Goal: Task Accomplishment & Management: Manage account settings

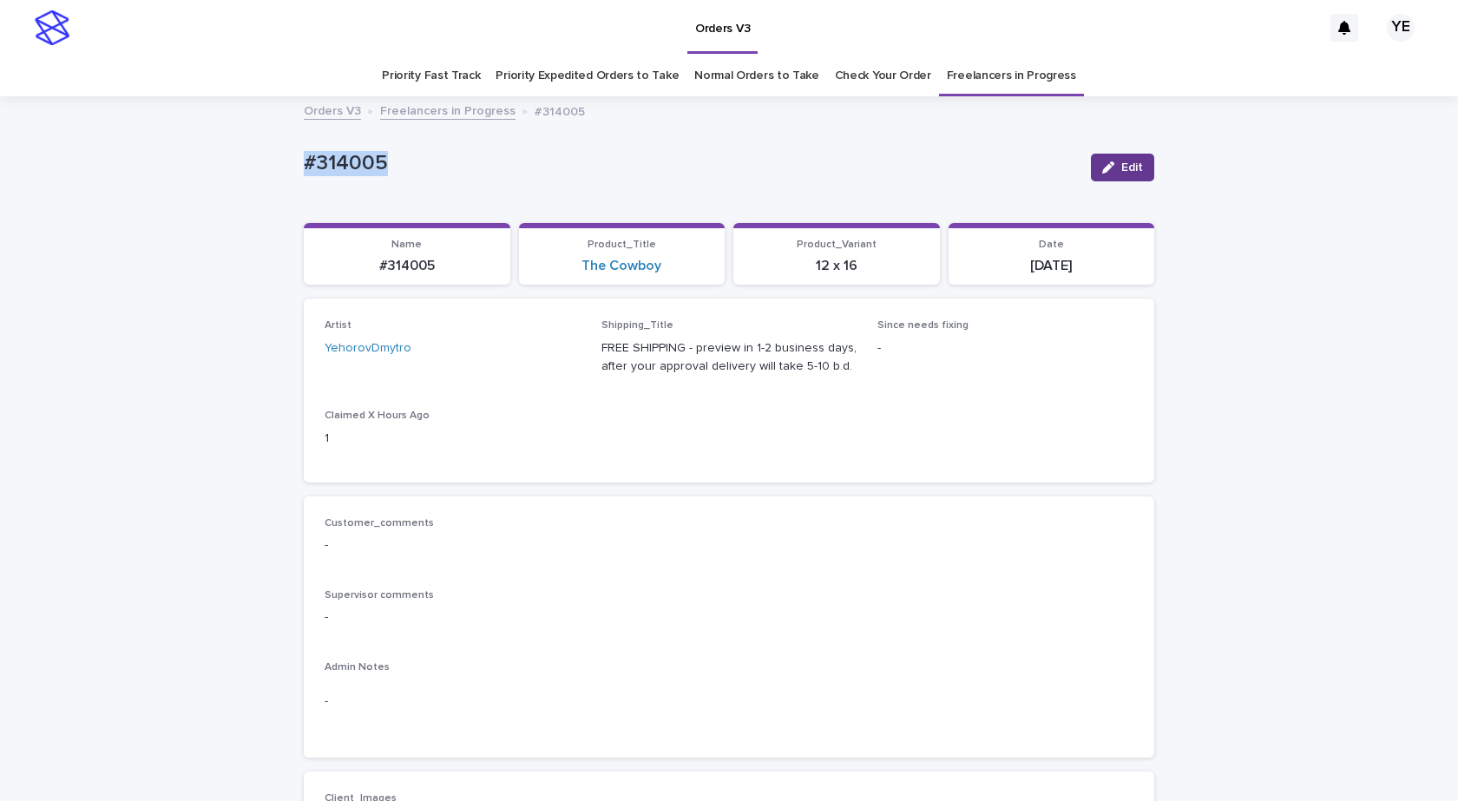
click at [1102, 163] on icon "button" at bounding box center [1108, 167] width 12 height 12
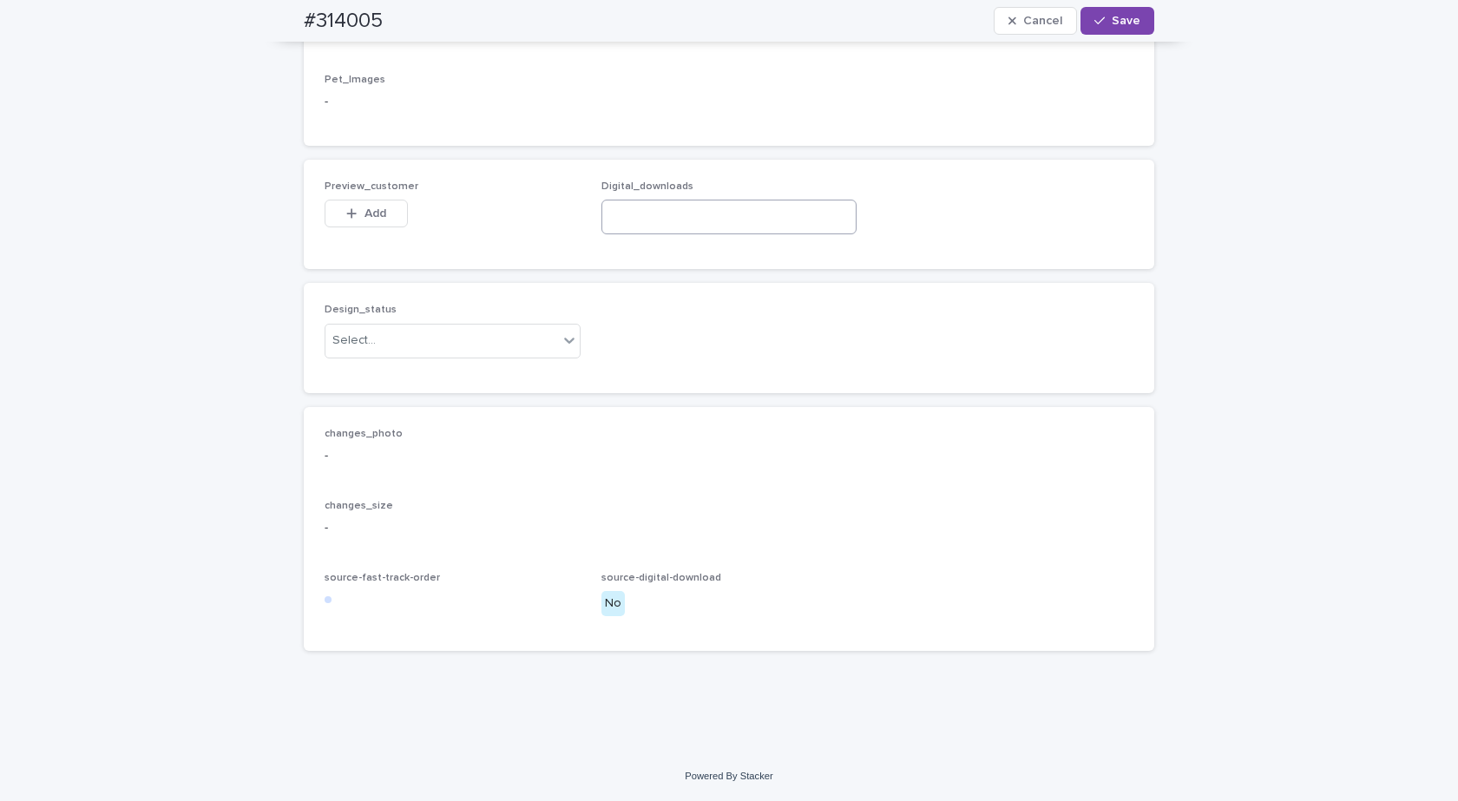
scroll to position [1085, 0]
click at [417, 370] on div "Design_status Select..." at bounding box center [453, 338] width 256 height 68
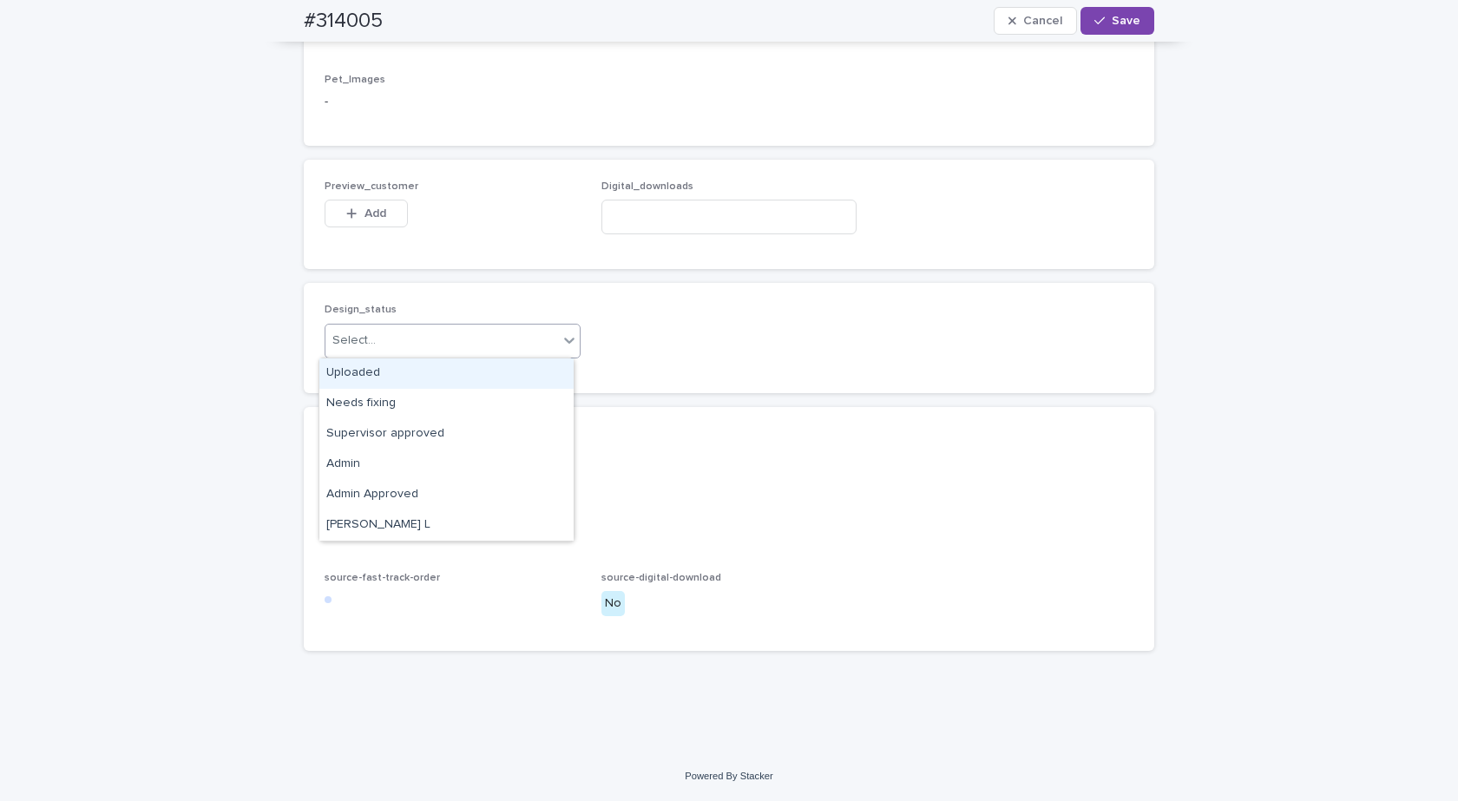
drag, startPoint x: 418, startPoint y: 351, endPoint x: 337, endPoint y: 355, distance: 81.6
click at [408, 351] on div "Select..." at bounding box center [441, 340] width 233 height 29
click at [341, 370] on div "Uploaded" at bounding box center [446, 373] width 254 height 30
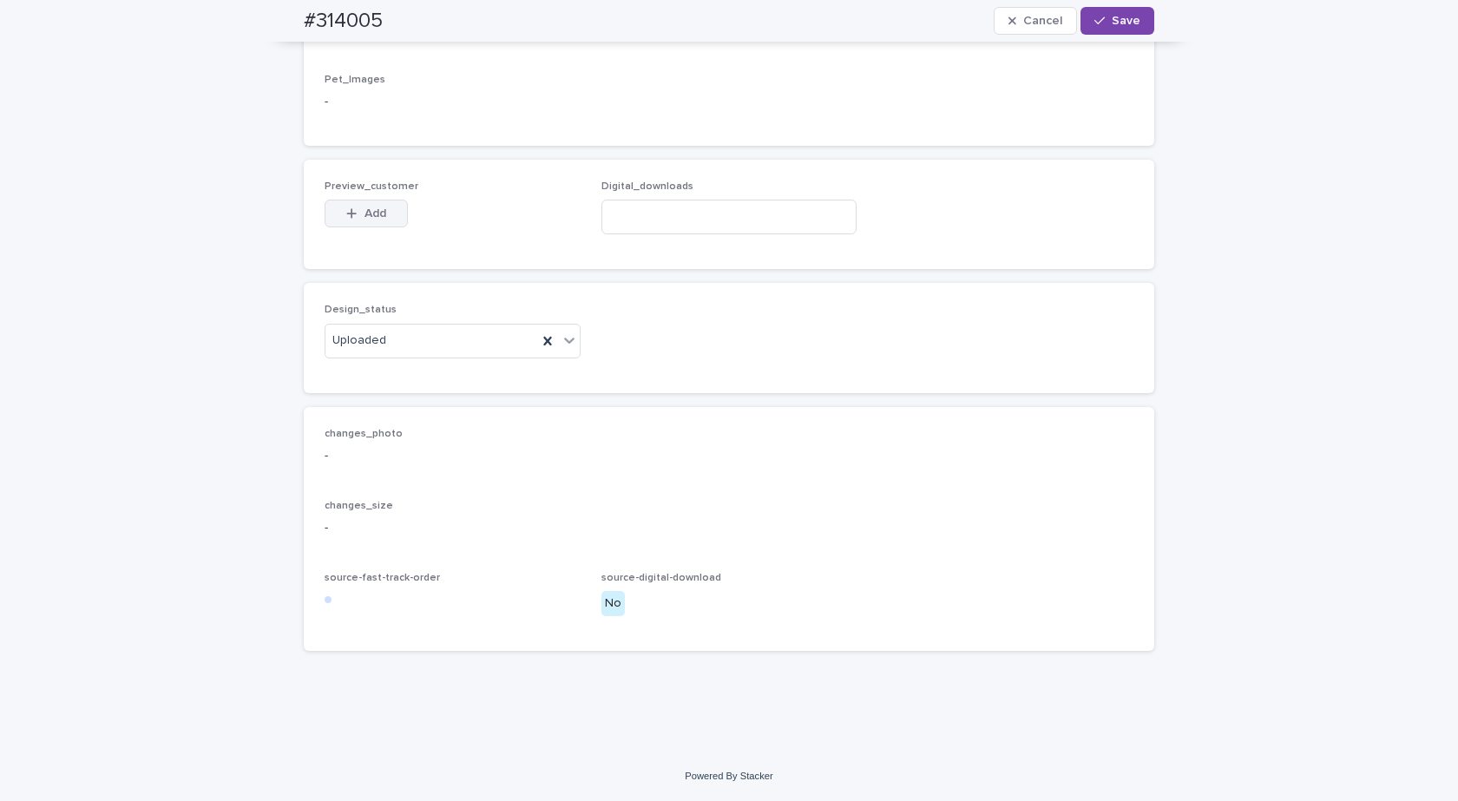
click at [348, 218] on icon "button" at bounding box center [351, 213] width 10 height 12
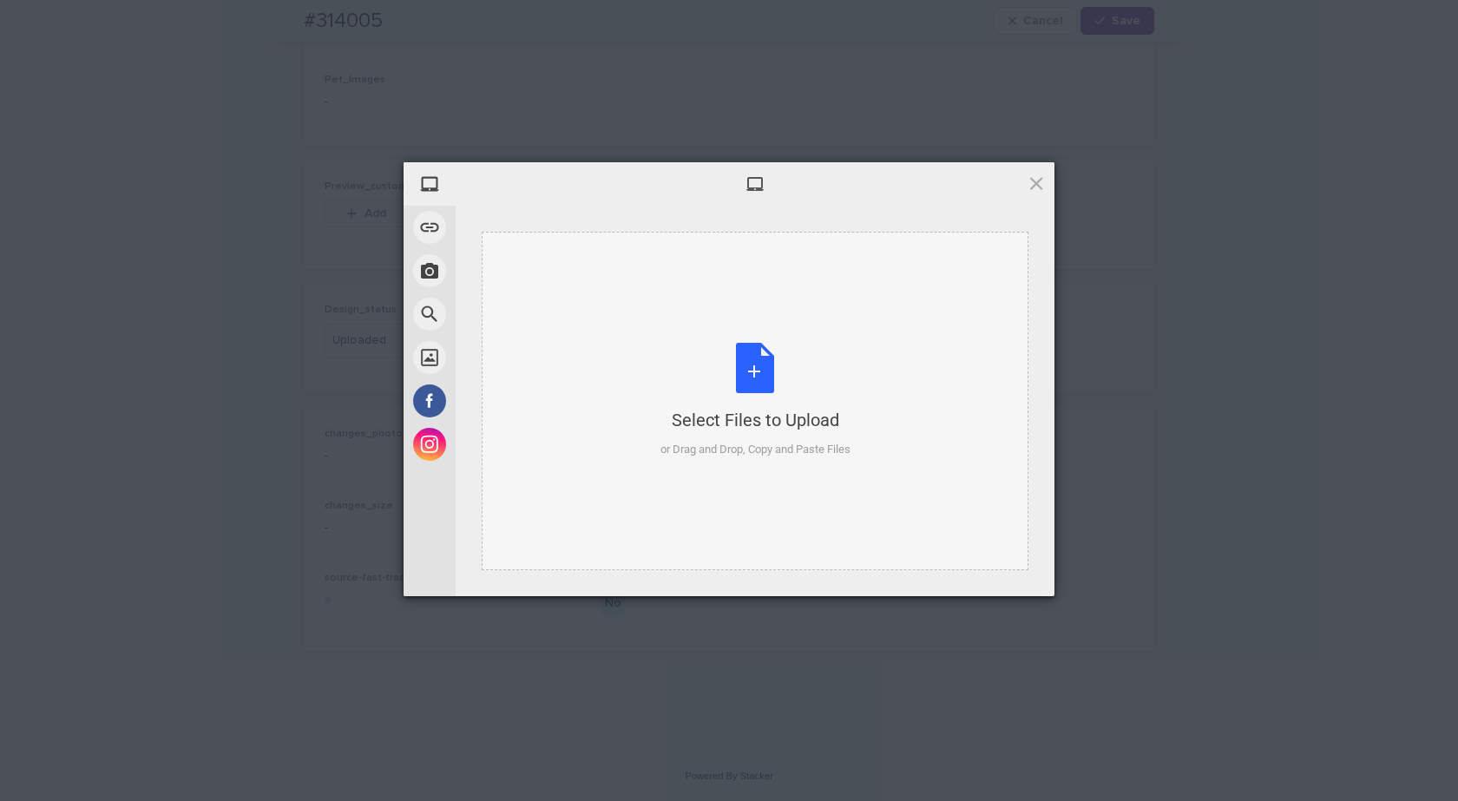
click at [718, 327] on div "Select Files to Upload or Drag and Drop, Copy and Paste Files" at bounding box center [755, 401] width 547 height 338
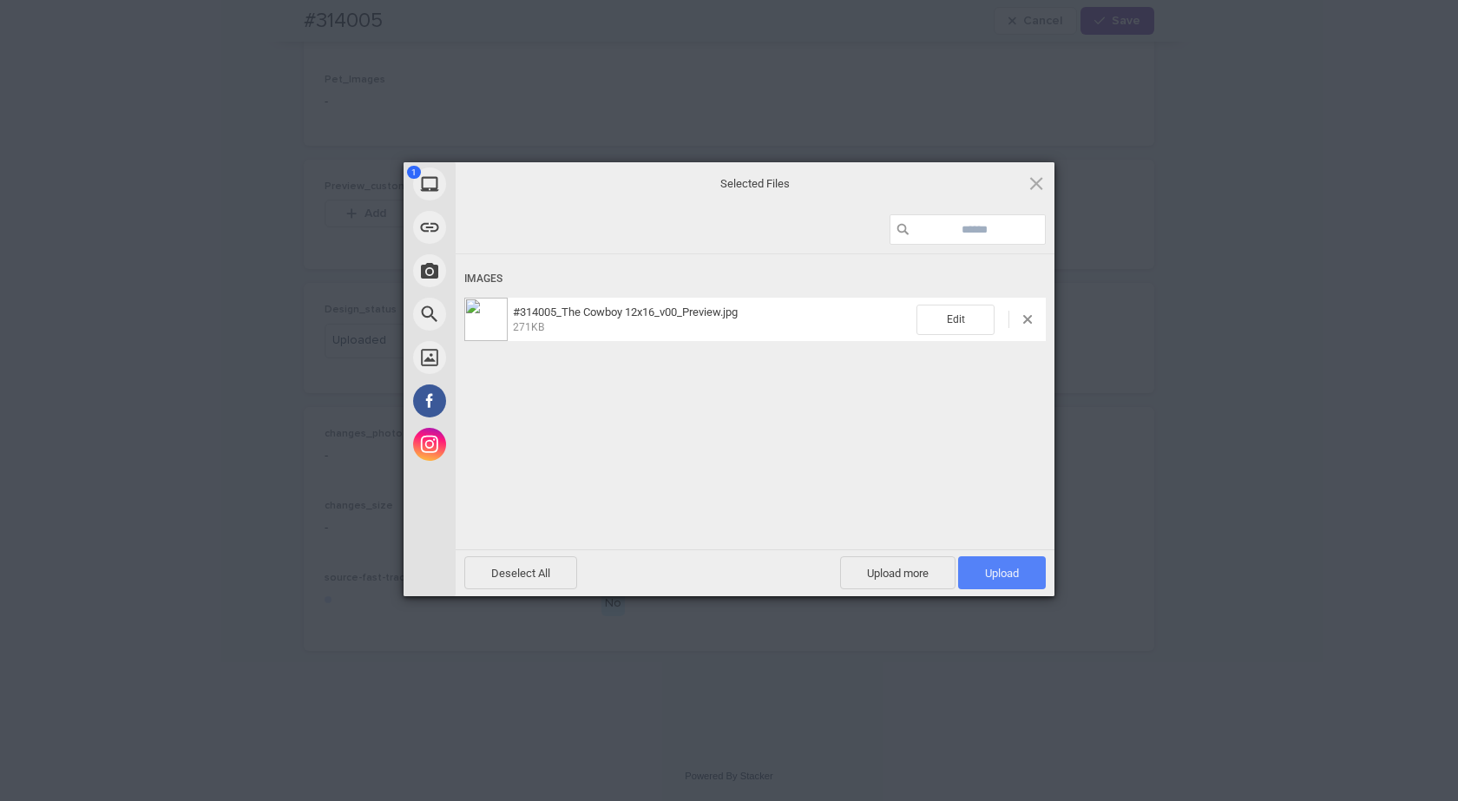
click at [978, 567] on span "Upload 1" at bounding box center [1002, 572] width 88 height 33
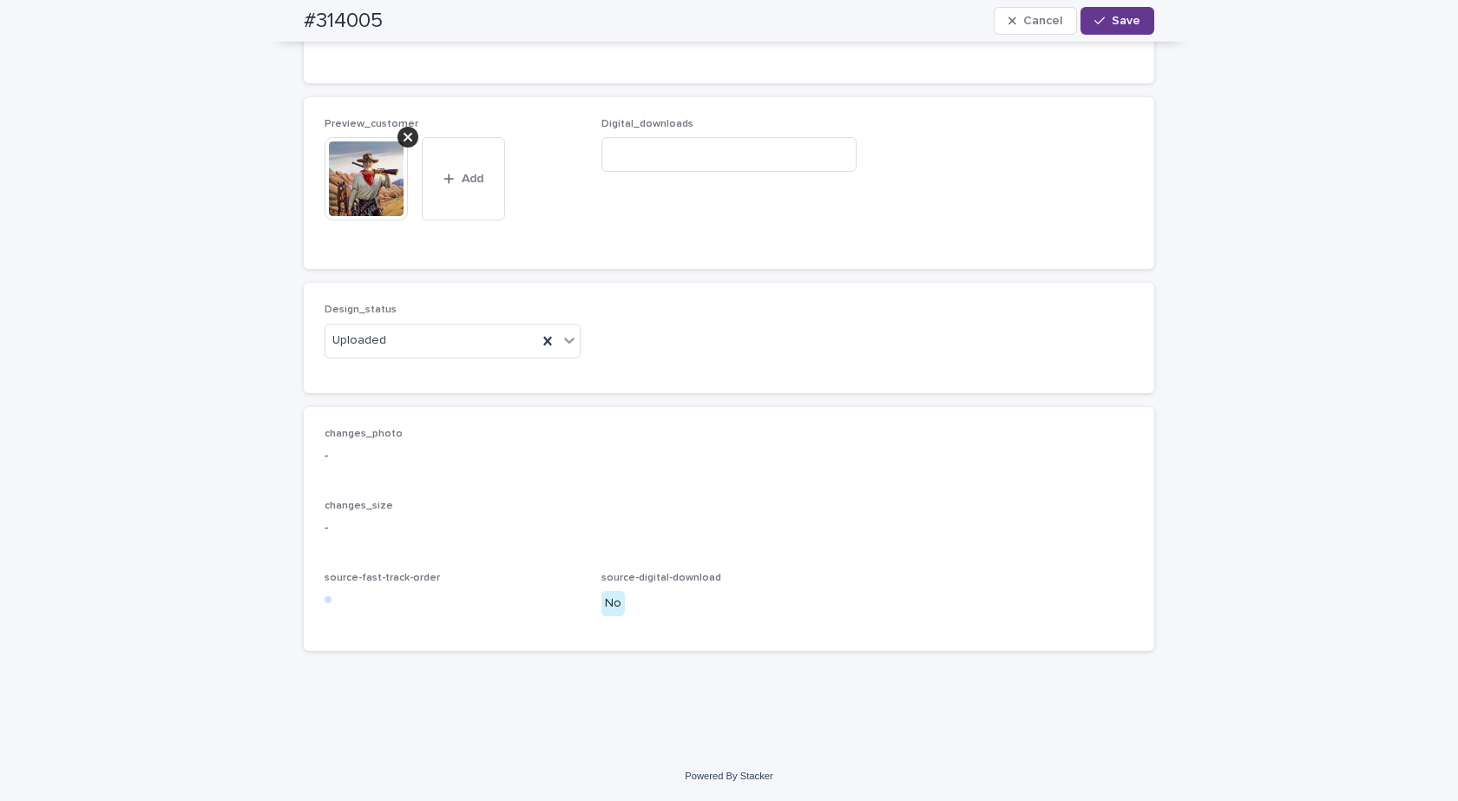
click at [1103, 23] on div "button" at bounding box center [1102, 21] width 17 height 12
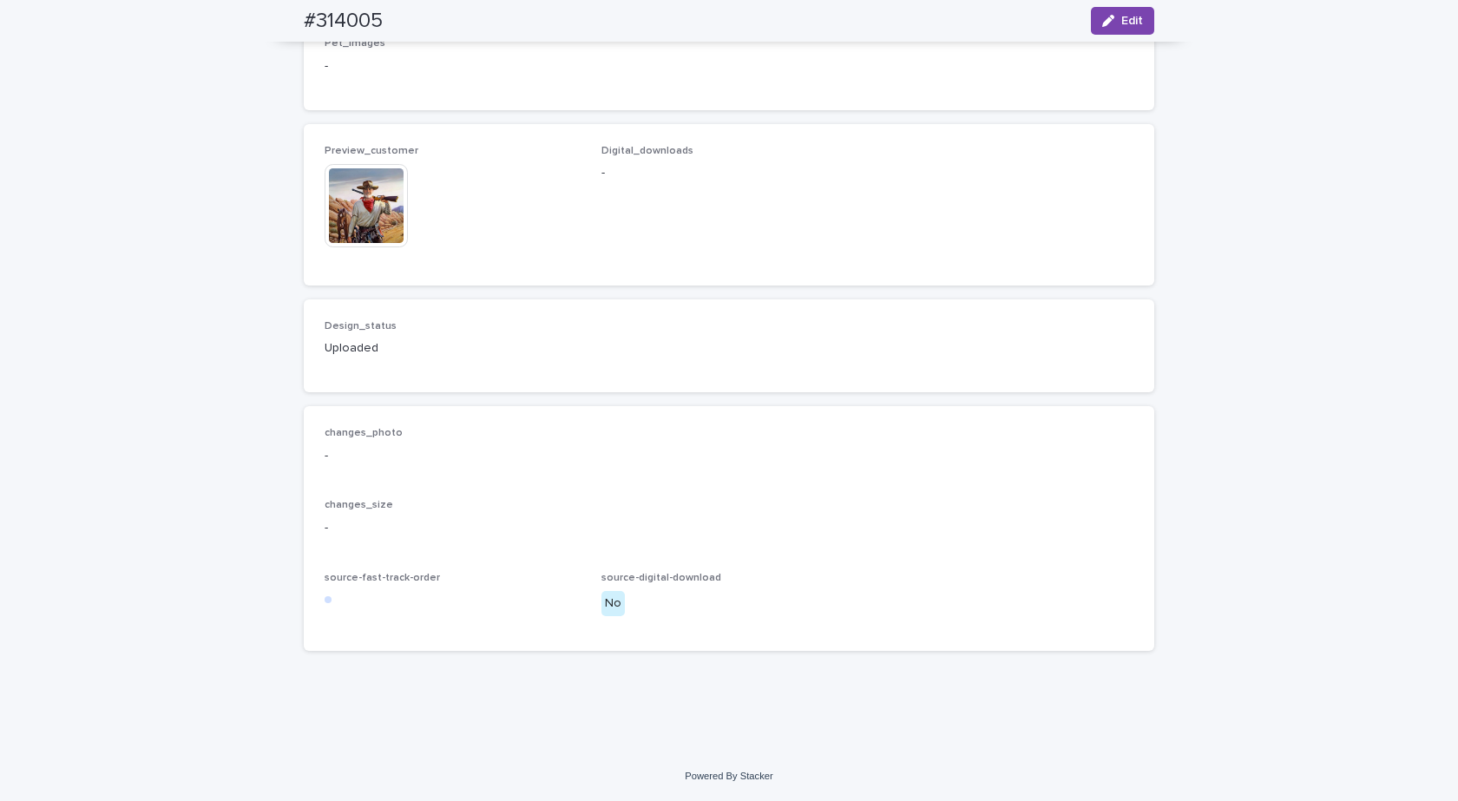
click at [377, 233] on img at bounding box center [366, 205] width 83 height 83
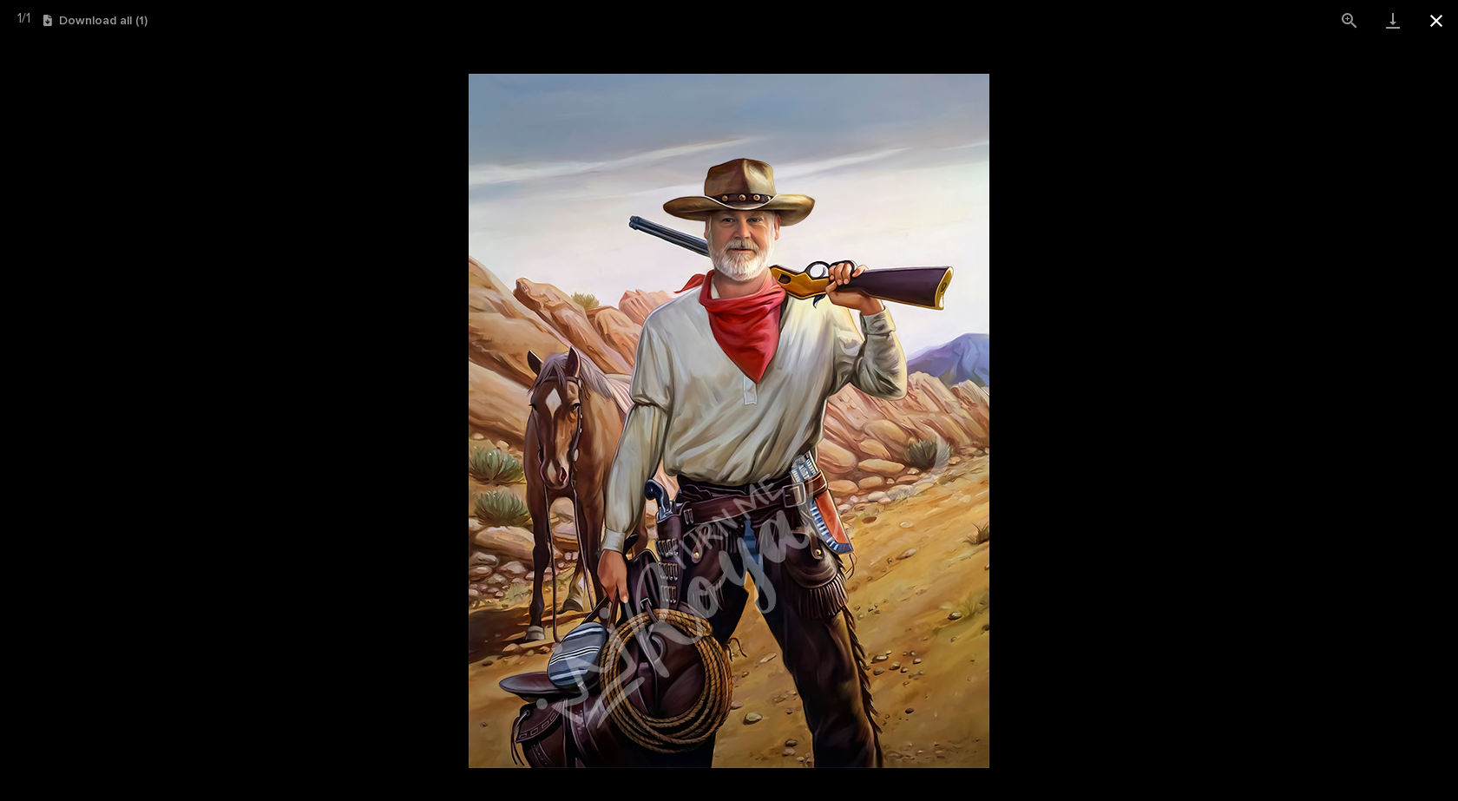
click at [1439, 24] on button "Close gallery" at bounding box center [1435, 20] width 43 height 41
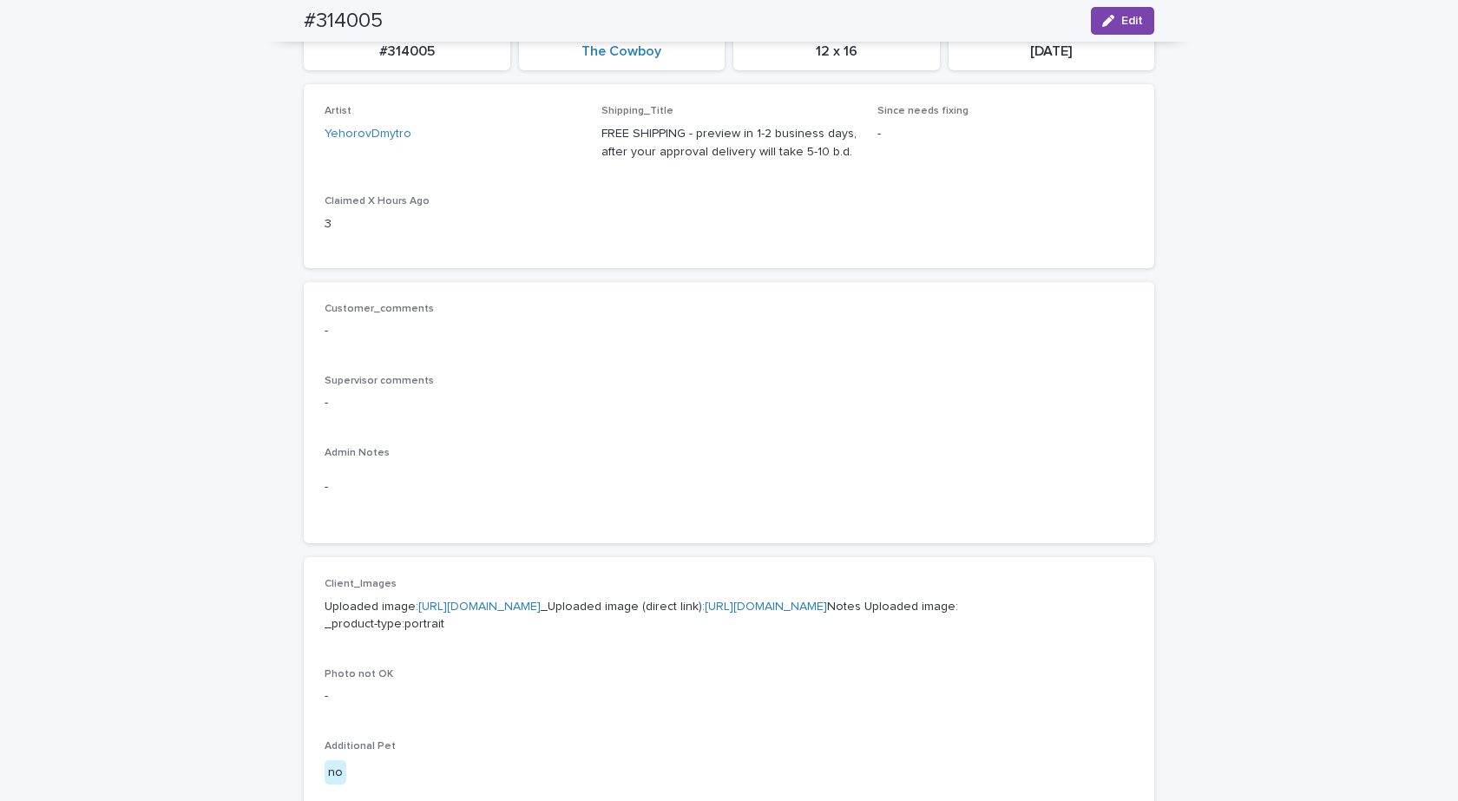
scroll to position [0, 0]
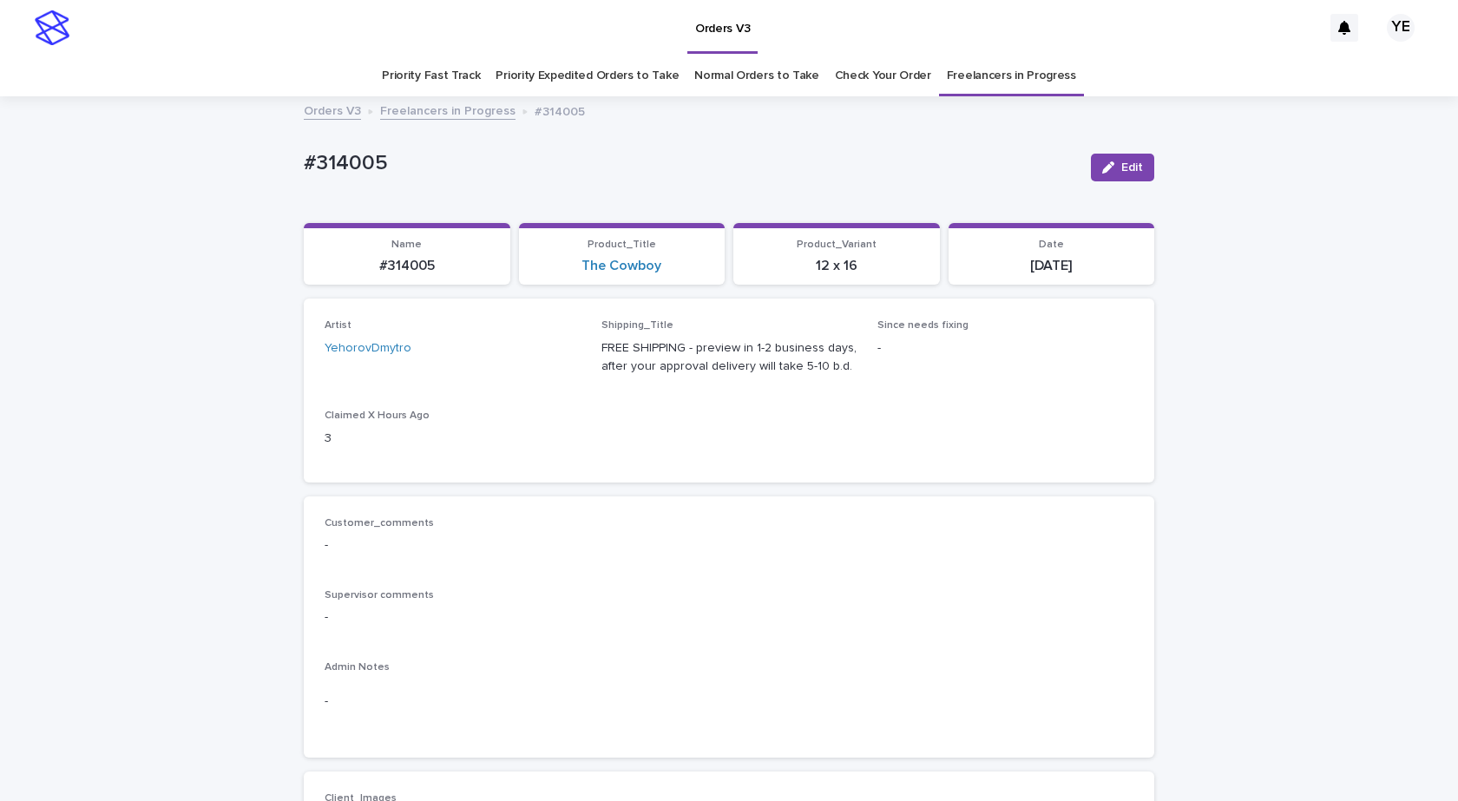
click at [416, 116] on link "Freelancers in Progress" at bounding box center [447, 110] width 135 height 20
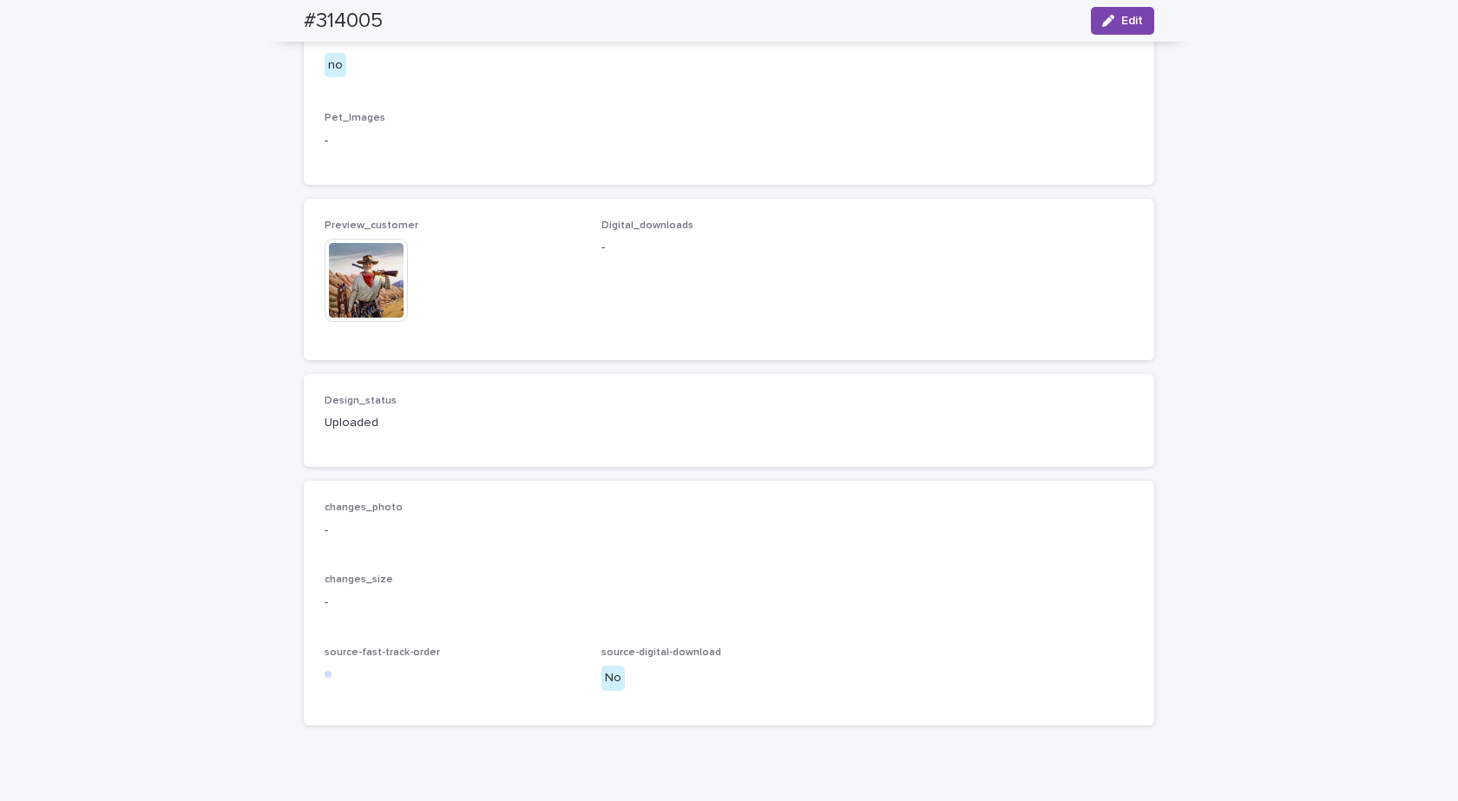
scroll to position [1010, 0]
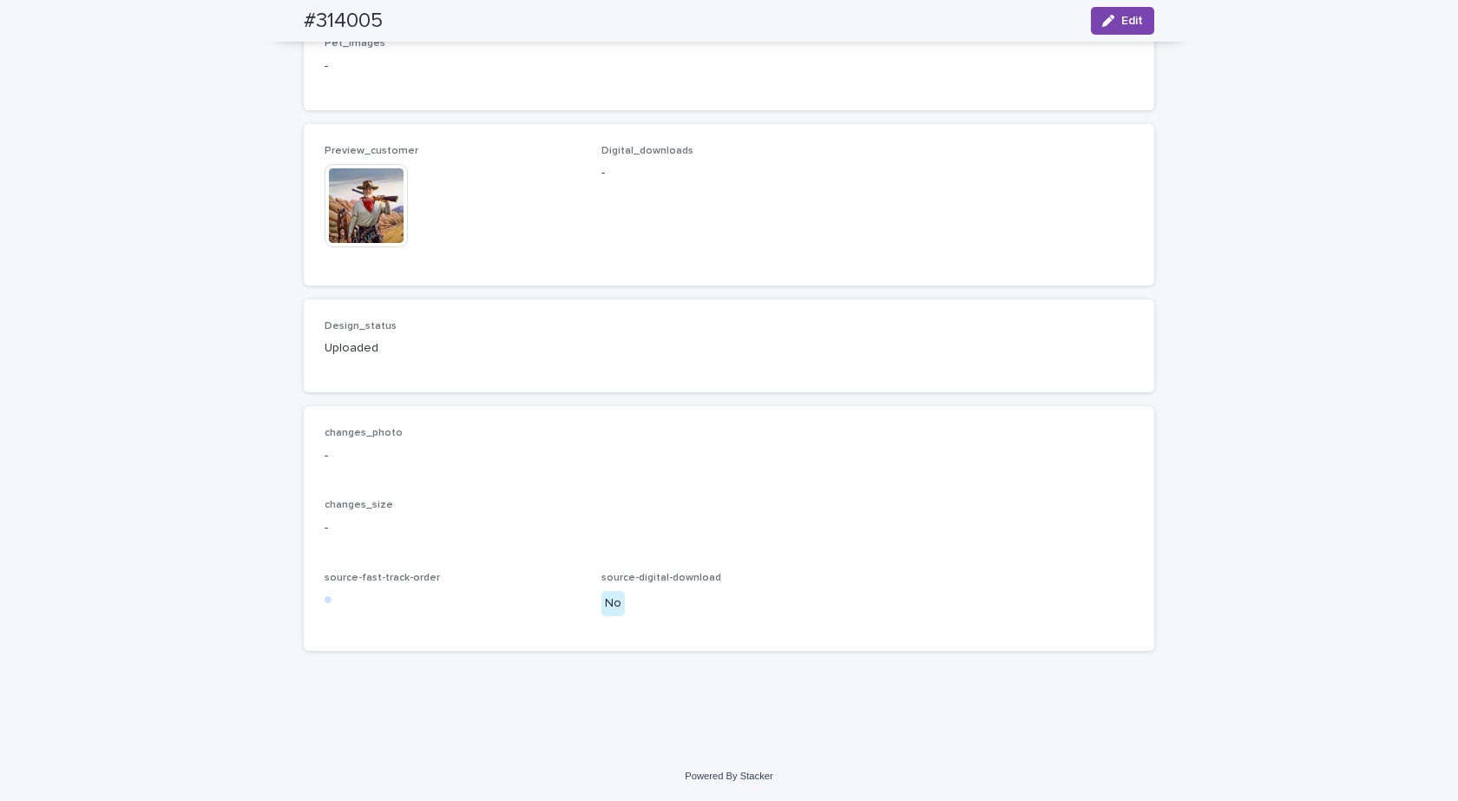
click at [354, 247] on img at bounding box center [366, 205] width 83 height 83
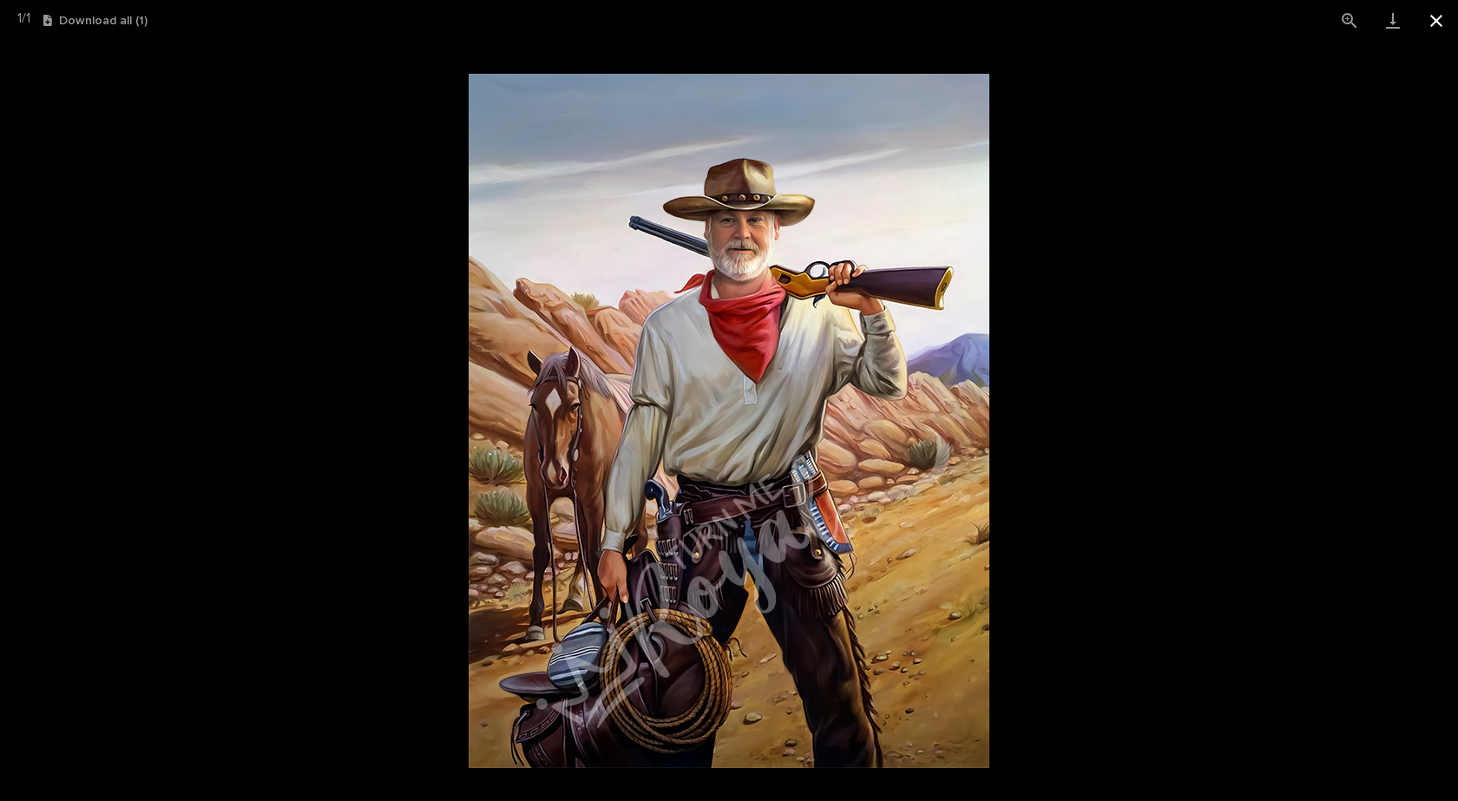
click at [1440, 19] on button "Close gallery" at bounding box center [1435, 20] width 43 height 41
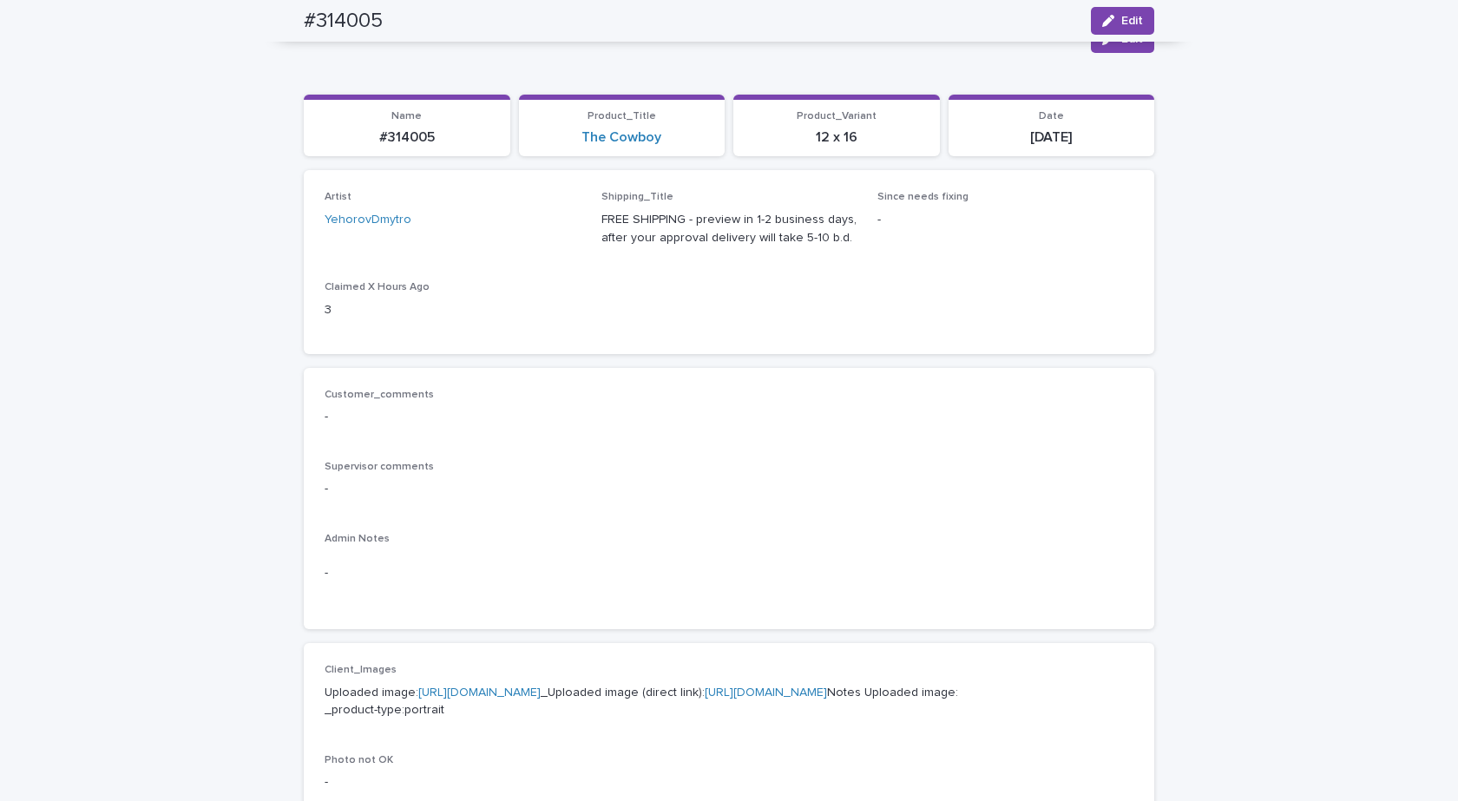
scroll to position [0, 0]
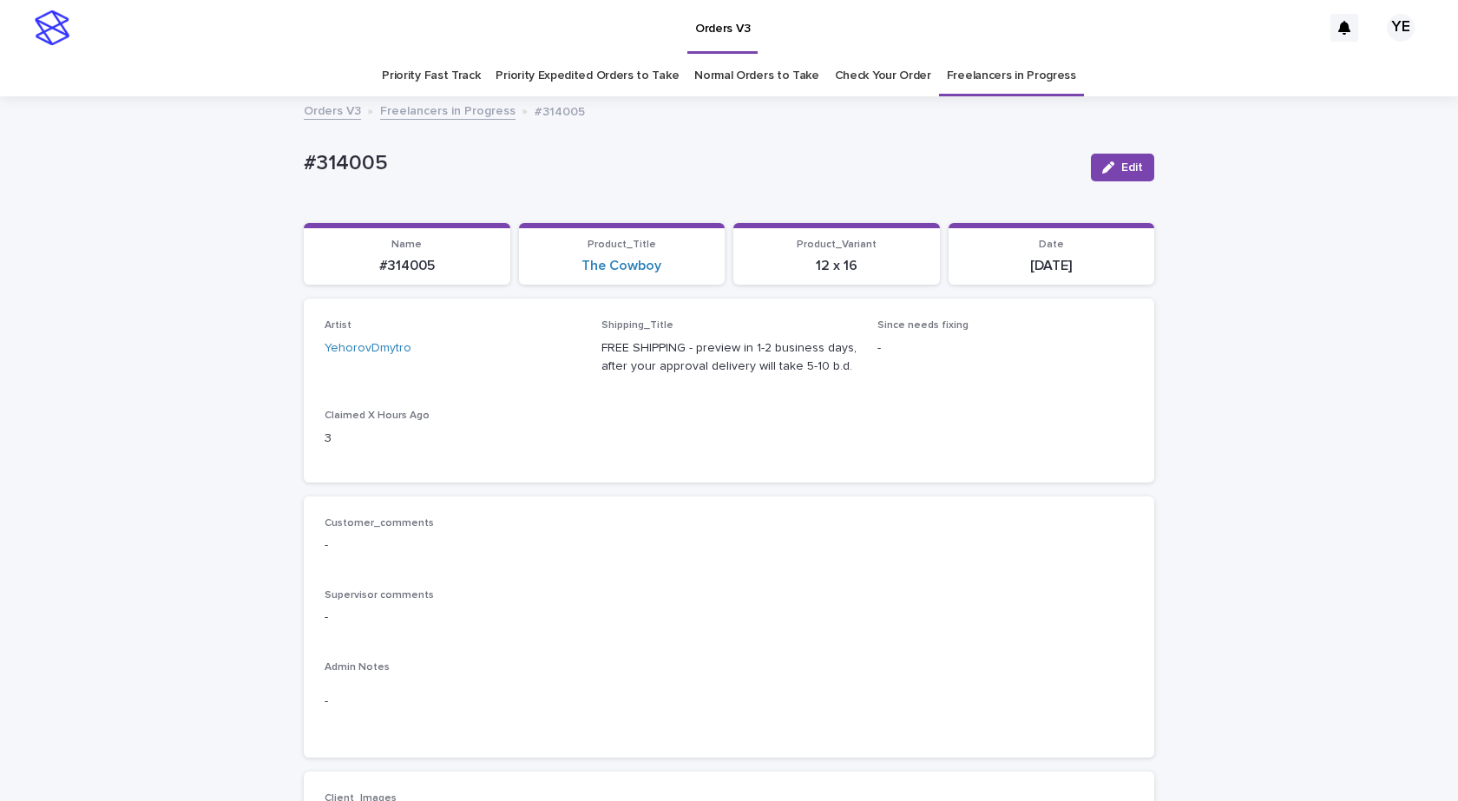
click at [426, 109] on link "Freelancers in Progress" at bounding box center [447, 110] width 135 height 20
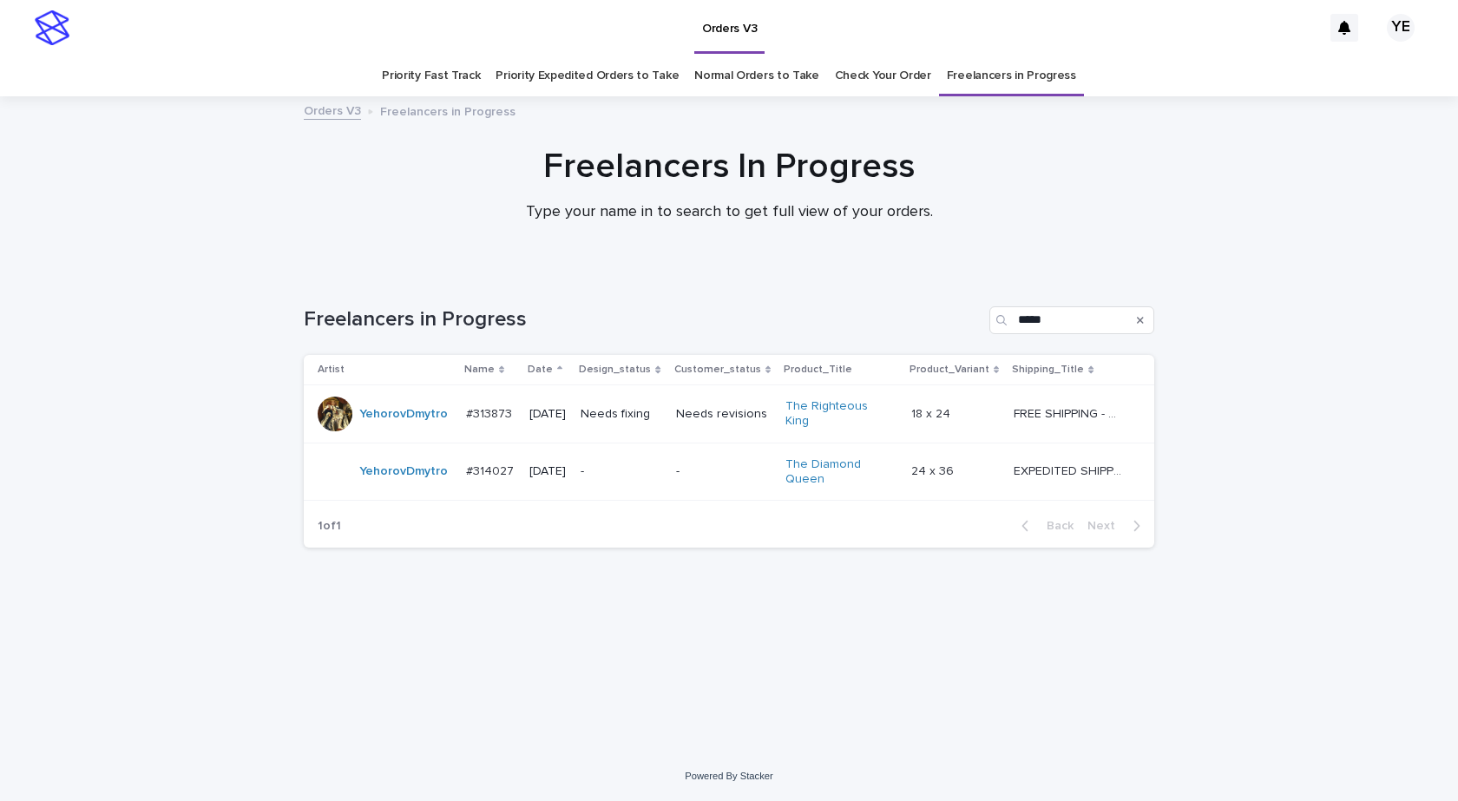
click at [406, 482] on td "YehorovDmytro" at bounding box center [381, 472] width 155 height 58
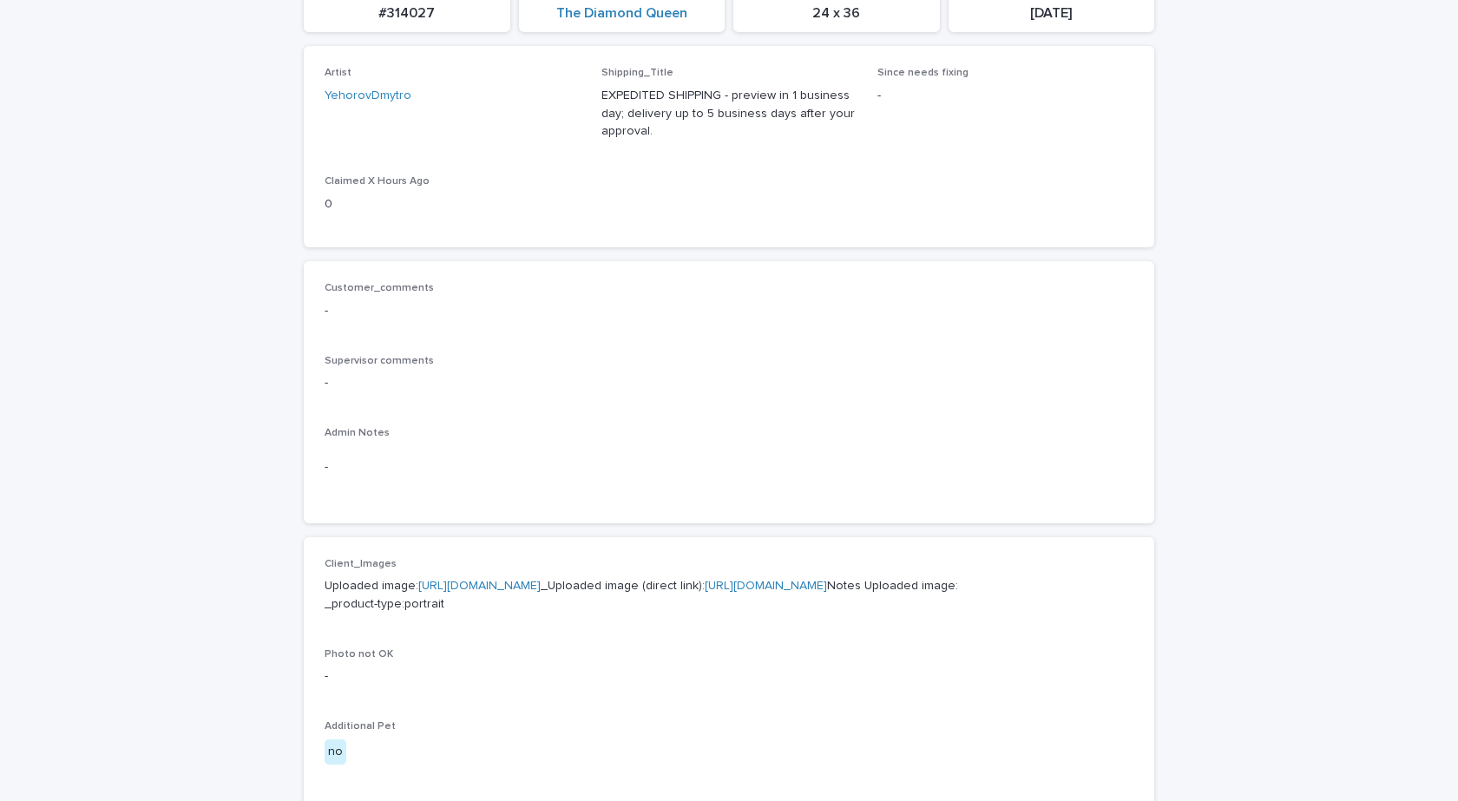
scroll to position [434, 0]
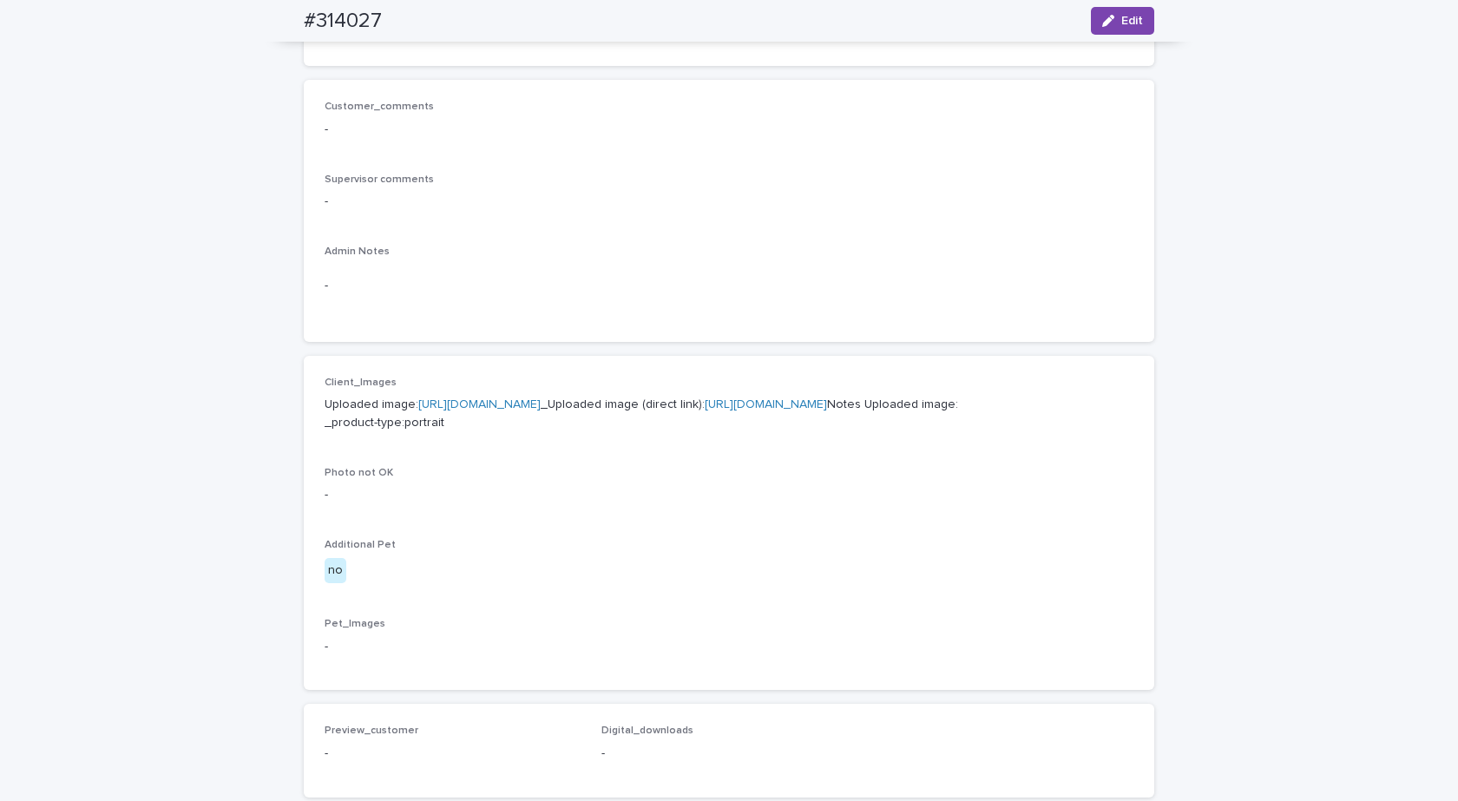
click at [456, 402] on link "https://cdn.shopify.com-uploadkit.app/s/files/1/0033/4807/0511/files/download.h…" at bounding box center [479, 404] width 122 height 12
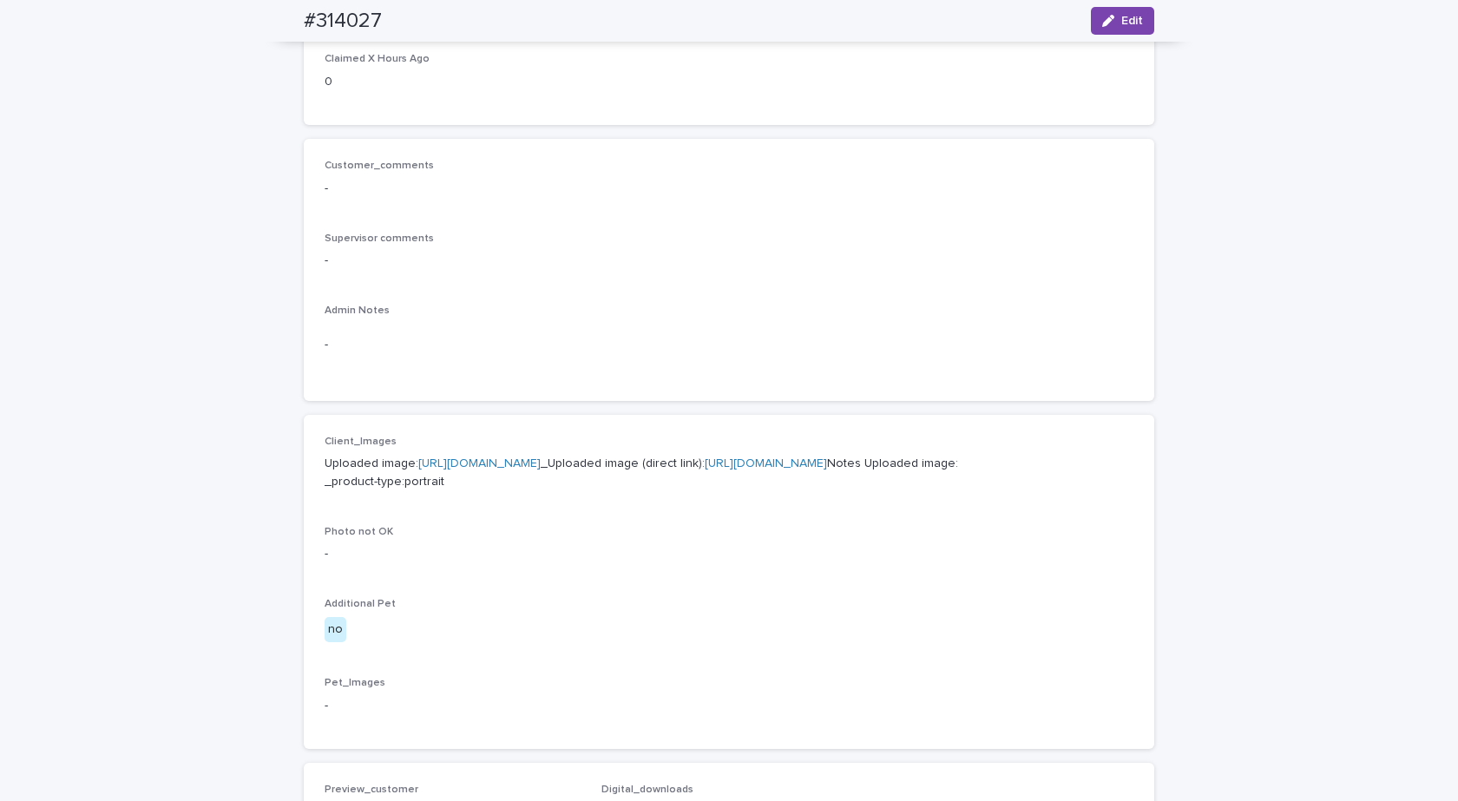
scroll to position [347, 0]
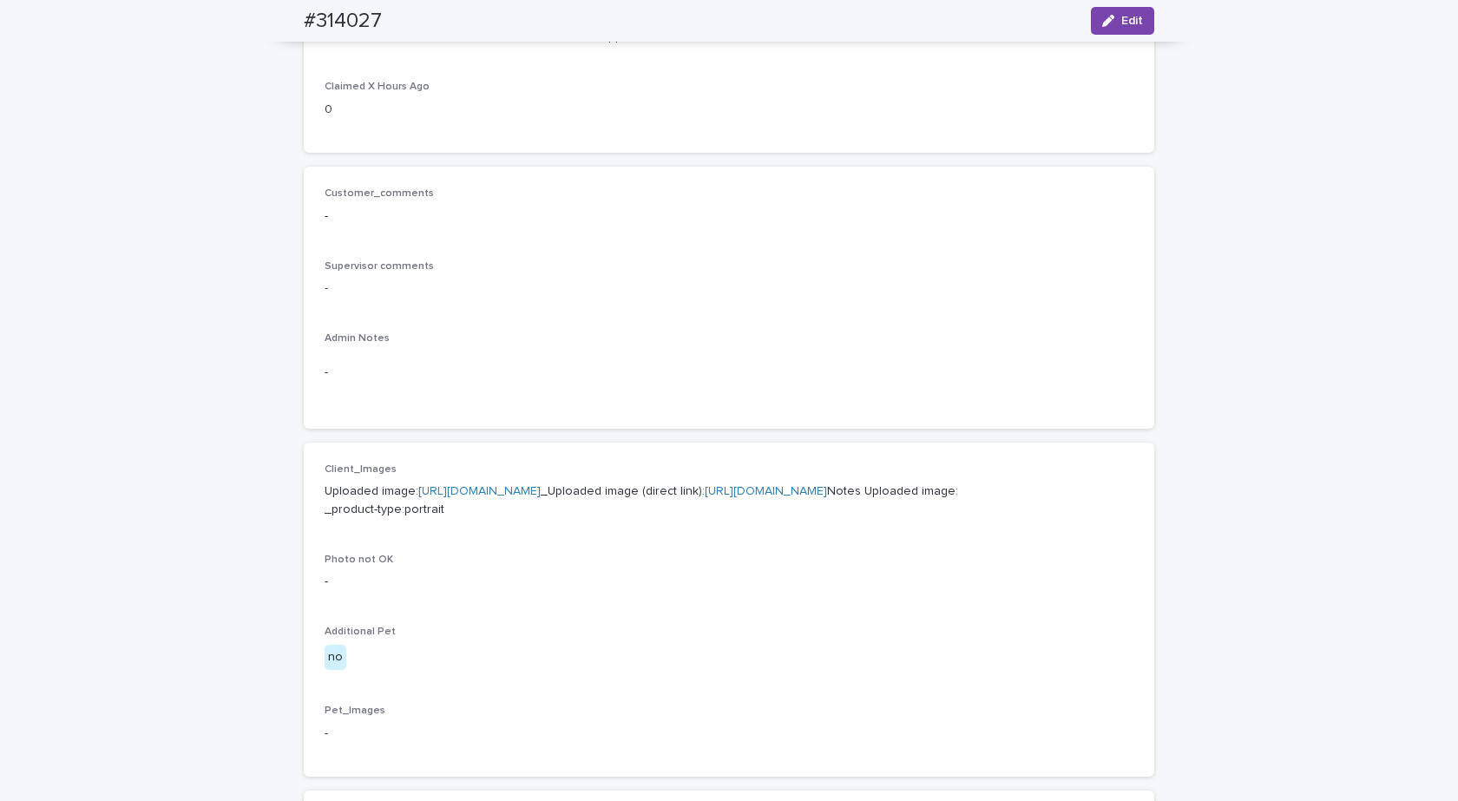
drag, startPoint x: 401, startPoint y: 23, endPoint x: 247, endPoint y: 13, distance: 153.9
click at [247, 11] on div "Loading... Saving… Loading... Saving… #314027 Edit #314027 Edit Sorry, there wa…" at bounding box center [729, 550] width 1458 height 1599
drag, startPoint x: 325, startPoint y: 27, endPoint x: 410, endPoint y: 36, distance: 84.7
click at [410, 36] on div "#314027 Edit" at bounding box center [729, 21] width 934 height 42
copy h2 "#314027"
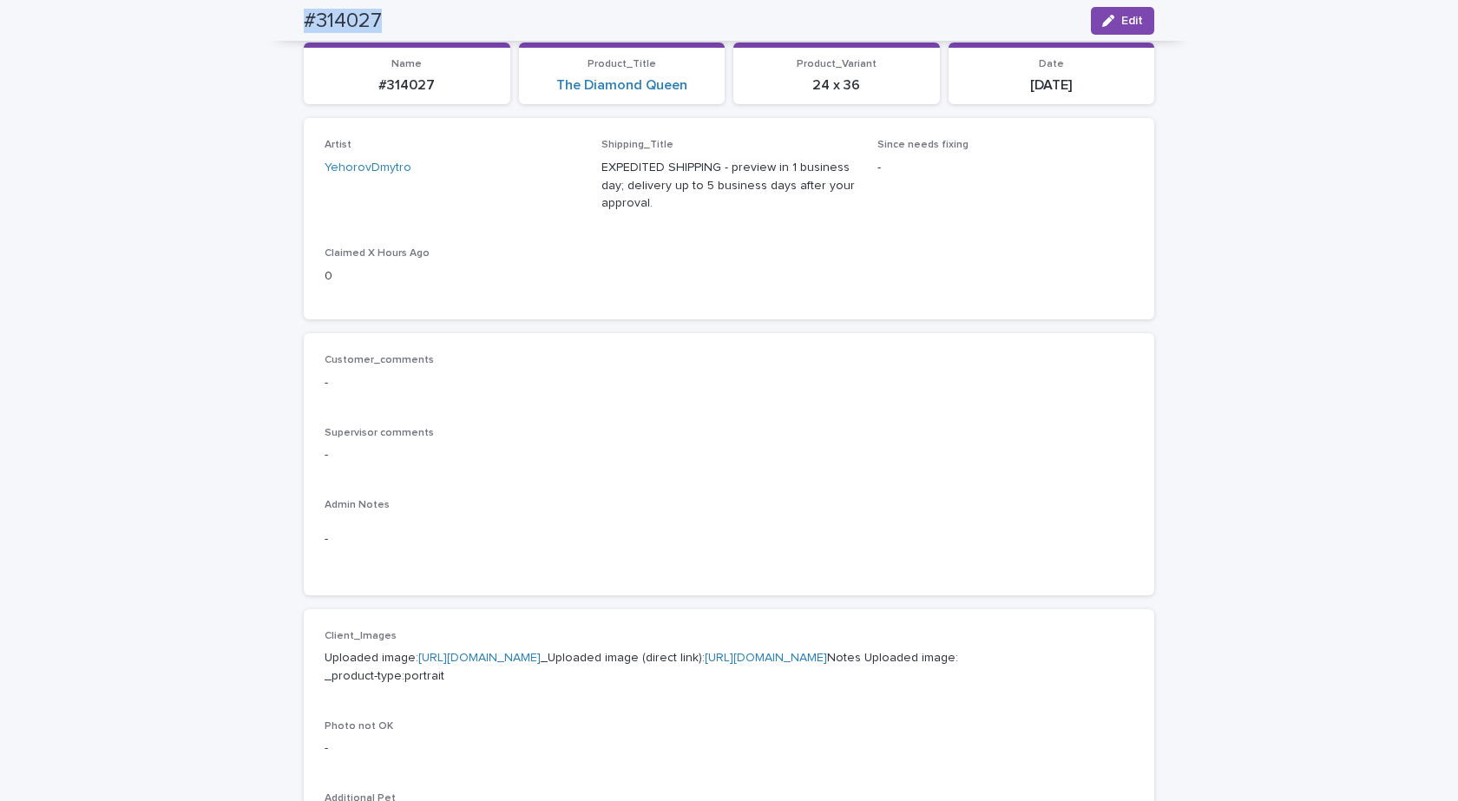
scroll to position [0, 0]
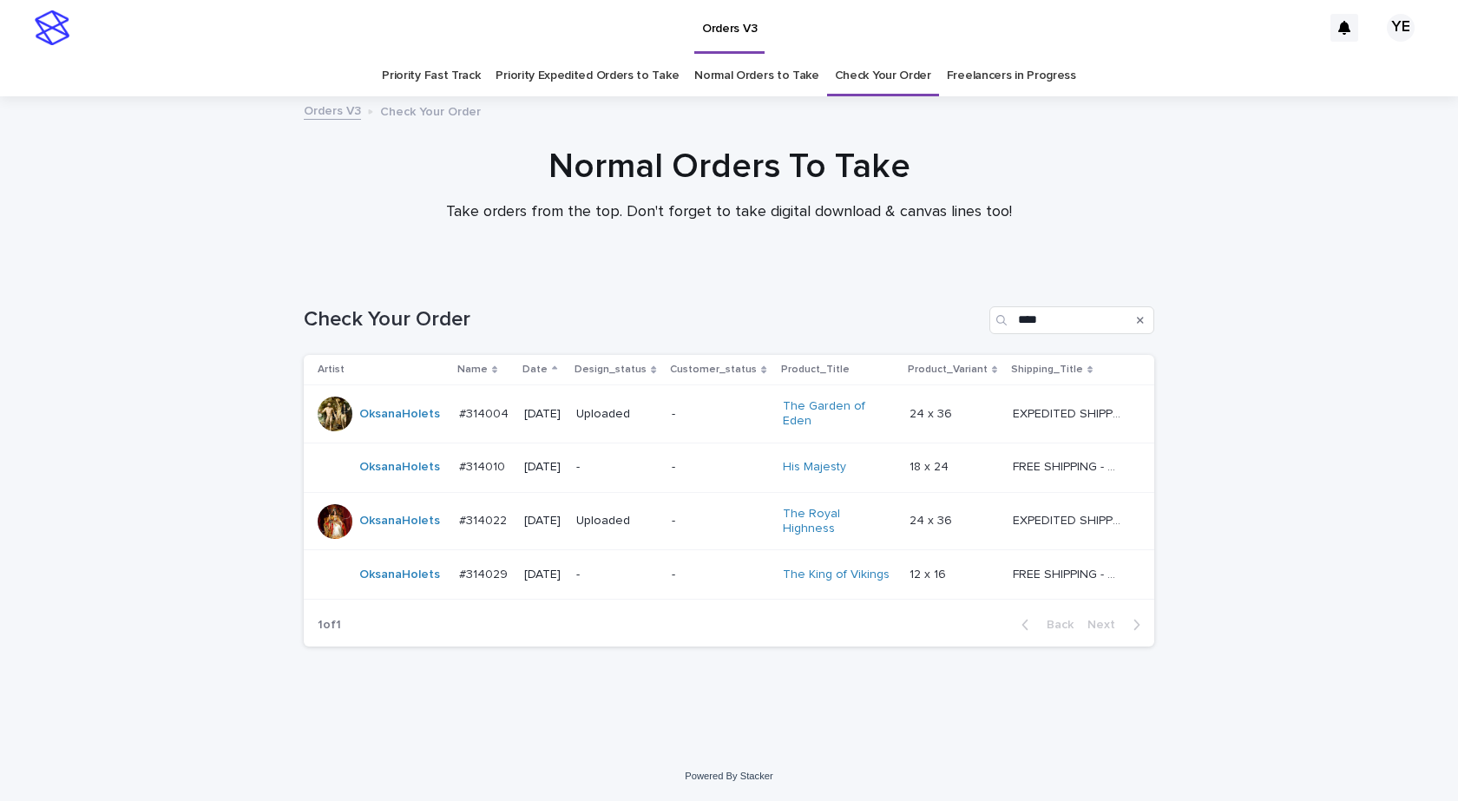
click at [272, 633] on div "Loading... Saving… Loading... Saving… Check Your Order **** Artist Name Date De…" at bounding box center [729, 512] width 1458 height 480
click at [316, 655] on div "Loading... Saving… Loading... Saving… Check Your Order **** Artist Name Date De…" at bounding box center [729, 490] width 868 height 436
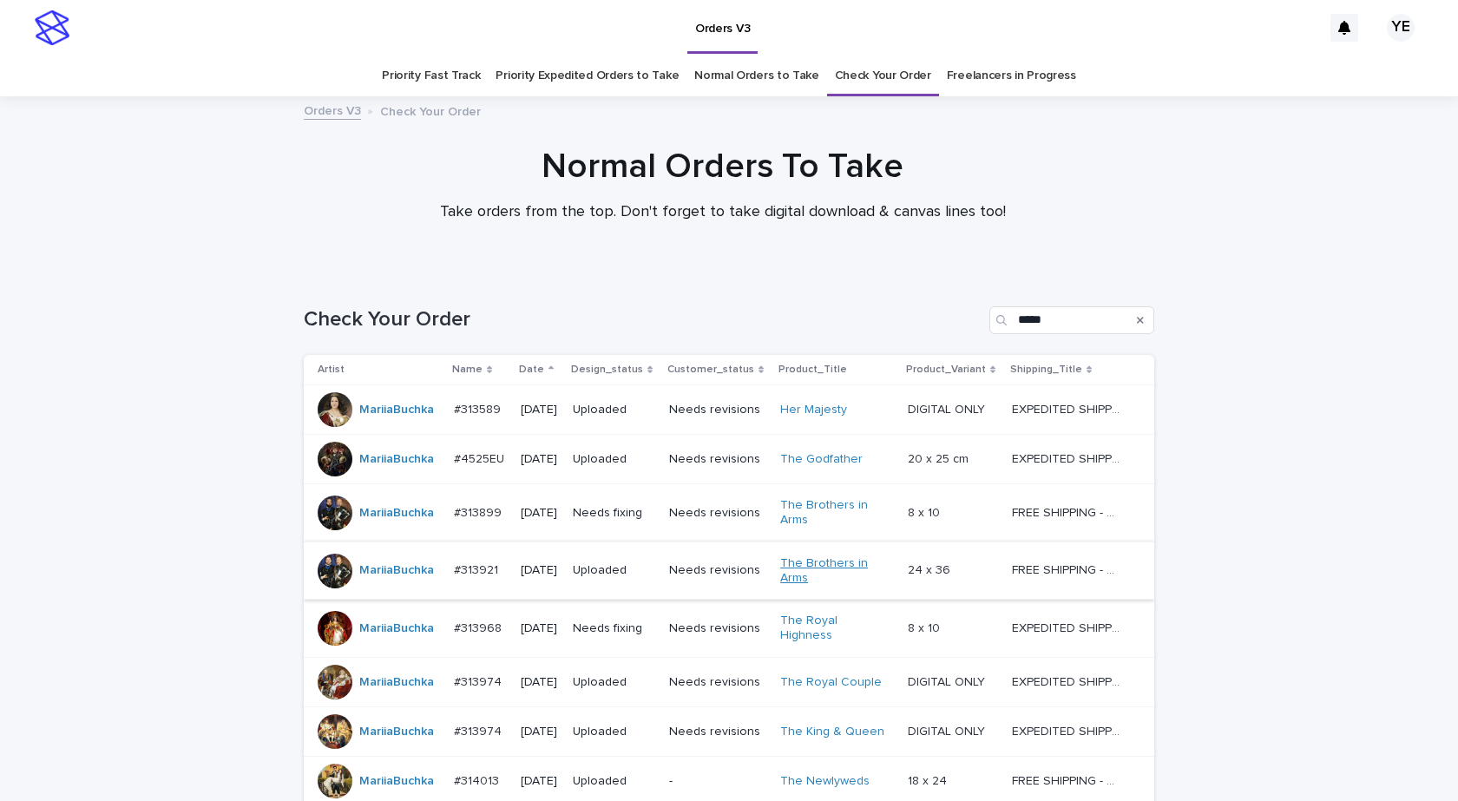
scroll to position [358, 0]
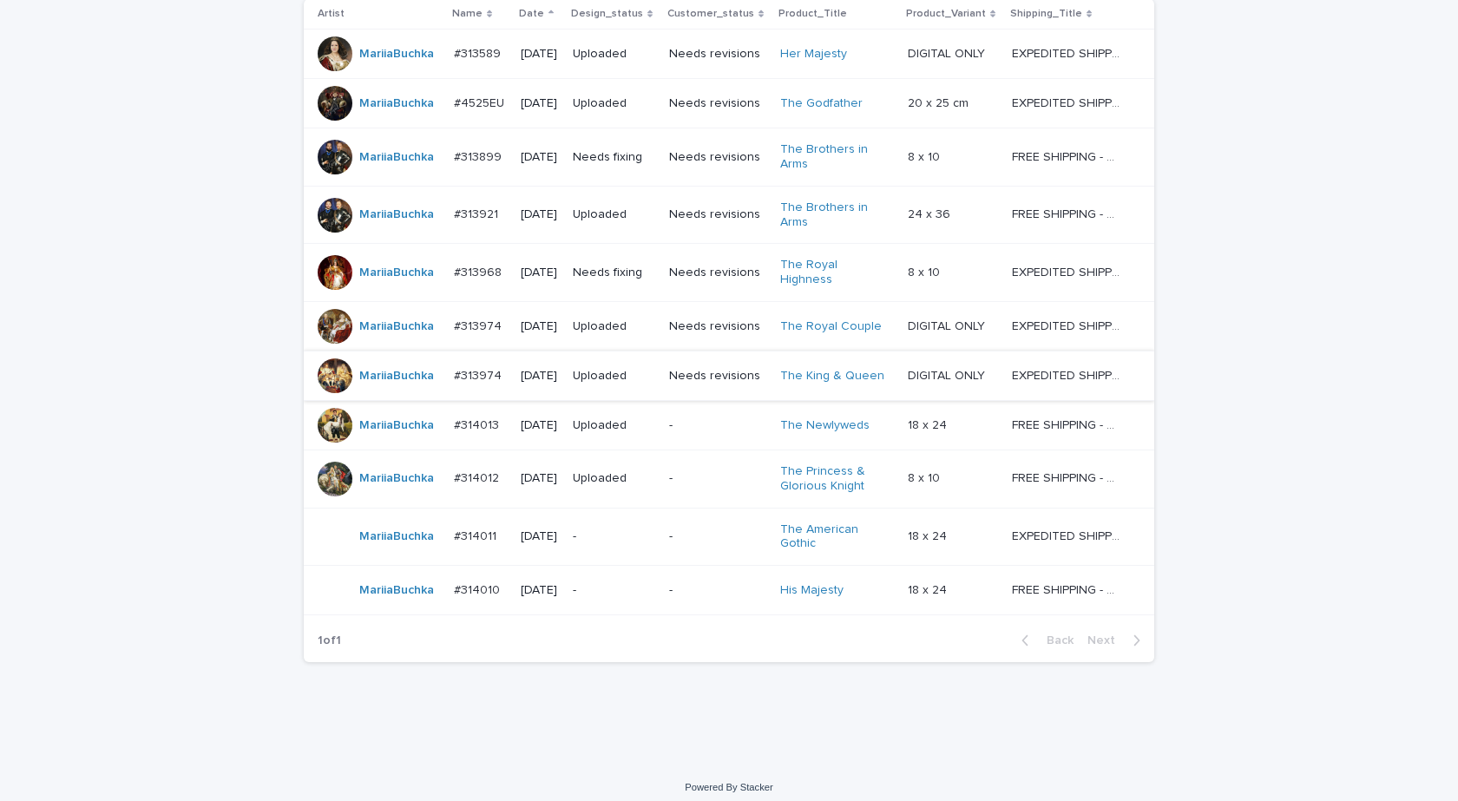
scroll to position [358, 0]
click at [382, 542] on div "MariiaBuchka" at bounding box center [379, 533] width 122 height 35
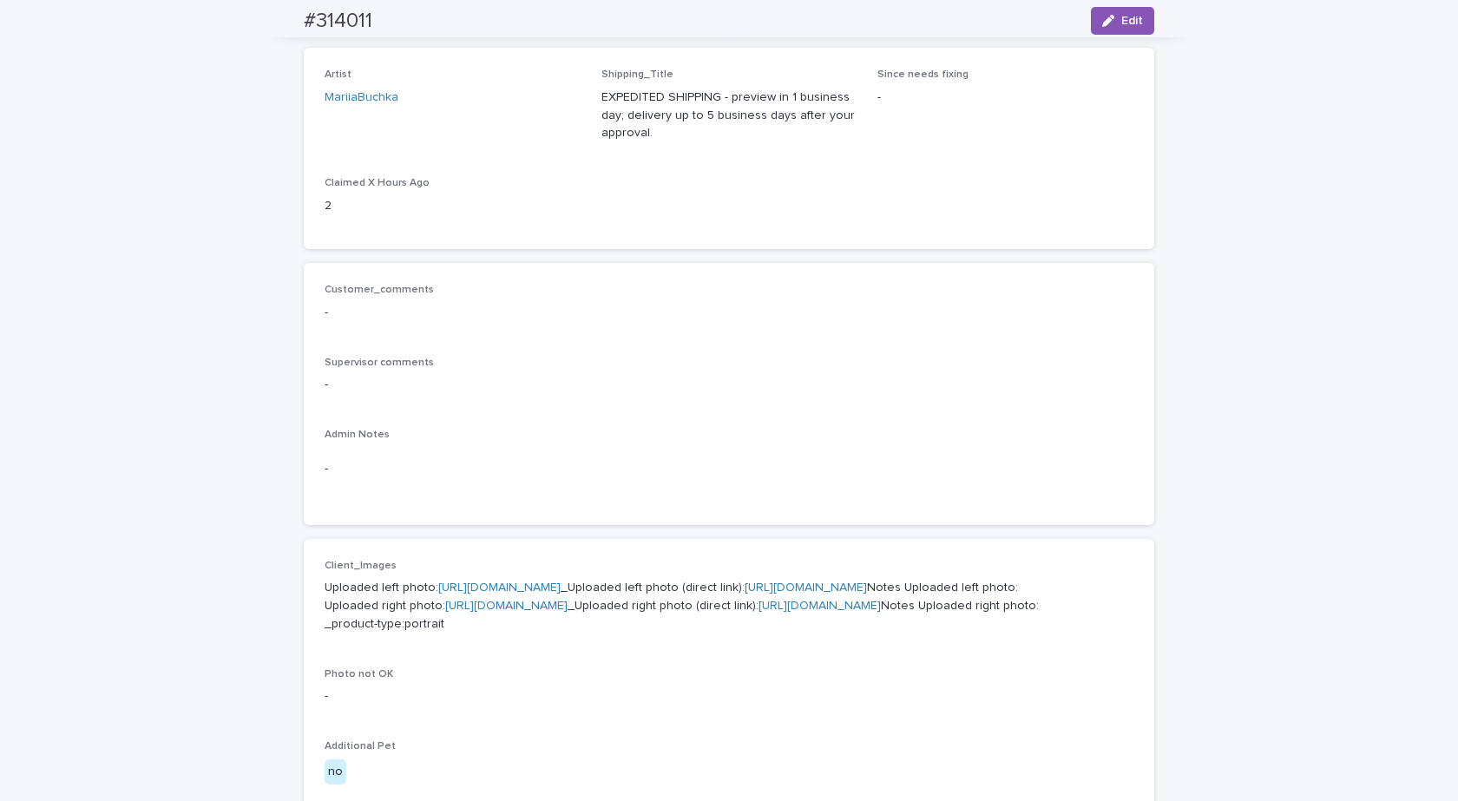
scroll to position [87, 0]
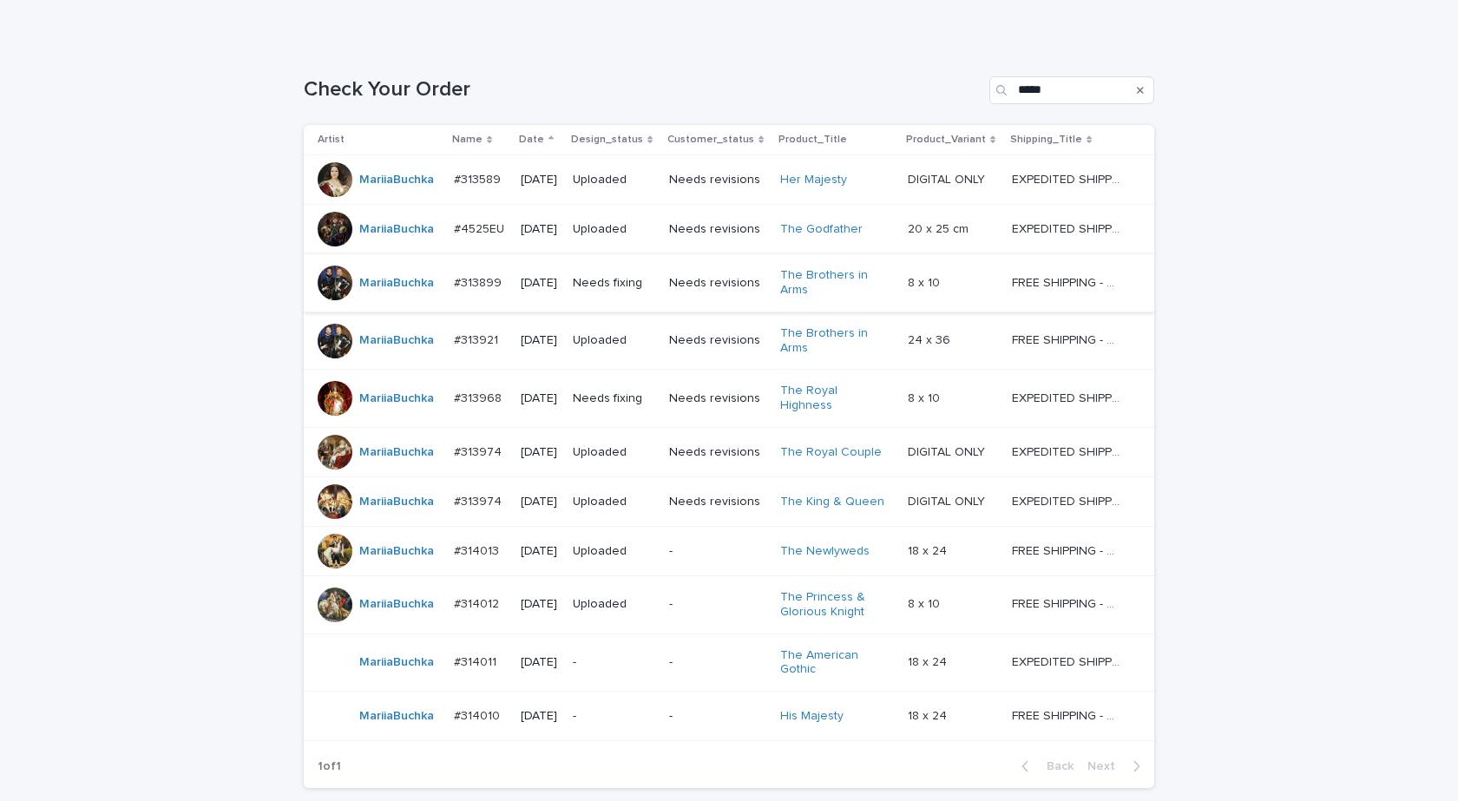
scroll to position [358, 0]
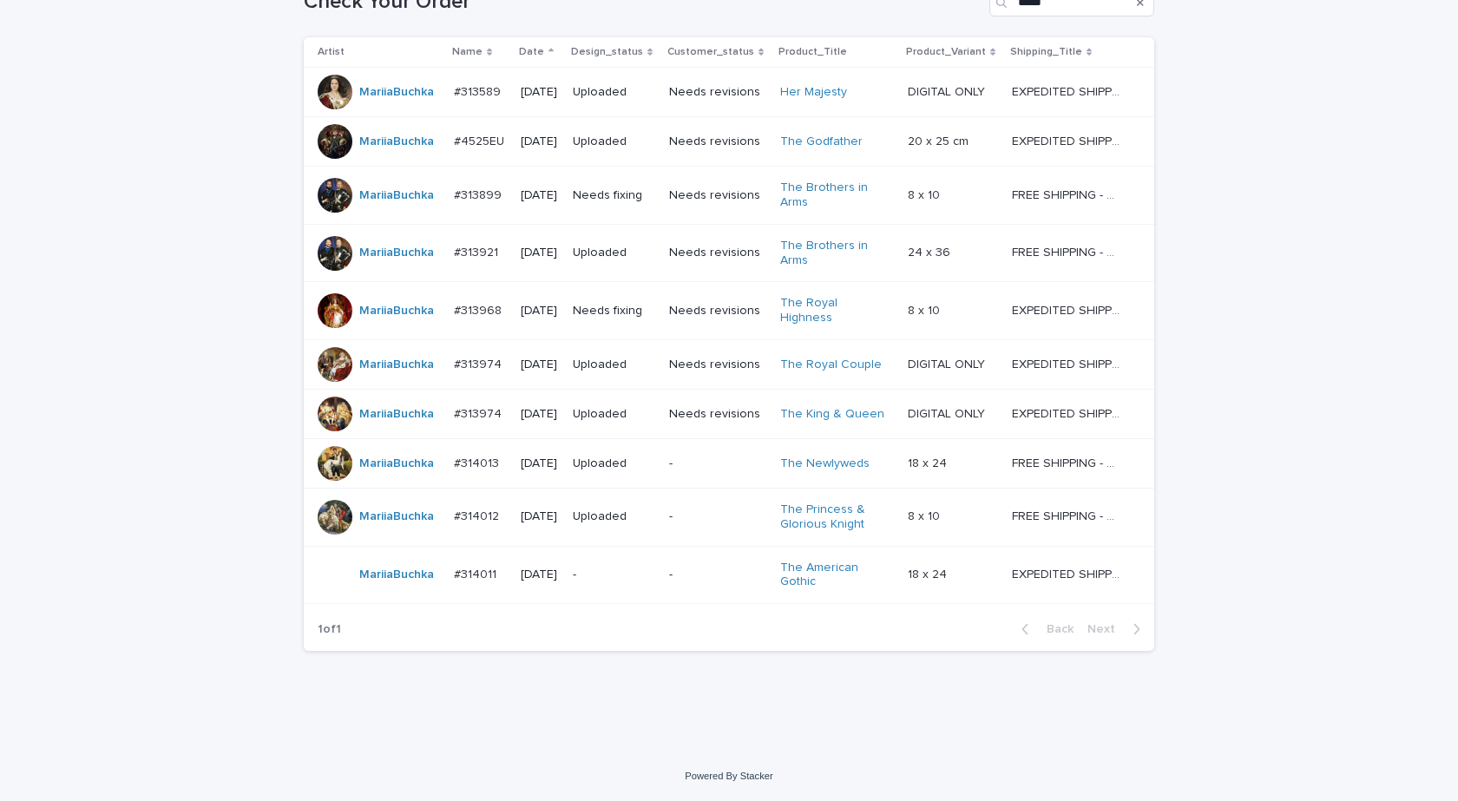
scroll to position [309, 0]
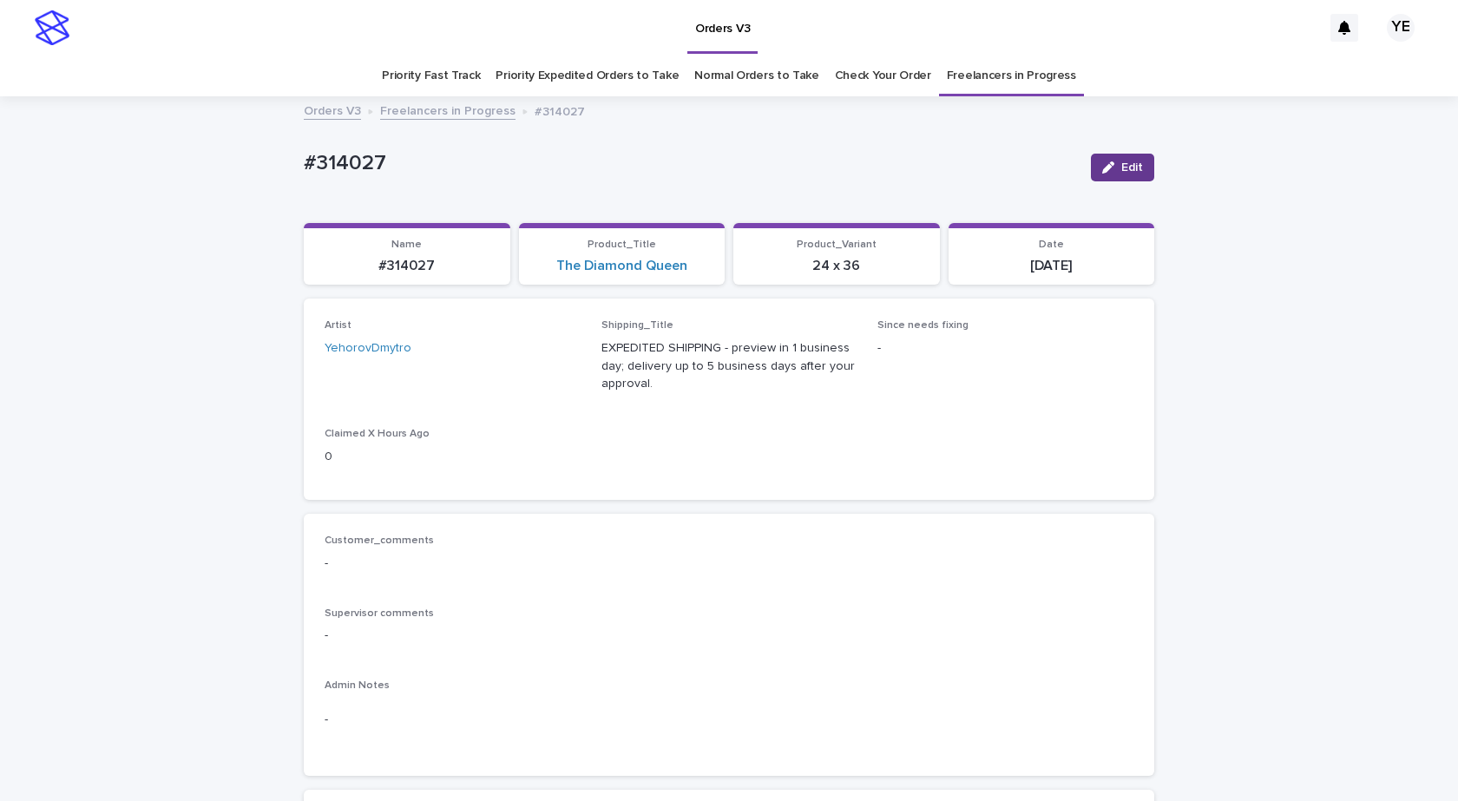
click at [1105, 167] on icon "button" at bounding box center [1108, 167] width 12 height 12
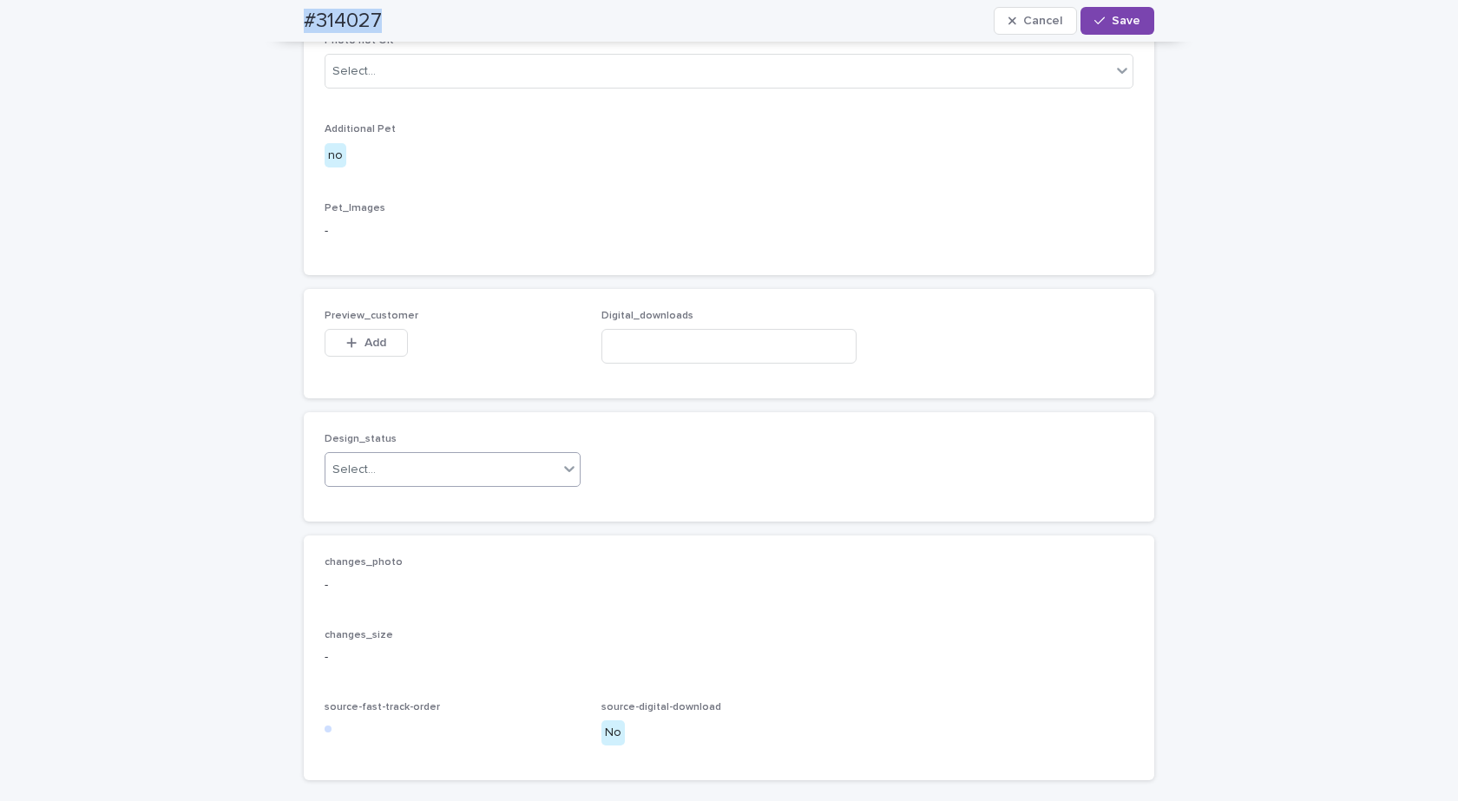
scroll to position [1085, 0]
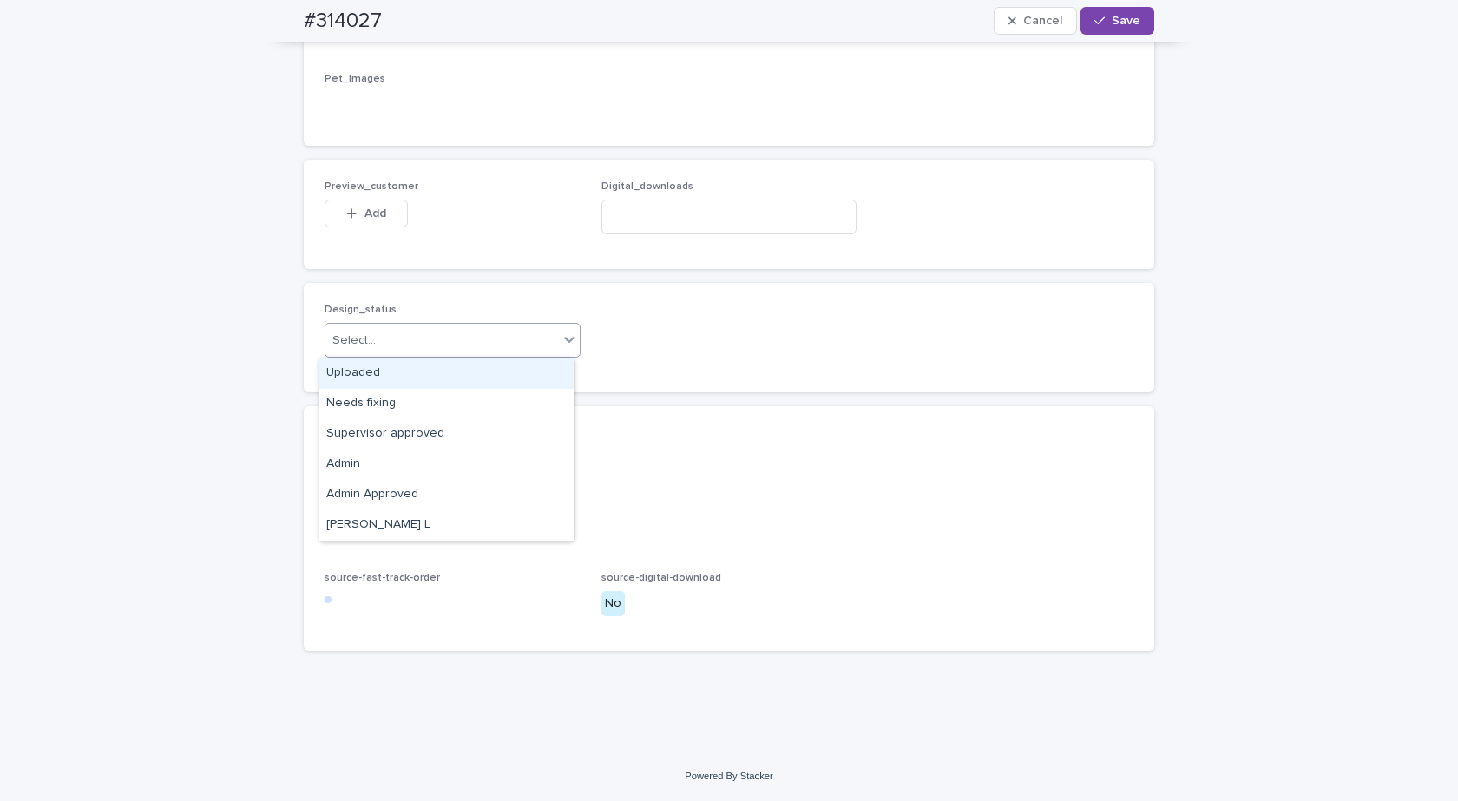
click at [417, 351] on div "Select..." at bounding box center [441, 340] width 233 height 29
click at [356, 371] on div "Uploaded" at bounding box center [446, 373] width 254 height 30
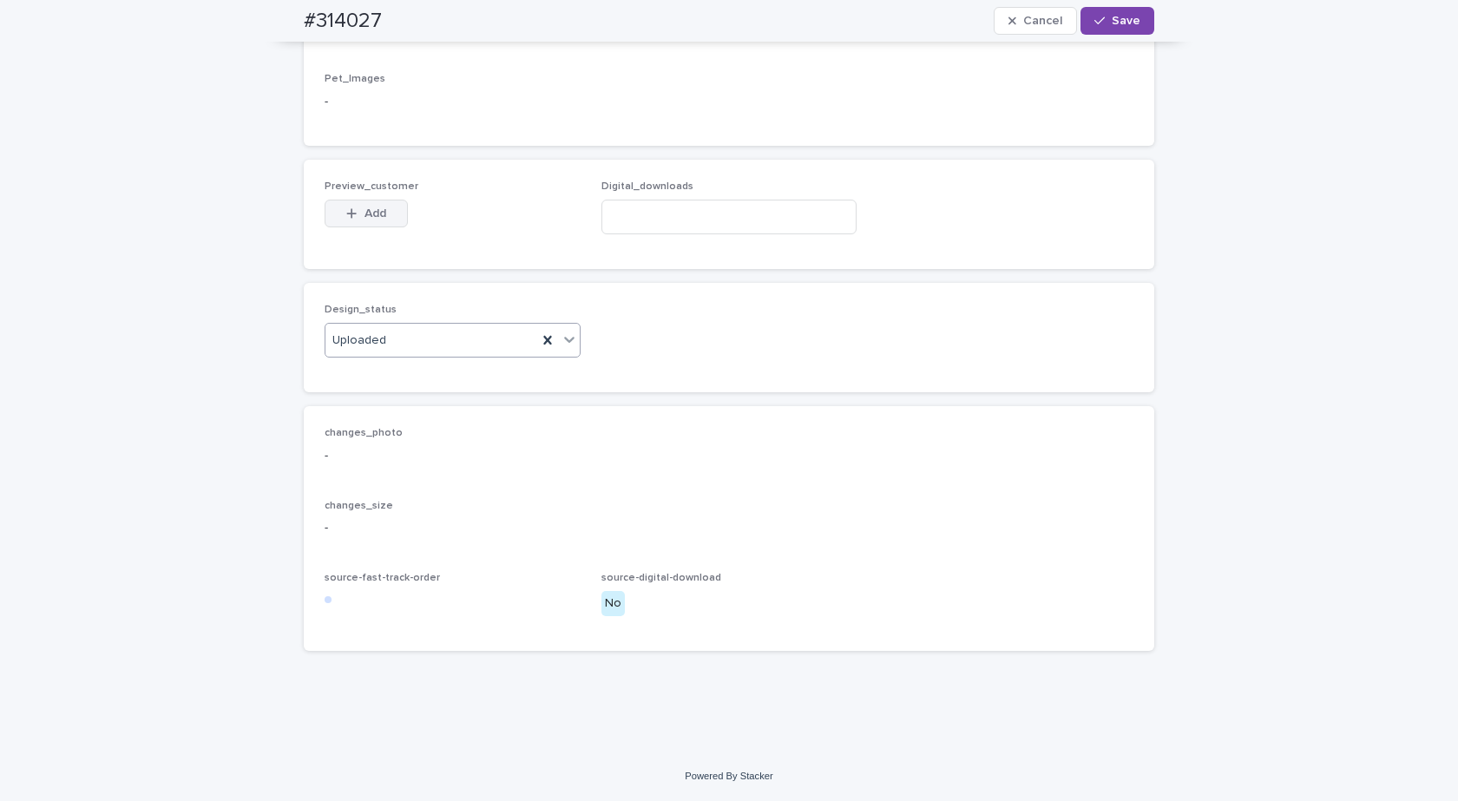
click at [364, 214] on span "Add" at bounding box center [375, 213] width 22 height 12
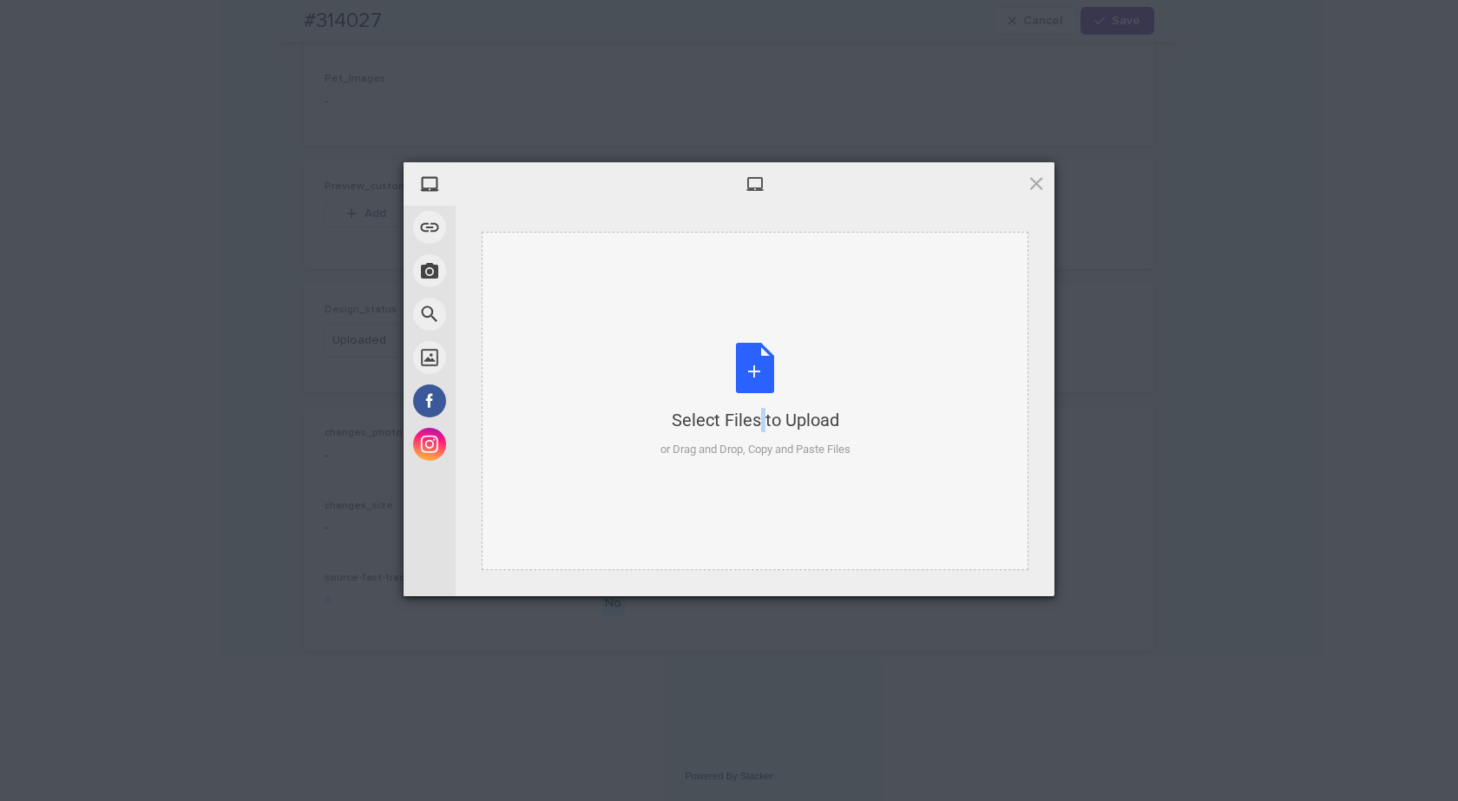
click at [729, 369] on div "Select Files to Upload or Drag and Drop, Copy and Paste Files" at bounding box center [755, 400] width 190 height 115
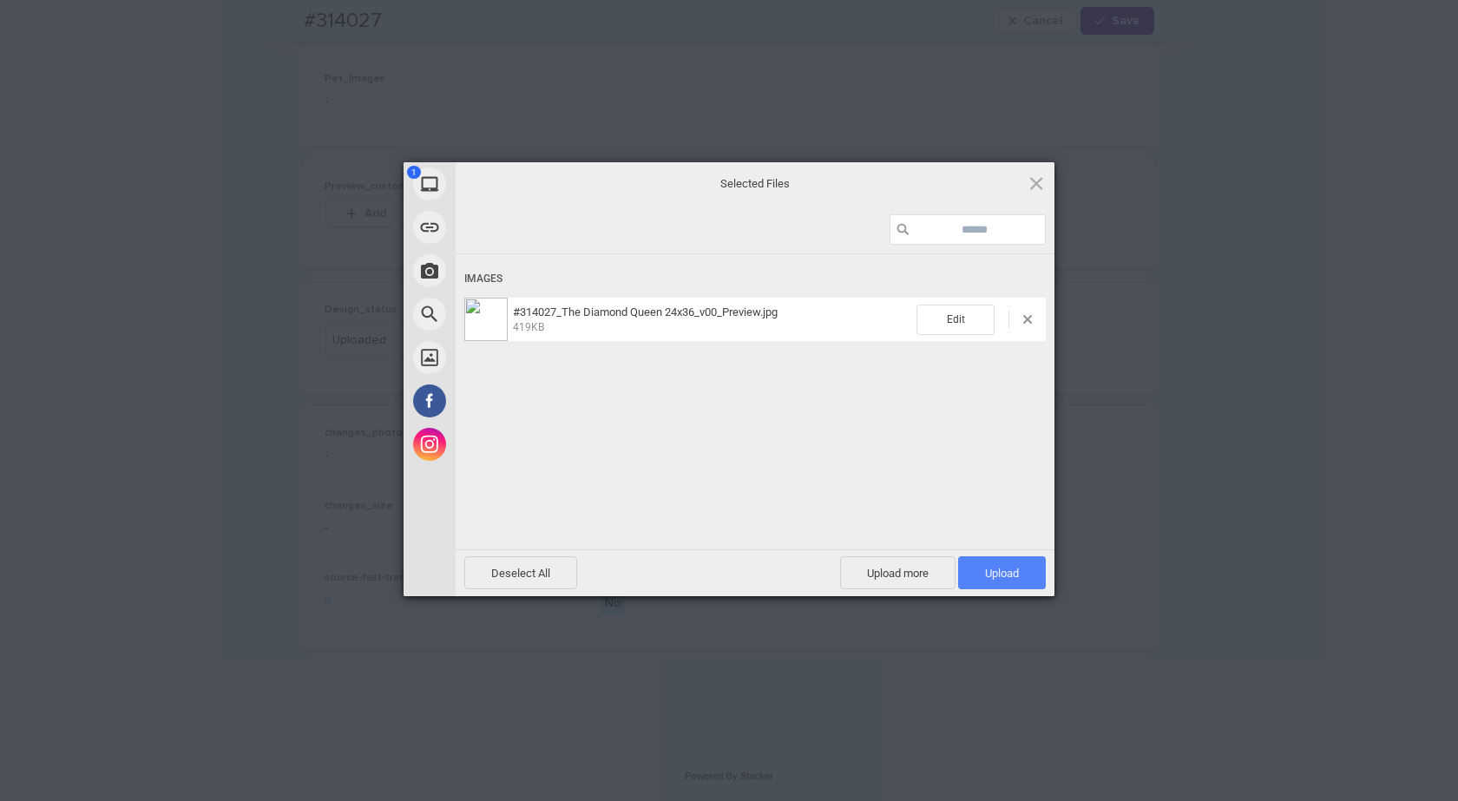
click at [1007, 586] on span "Upload 1" at bounding box center [1002, 572] width 88 height 33
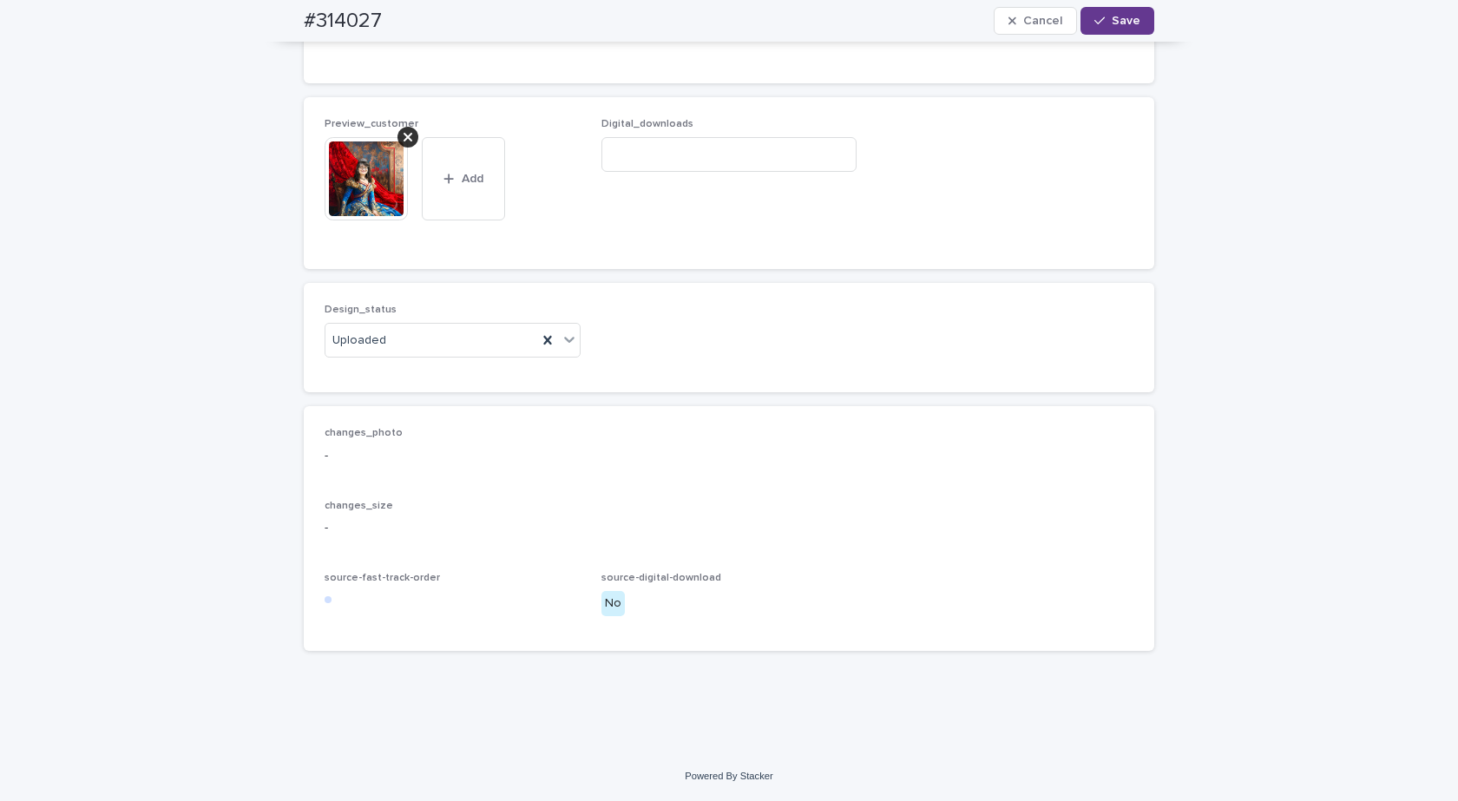
click at [1104, 19] on div "button" at bounding box center [1102, 21] width 17 height 12
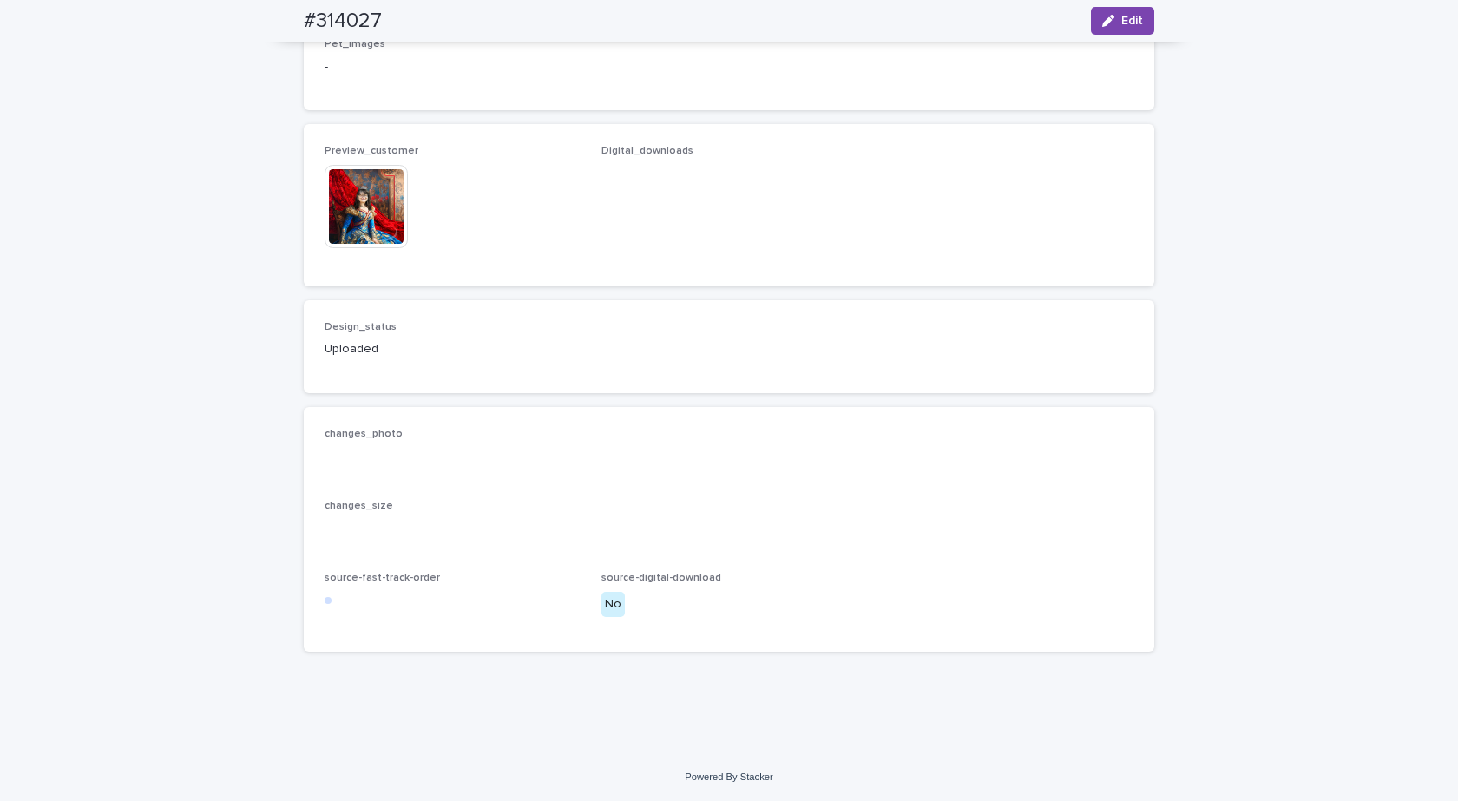
click at [338, 213] on img at bounding box center [366, 206] width 83 height 83
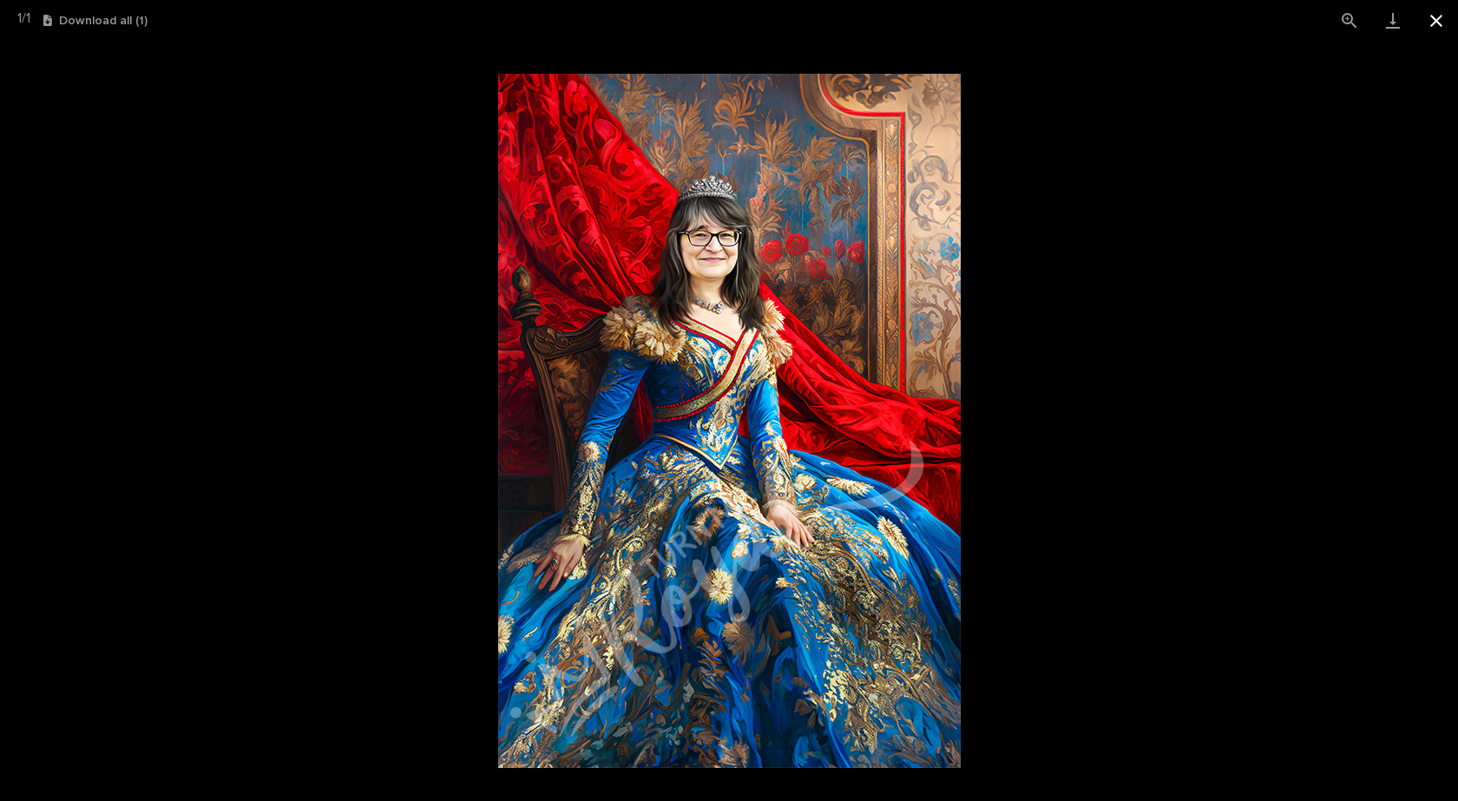
click at [1441, 25] on button "Close gallery" at bounding box center [1435, 20] width 43 height 41
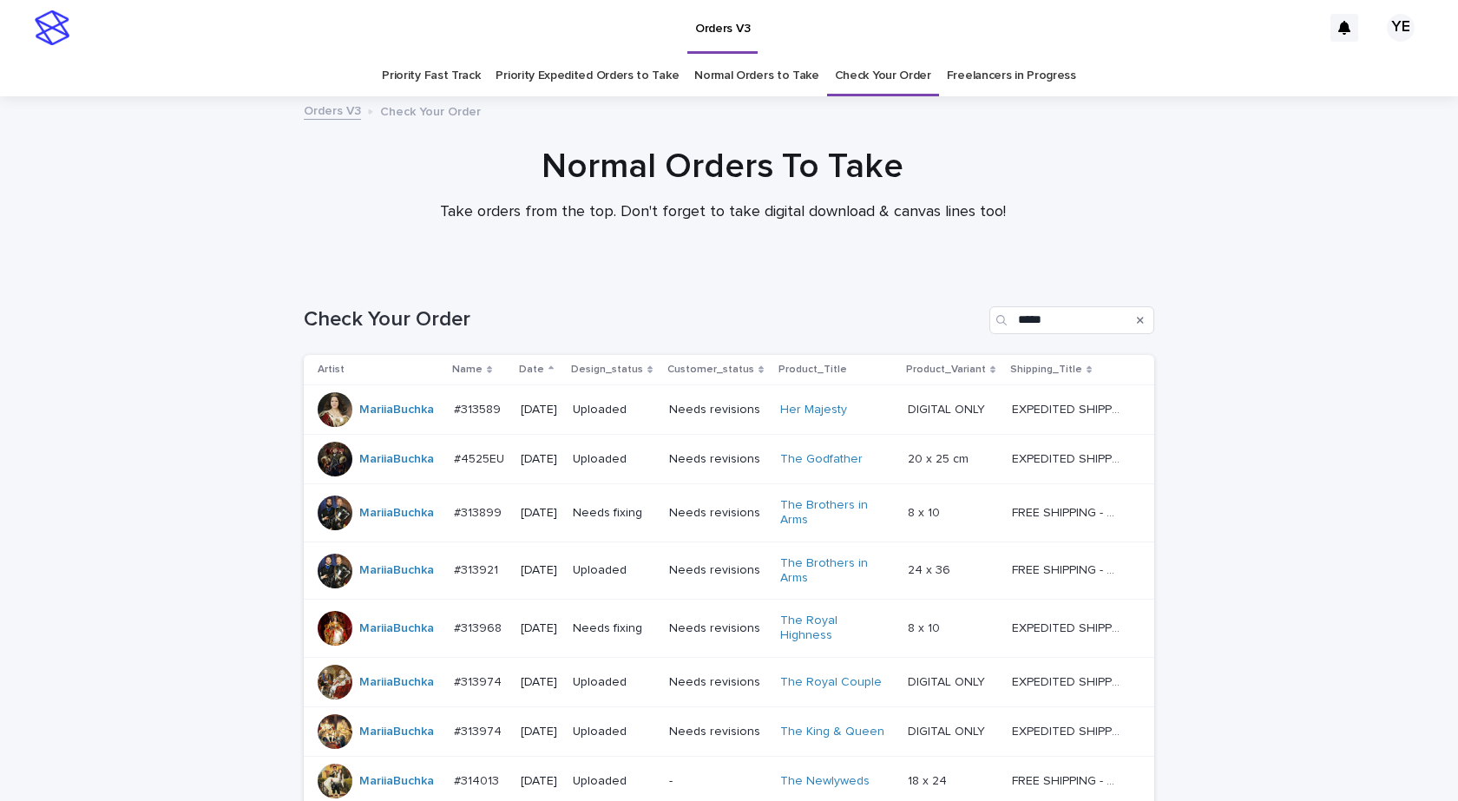
scroll to position [309, 0]
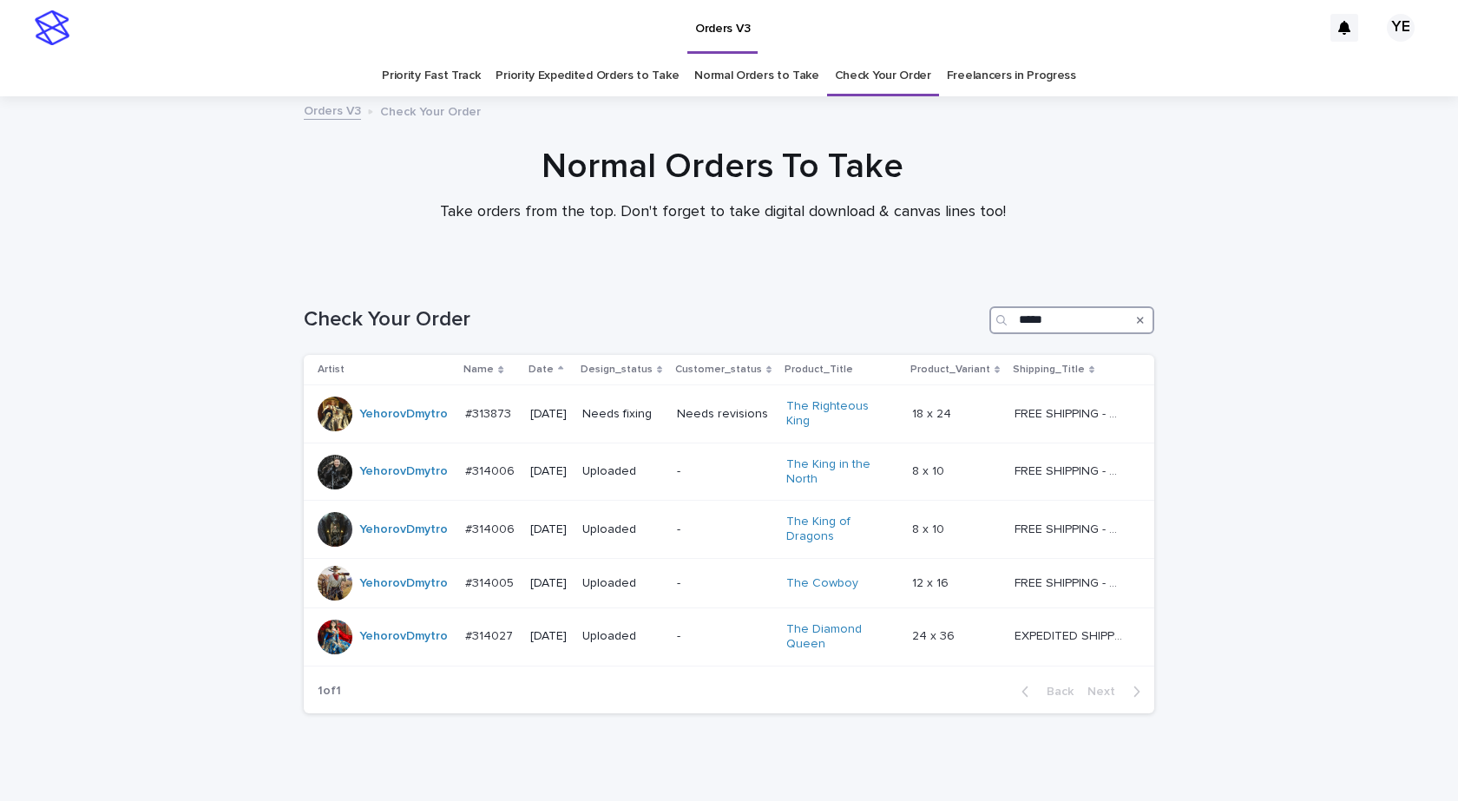
click at [1058, 327] on input "*****" at bounding box center [1071, 320] width 165 height 28
click at [1058, 326] on input "*****" at bounding box center [1071, 320] width 165 height 28
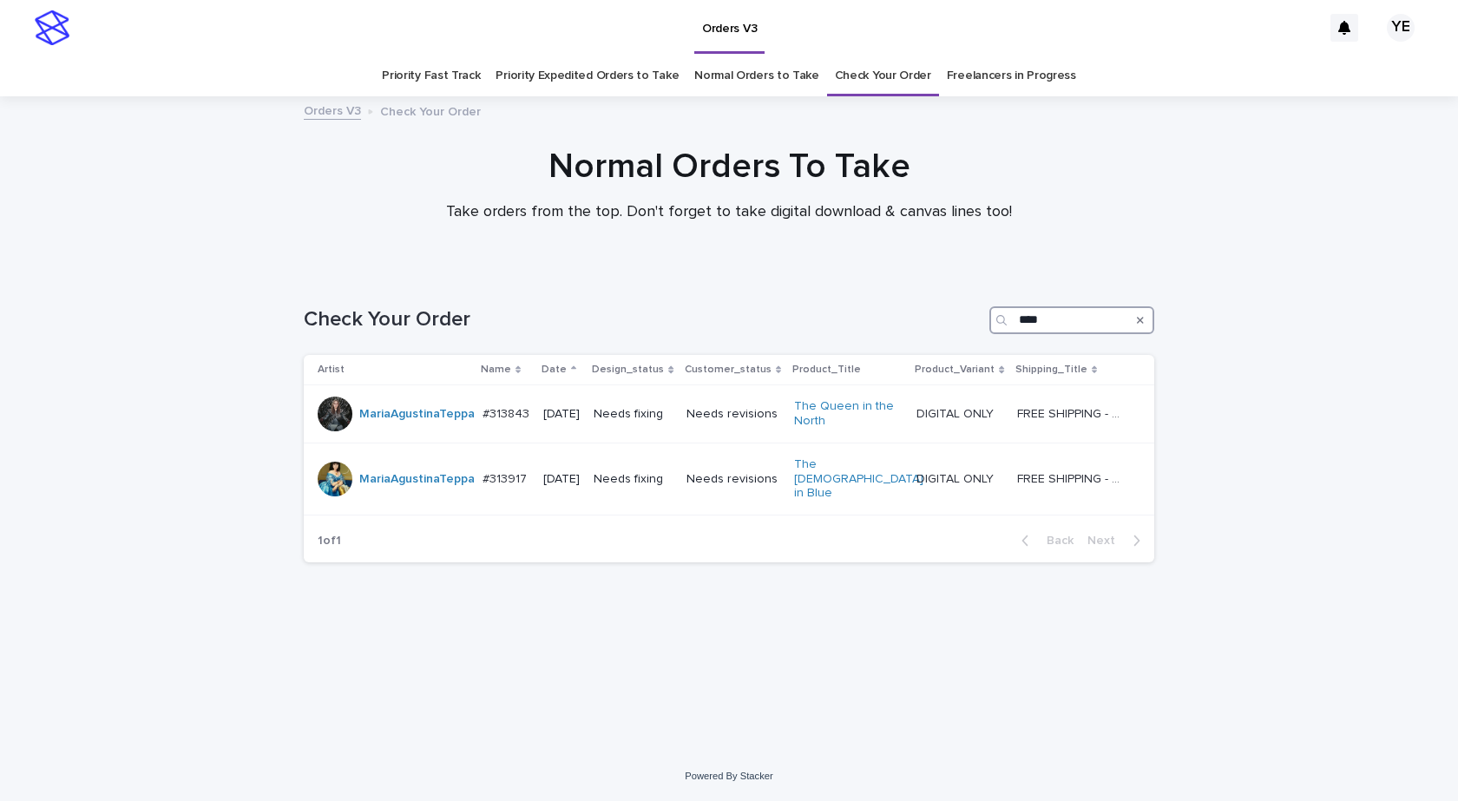
type input "****"
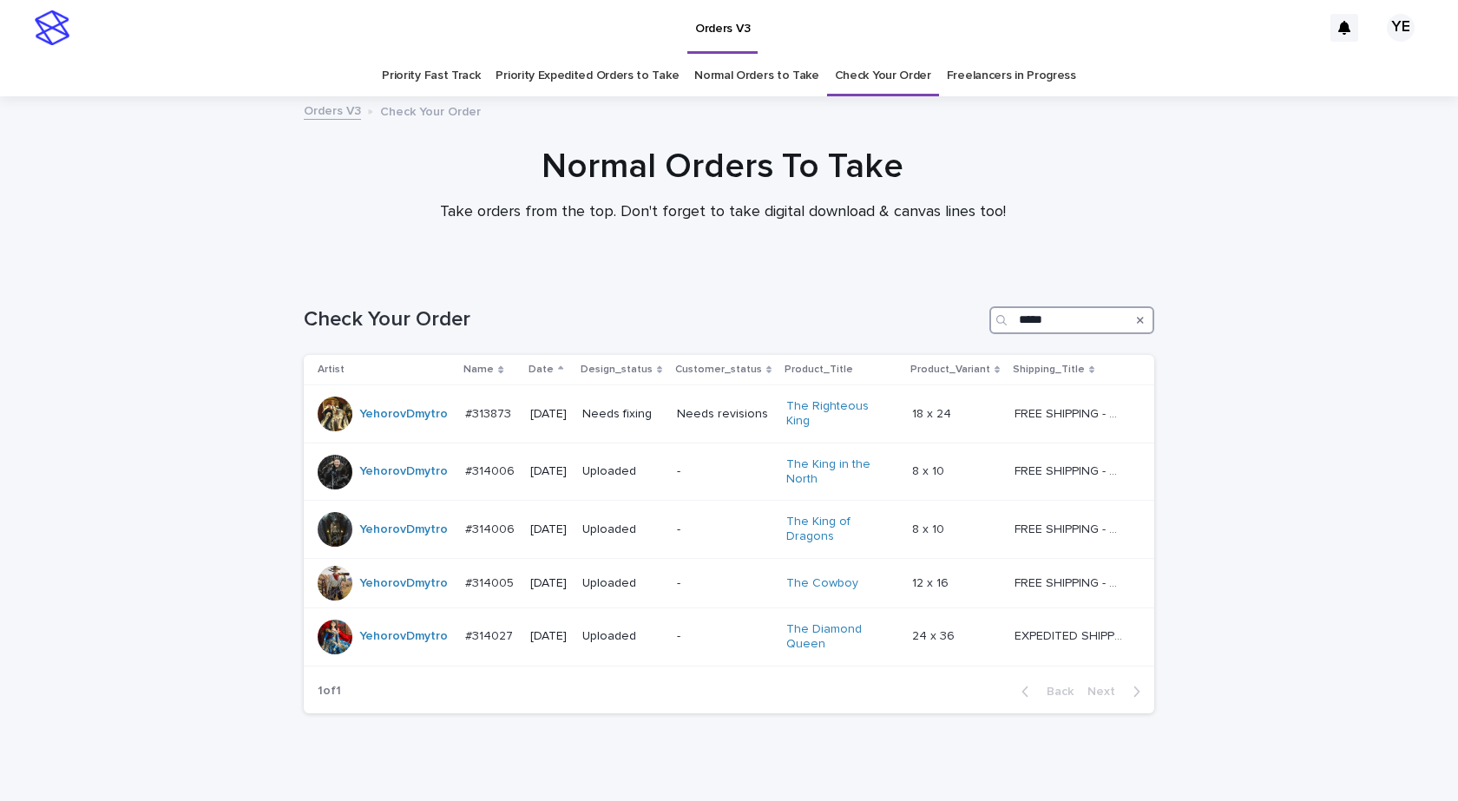
drag, startPoint x: 1066, startPoint y: 313, endPoint x: 850, endPoint y: 305, distance: 216.2
click at [856, 306] on div "Check Your Order *****" at bounding box center [729, 320] width 850 height 28
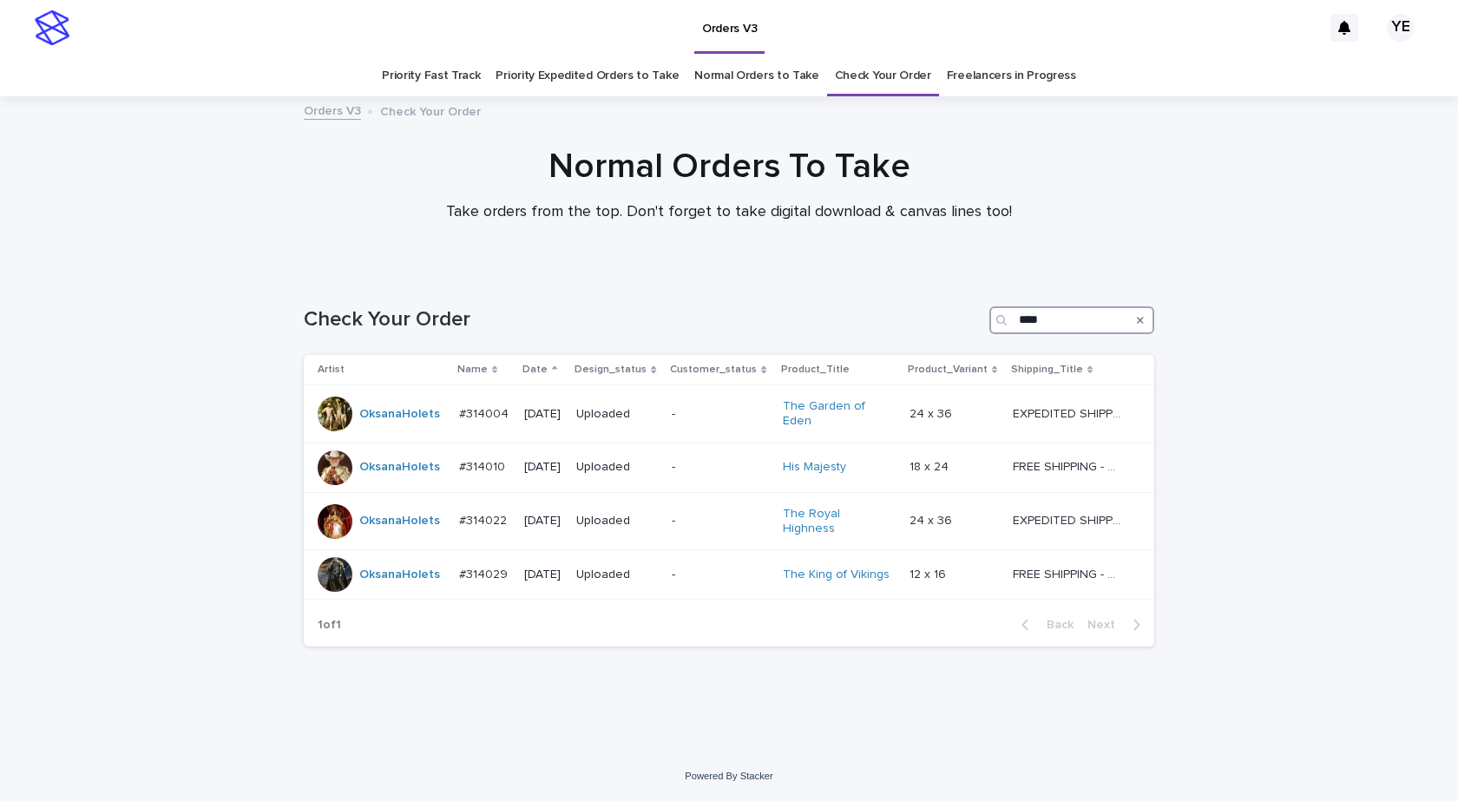
type input "****"
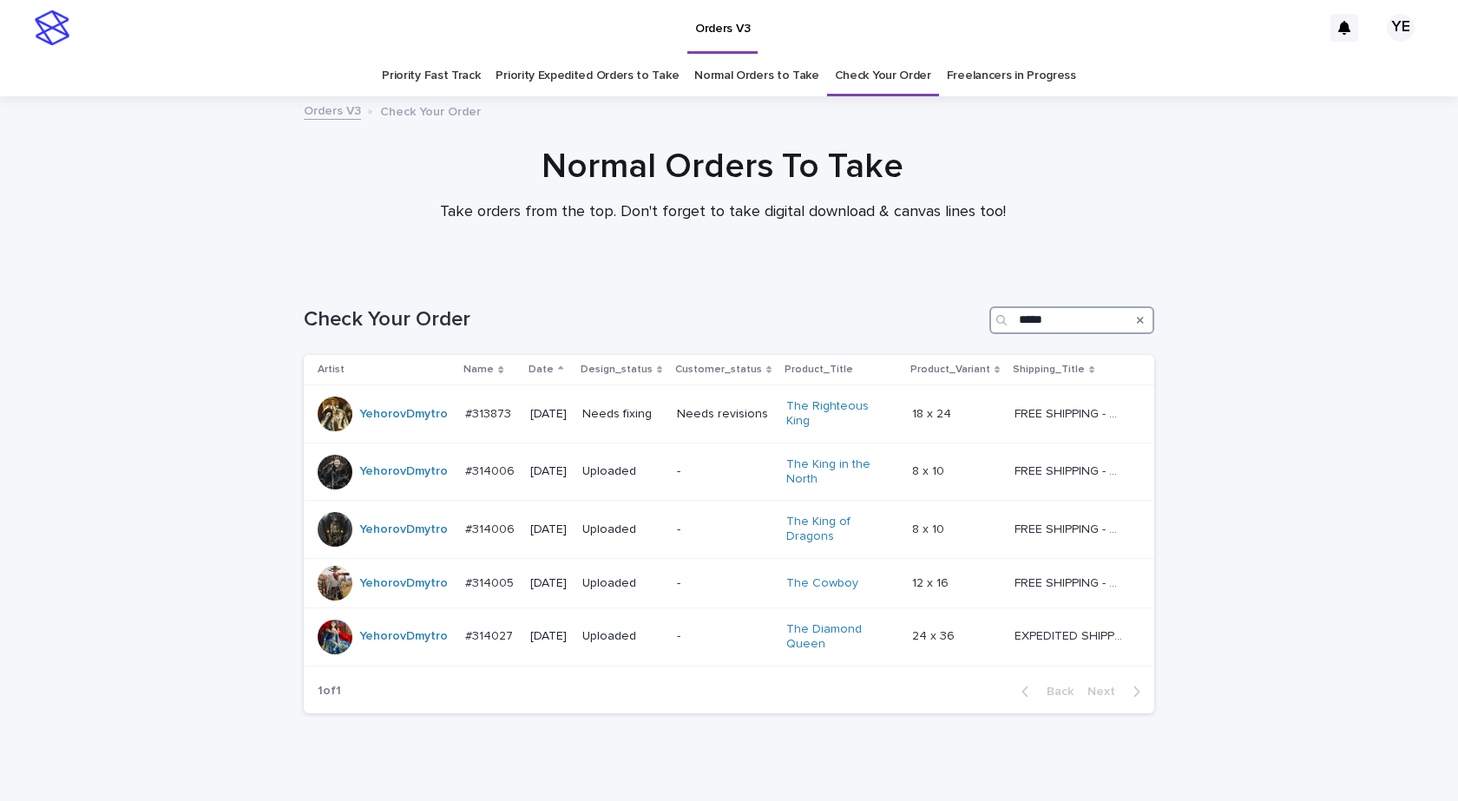
drag, startPoint x: 978, startPoint y: 322, endPoint x: 845, endPoint y: 322, distance: 132.8
click at [848, 322] on div "Check Your Order *****" at bounding box center [729, 320] width 850 height 28
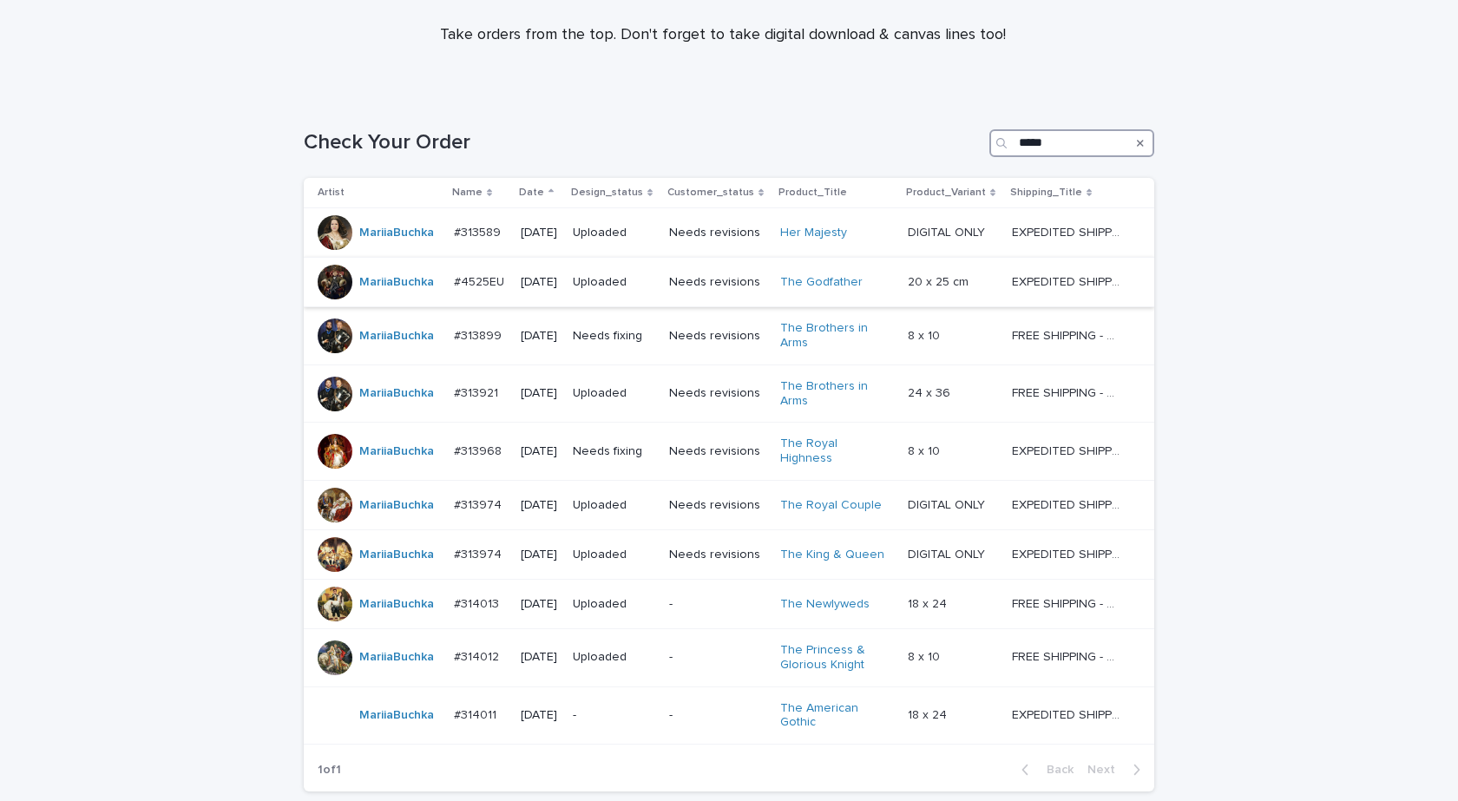
scroll to position [309, 0]
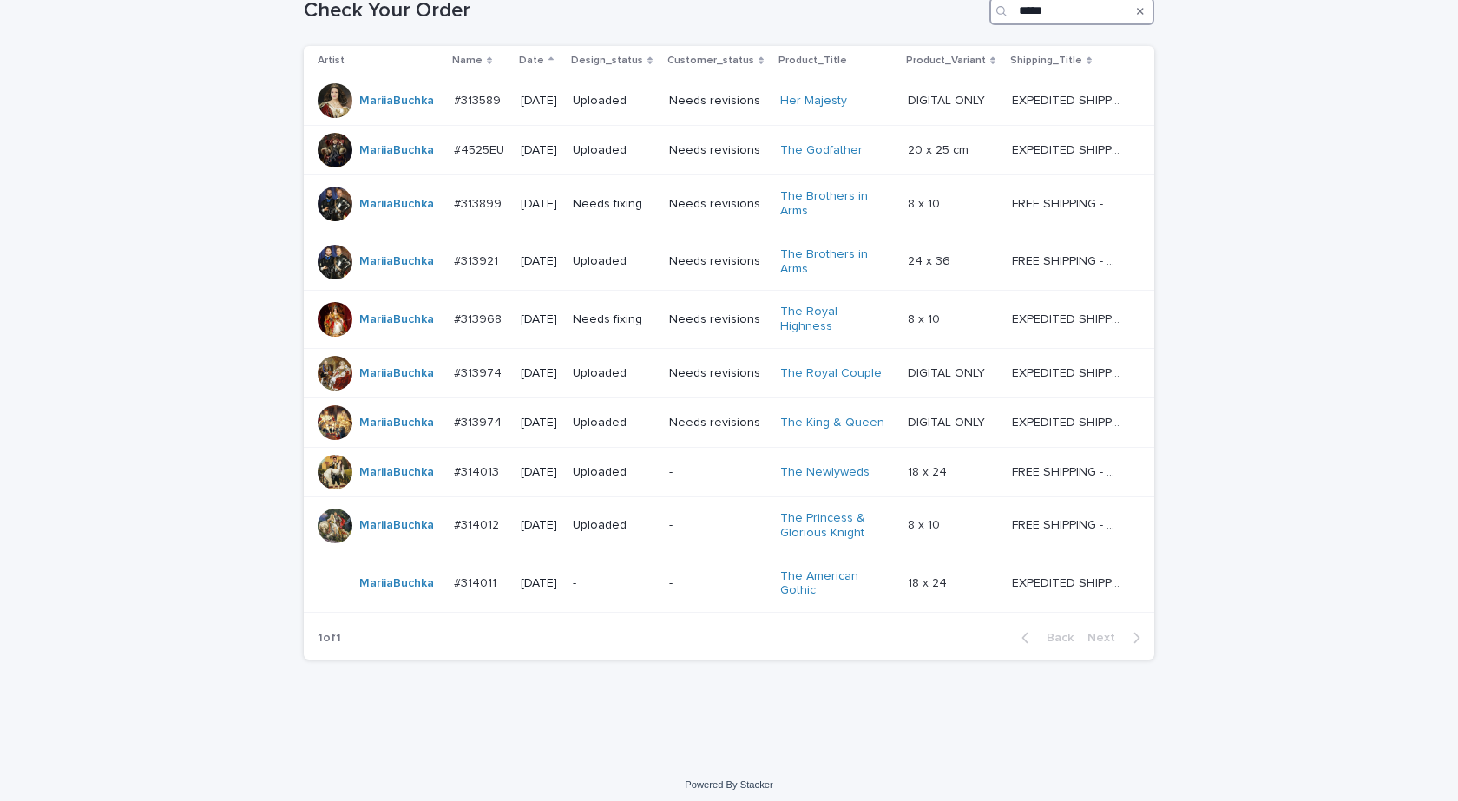
type input "*****"
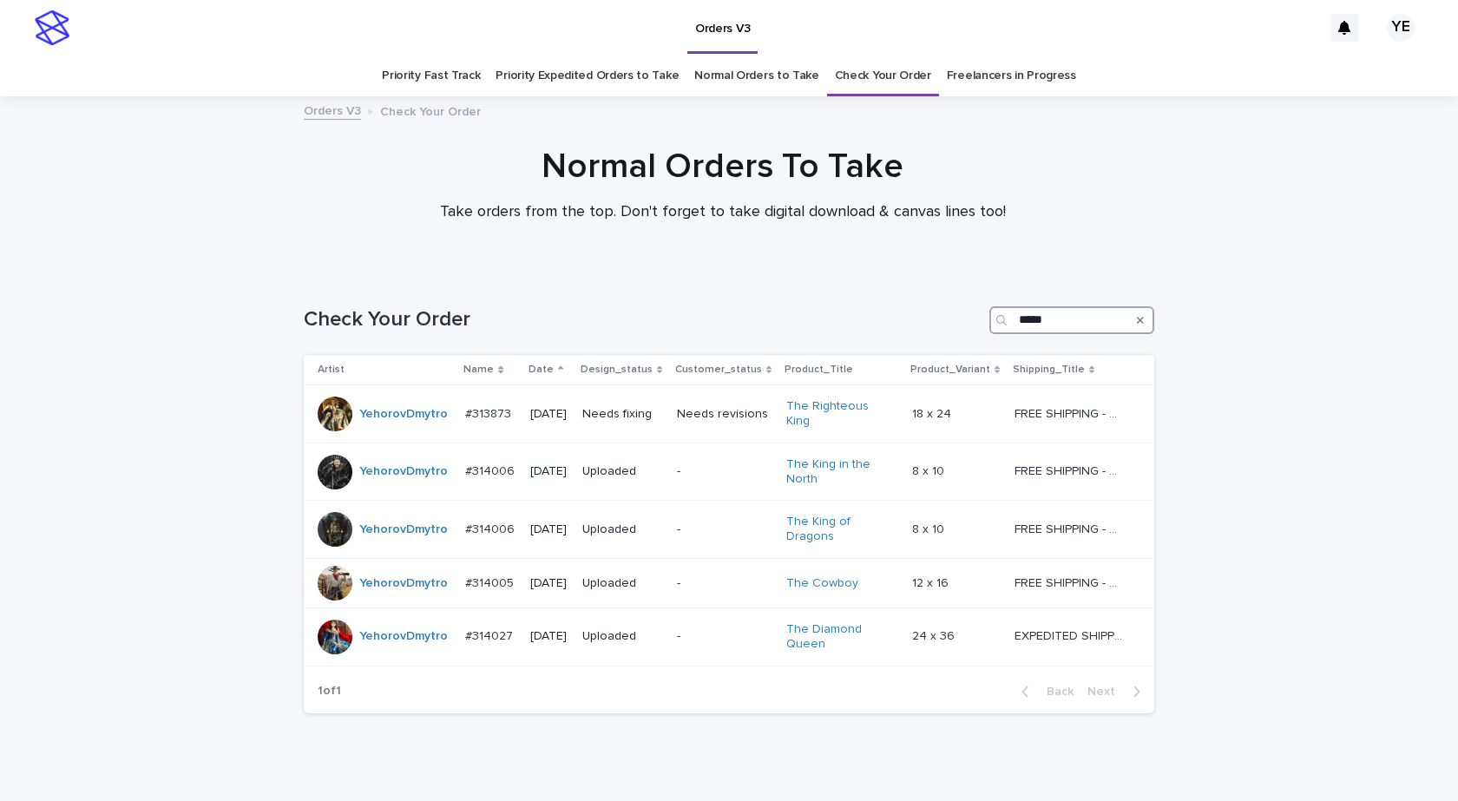
drag, startPoint x: 972, startPoint y: 317, endPoint x: 780, endPoint y: 325, distance: 192.0
click at [849, 320] on div "Check Your Order *****" at bounding box center [729, 320] width 850 height 28
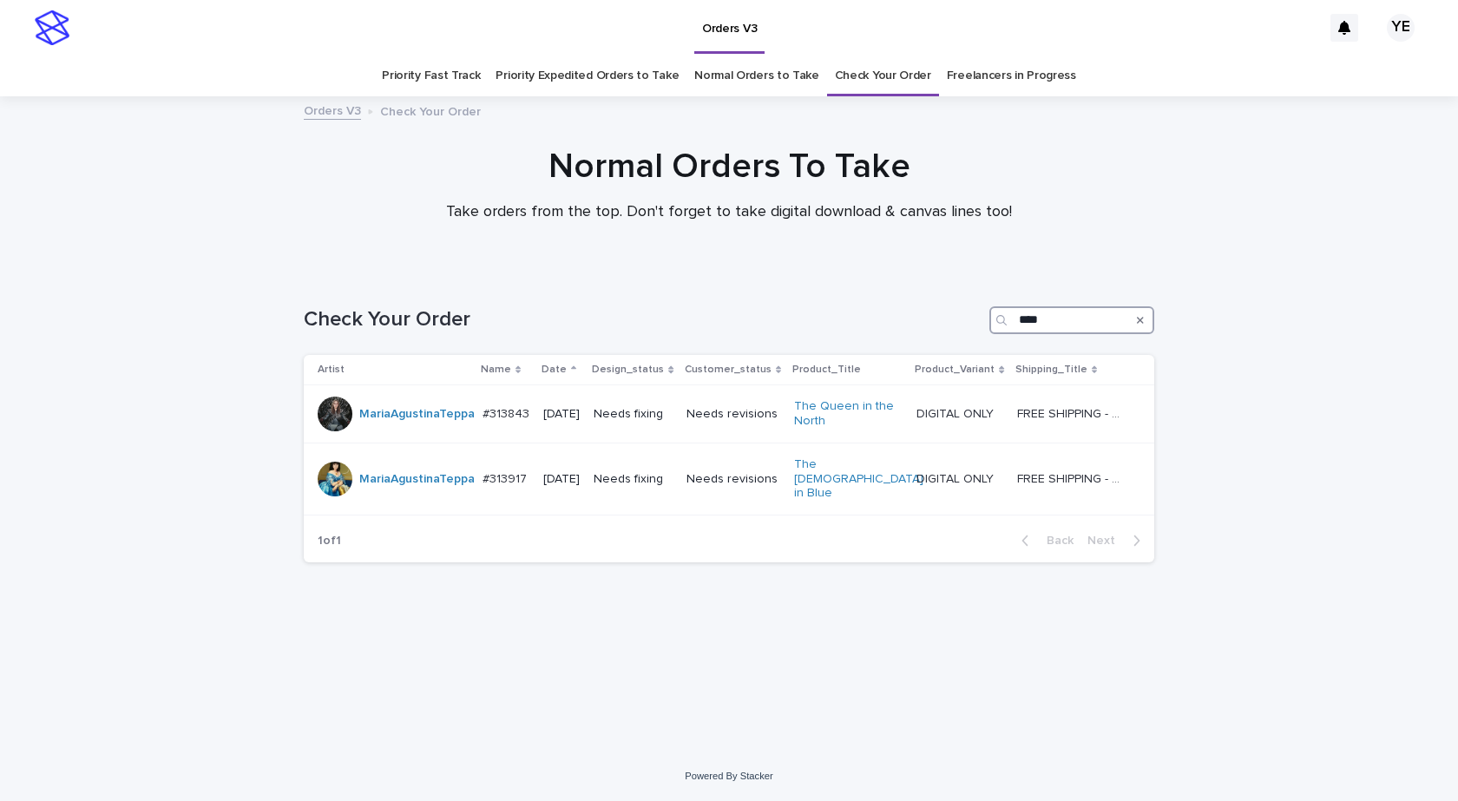
type input "****"
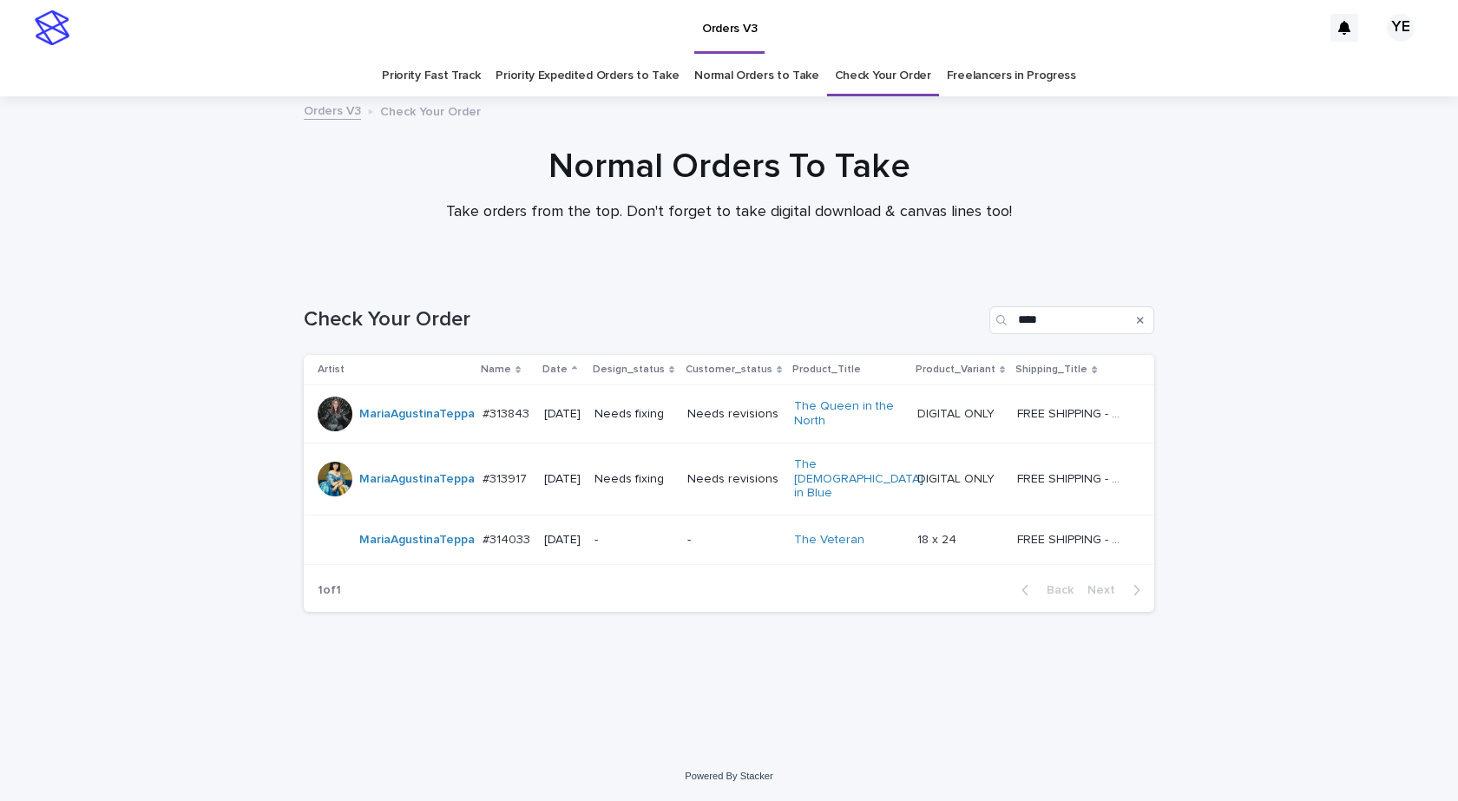
click at [410, 548] on td "MariaAgustinaTeppa" at bounding box center [390, 539] width 172 height 49
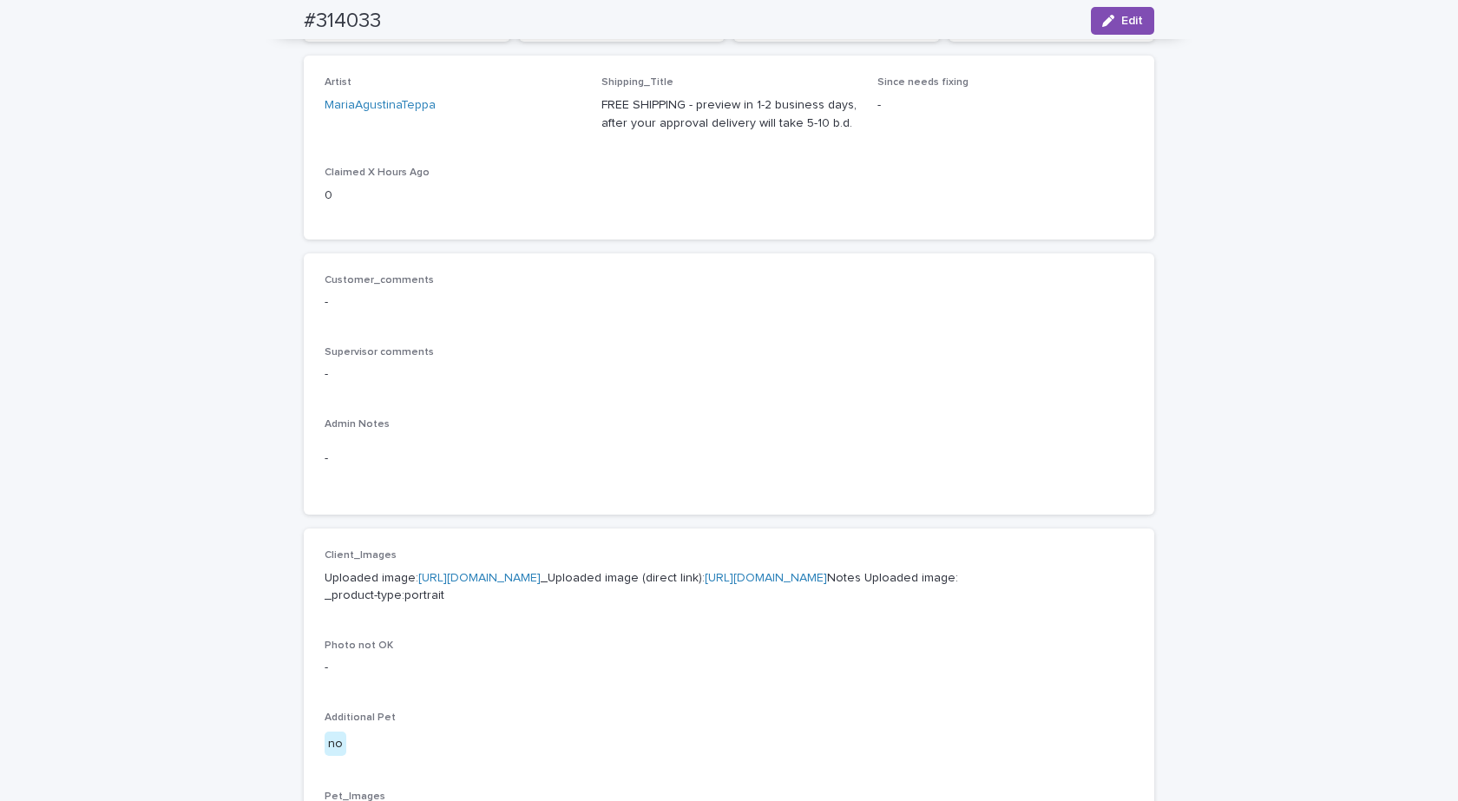
scroll to position [62, 0]
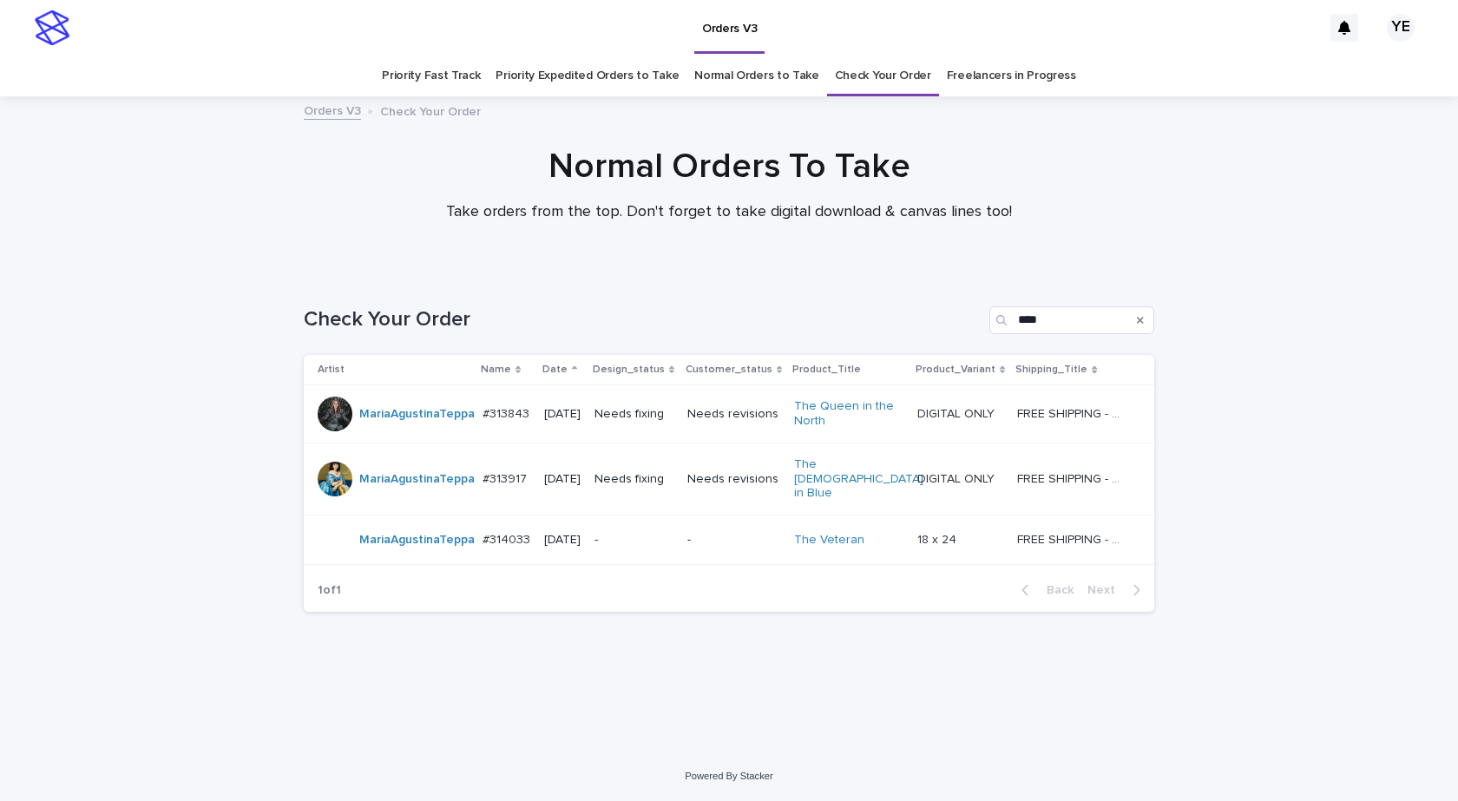
click at [379, 554] on td "MariaAgustinaTeppa" at bounding box center [390, 539] width 172 height 49
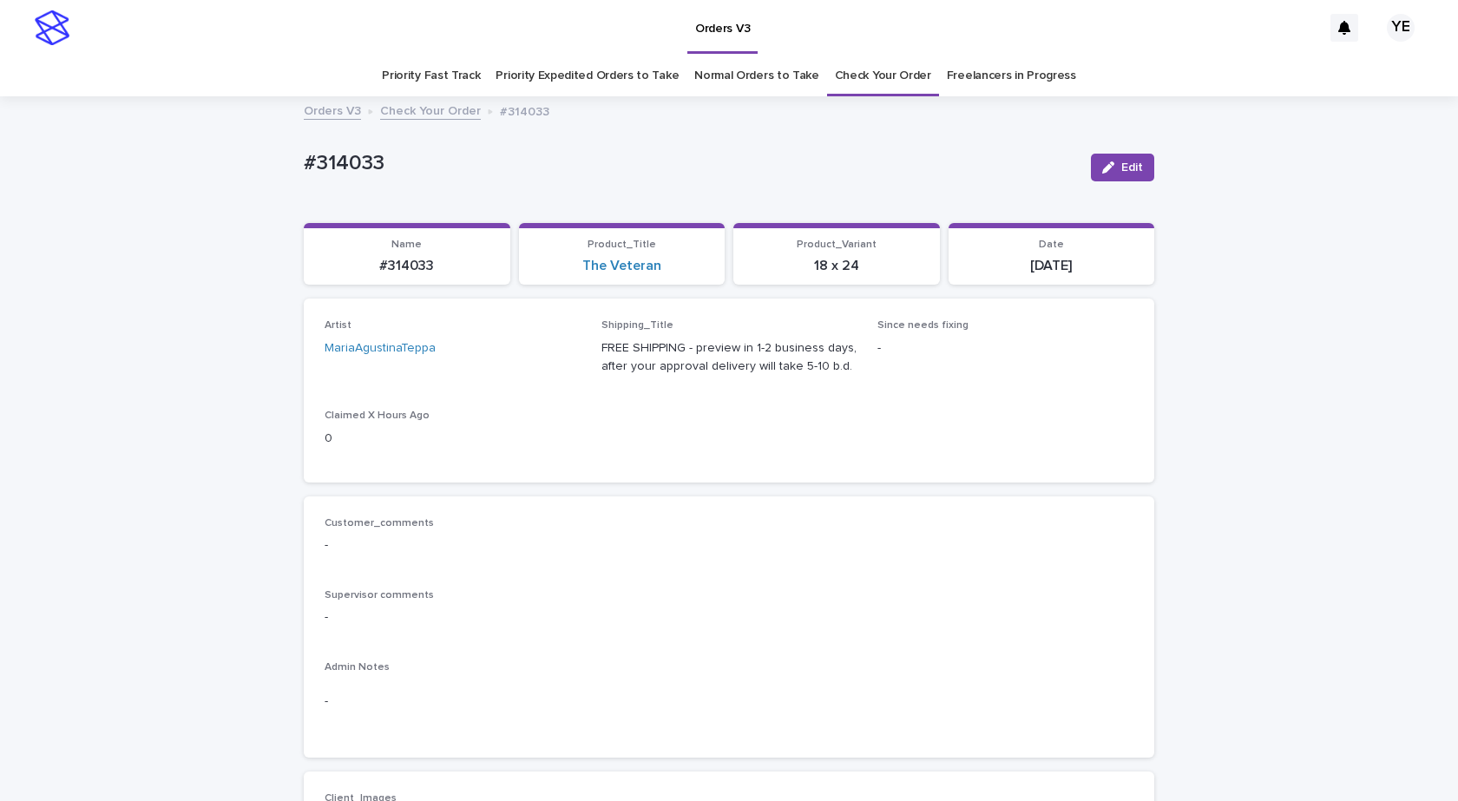
scroll to position [56, 0]
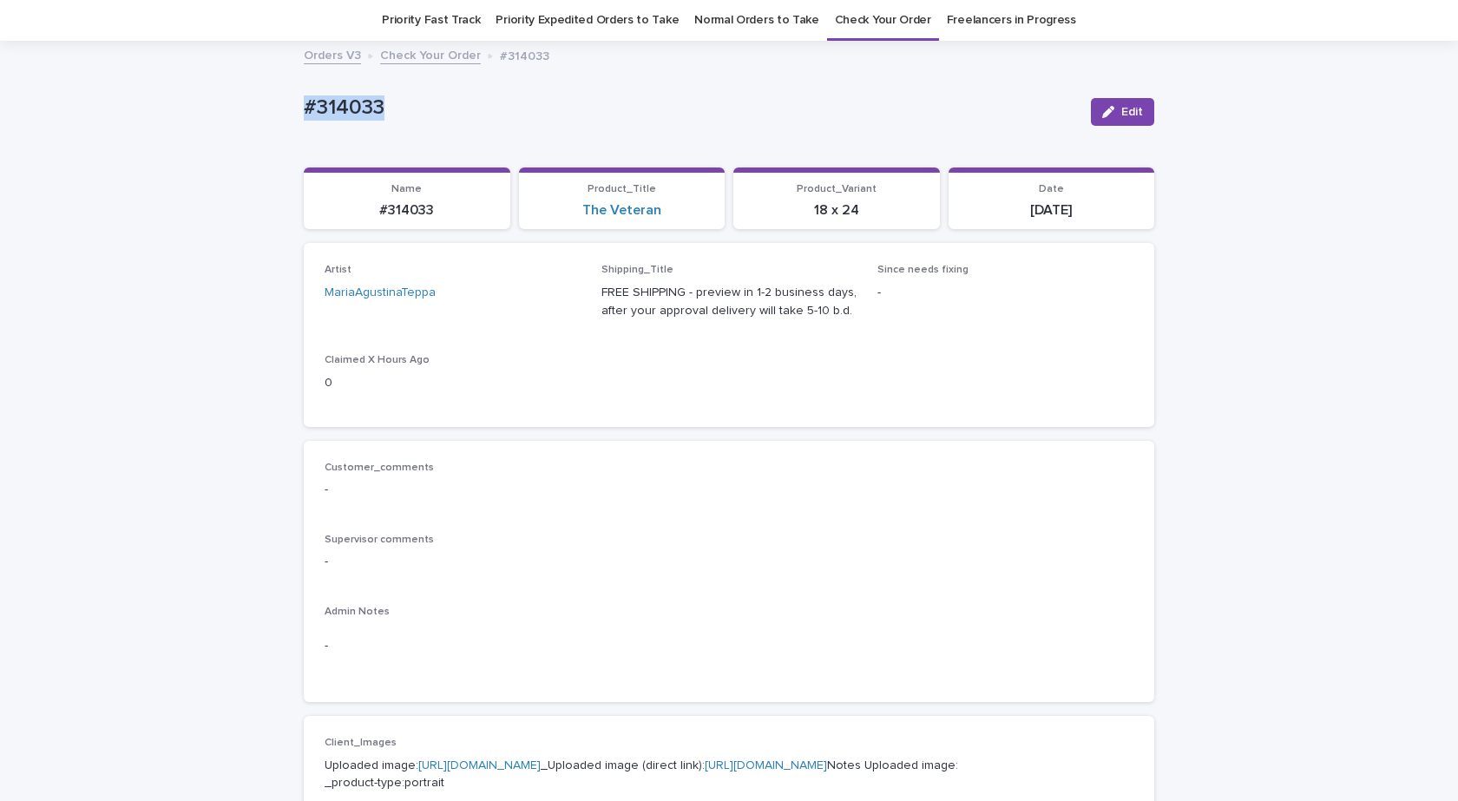
drag, startPoint x: 343, startPoint y: 113, endPoint x: 187, endPoint y: 141, distance: 158.8
copy p "#314033"
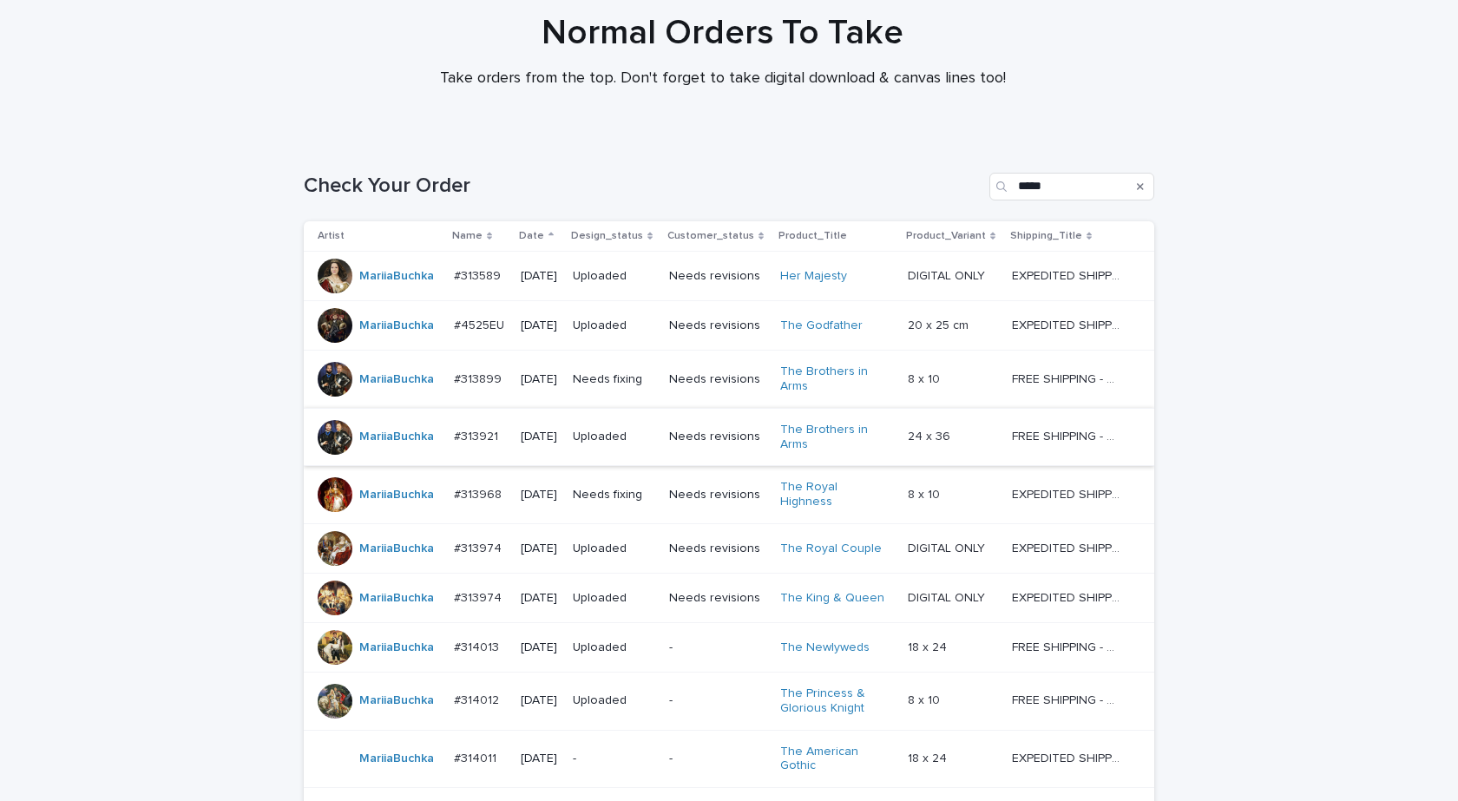
scroll to position [309, 0]
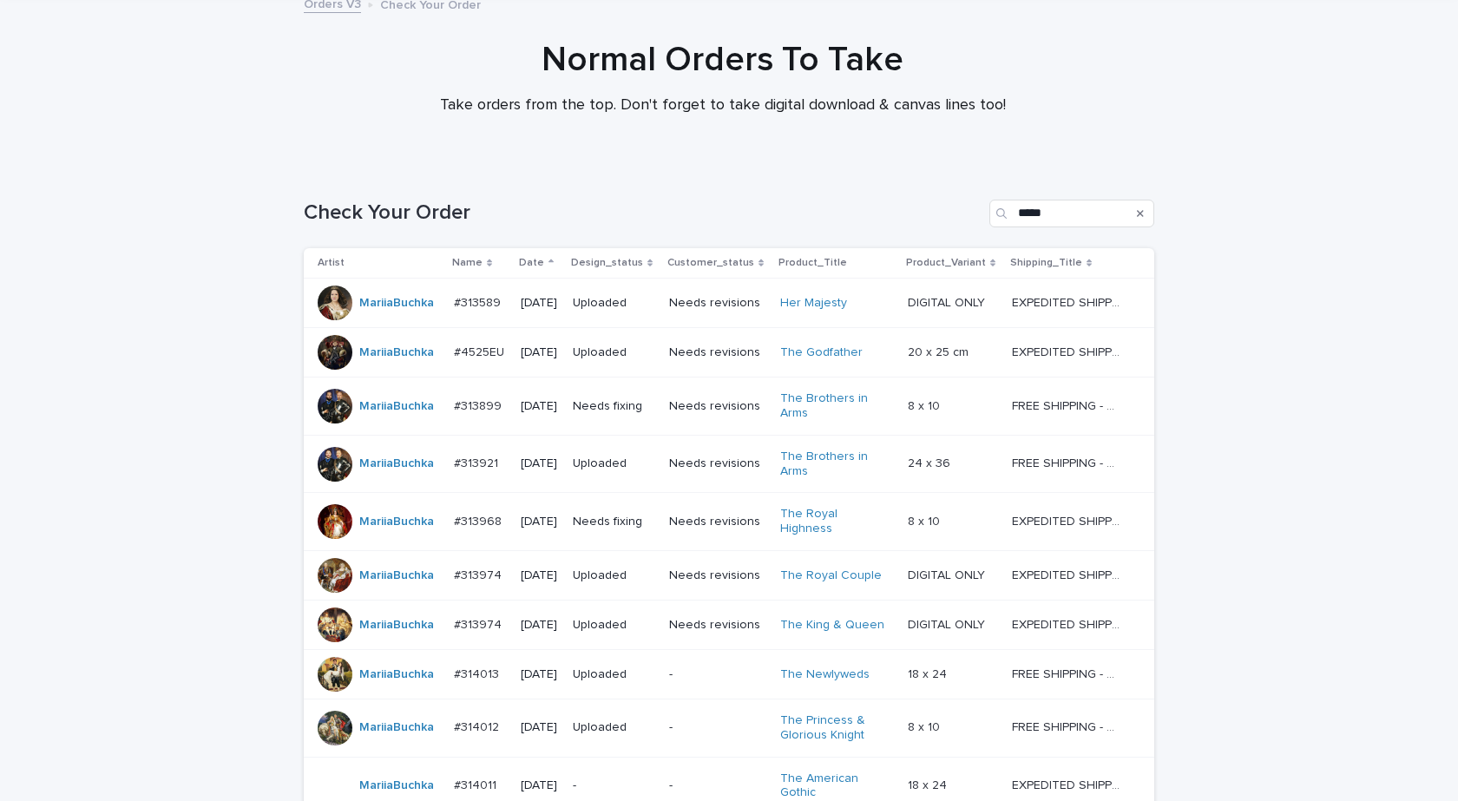
scroll to position [309, 0]
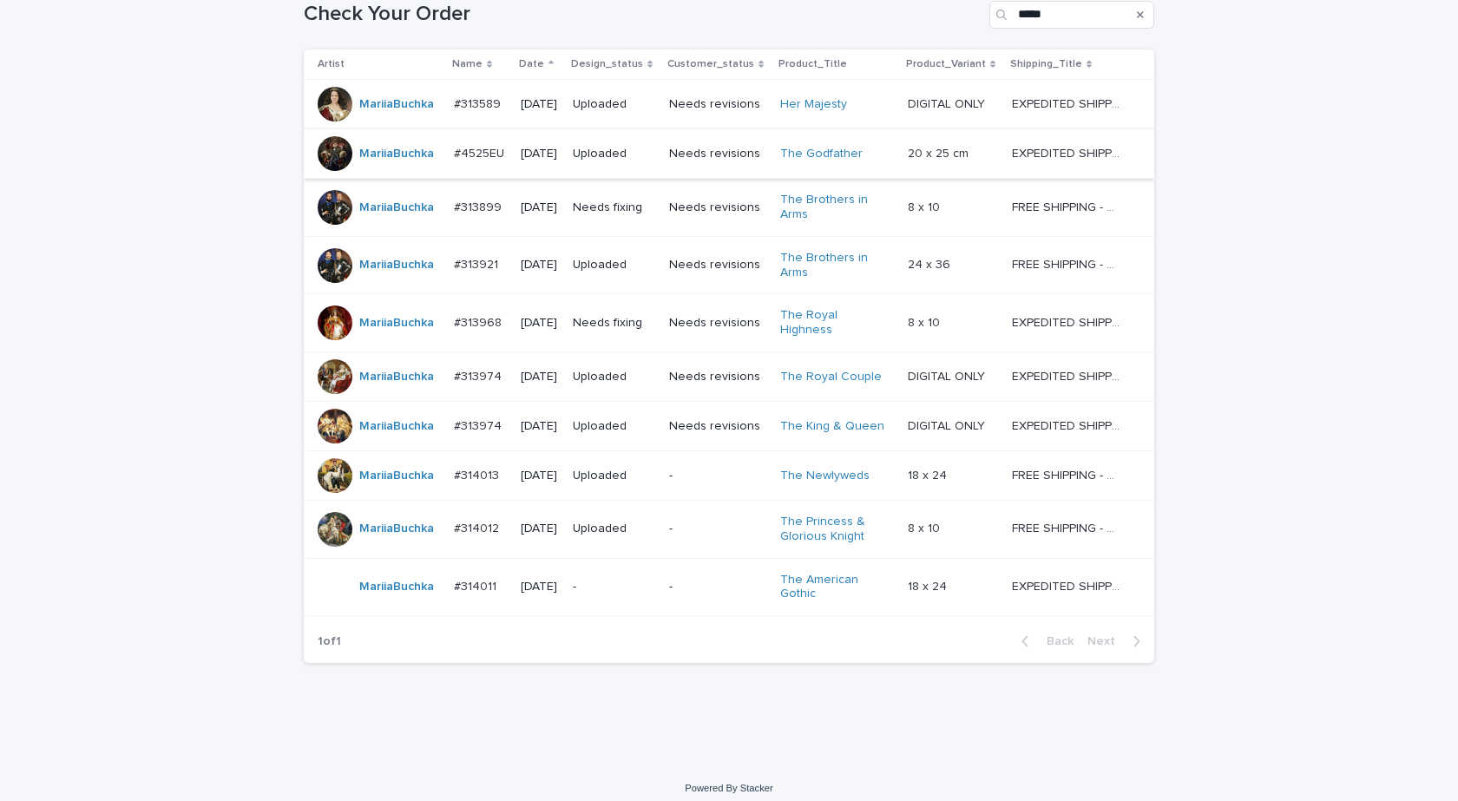
scroll to position [309, 0]
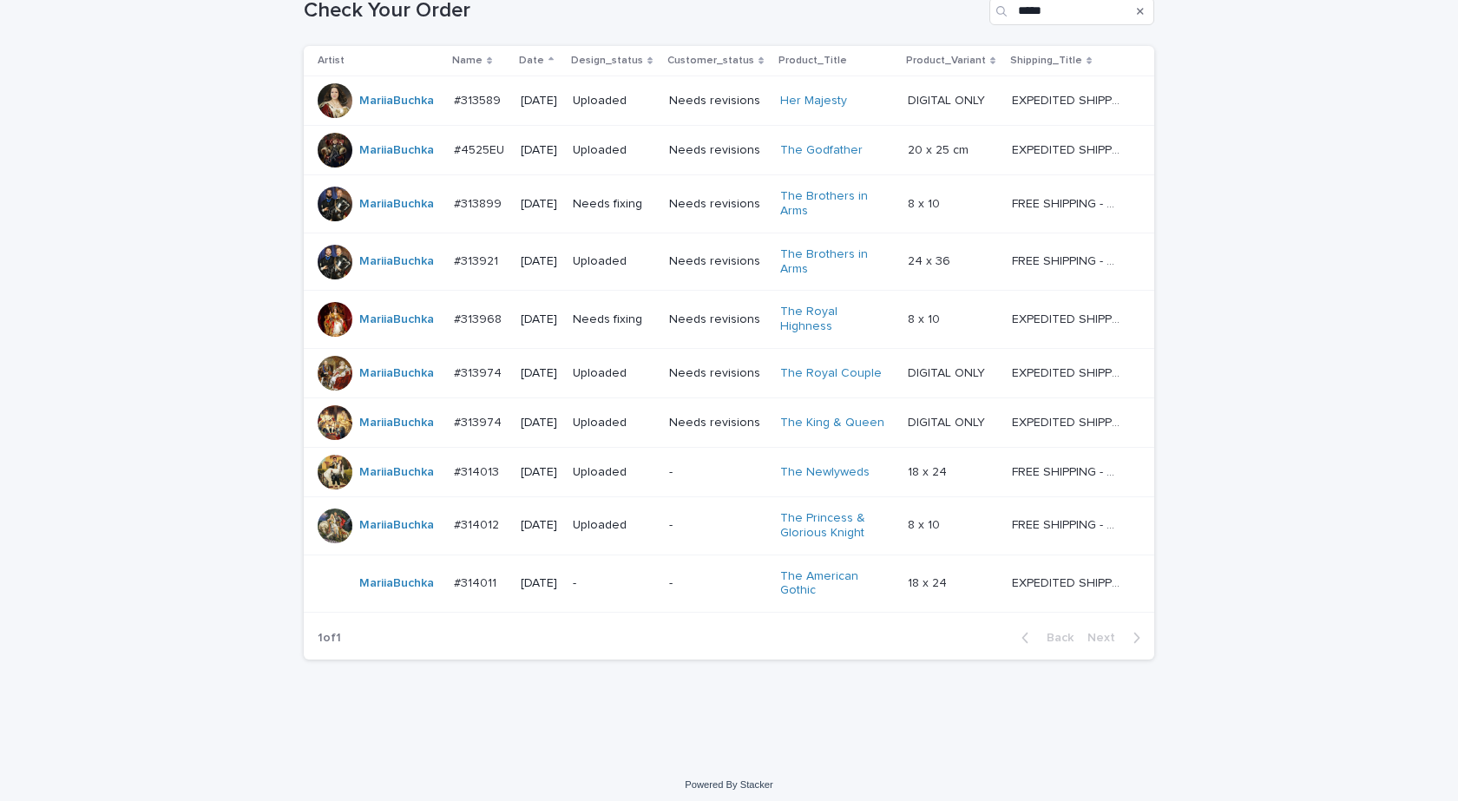
click at [373, 590] on div "MariiaBuchka" at bounding box center [379, 583] width 122 height 35
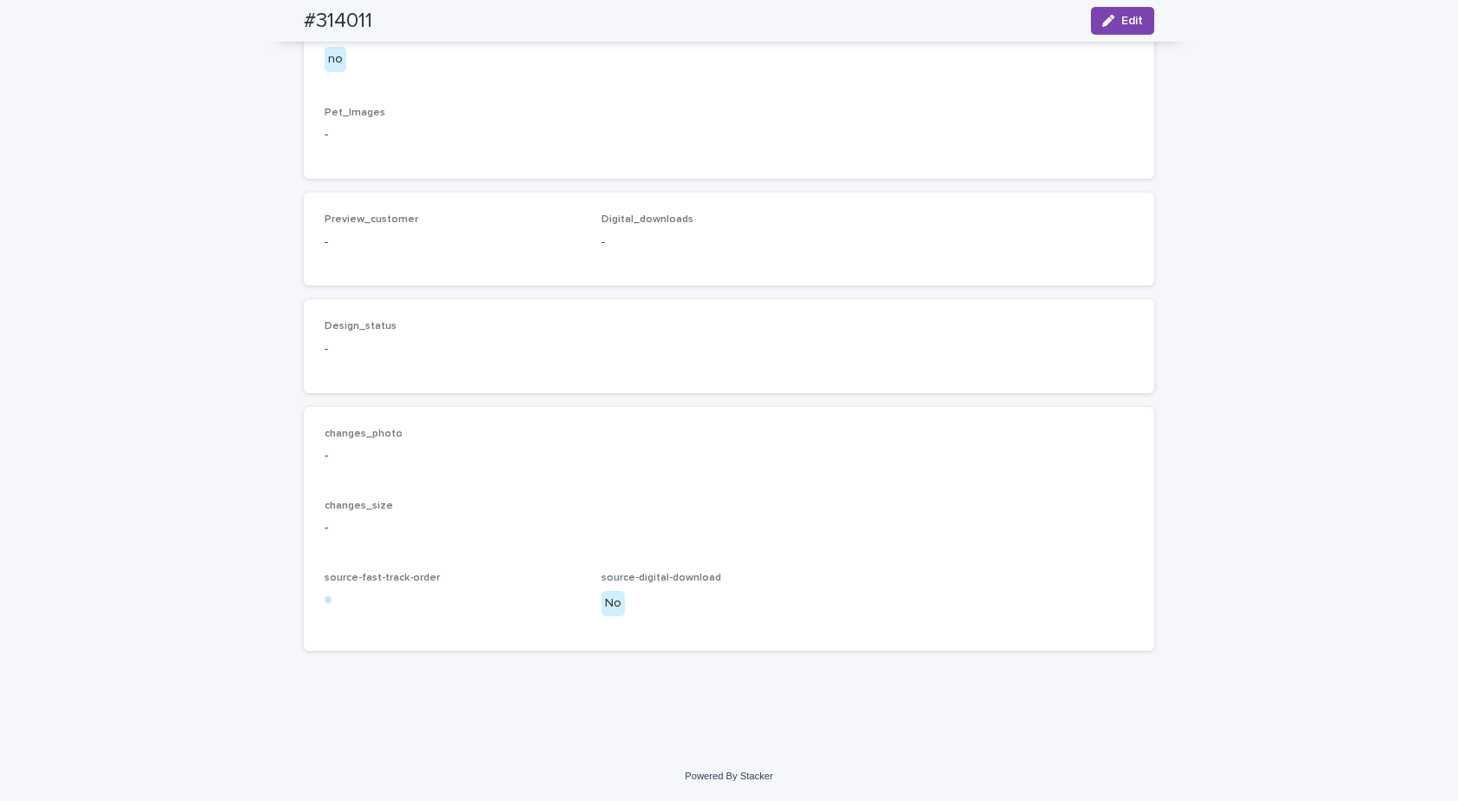
scroll to position [434, 0]
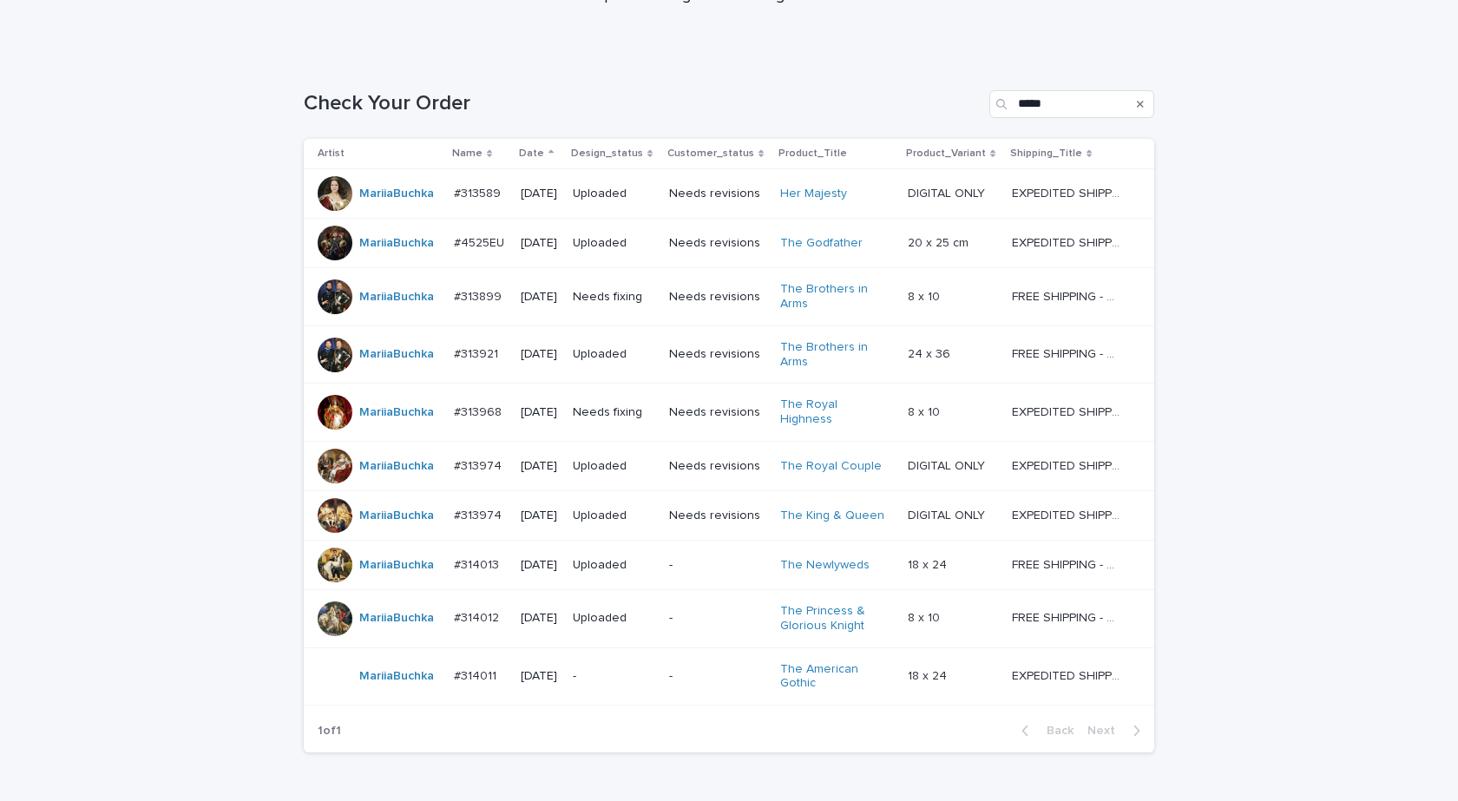
scroll to position [309, 0]
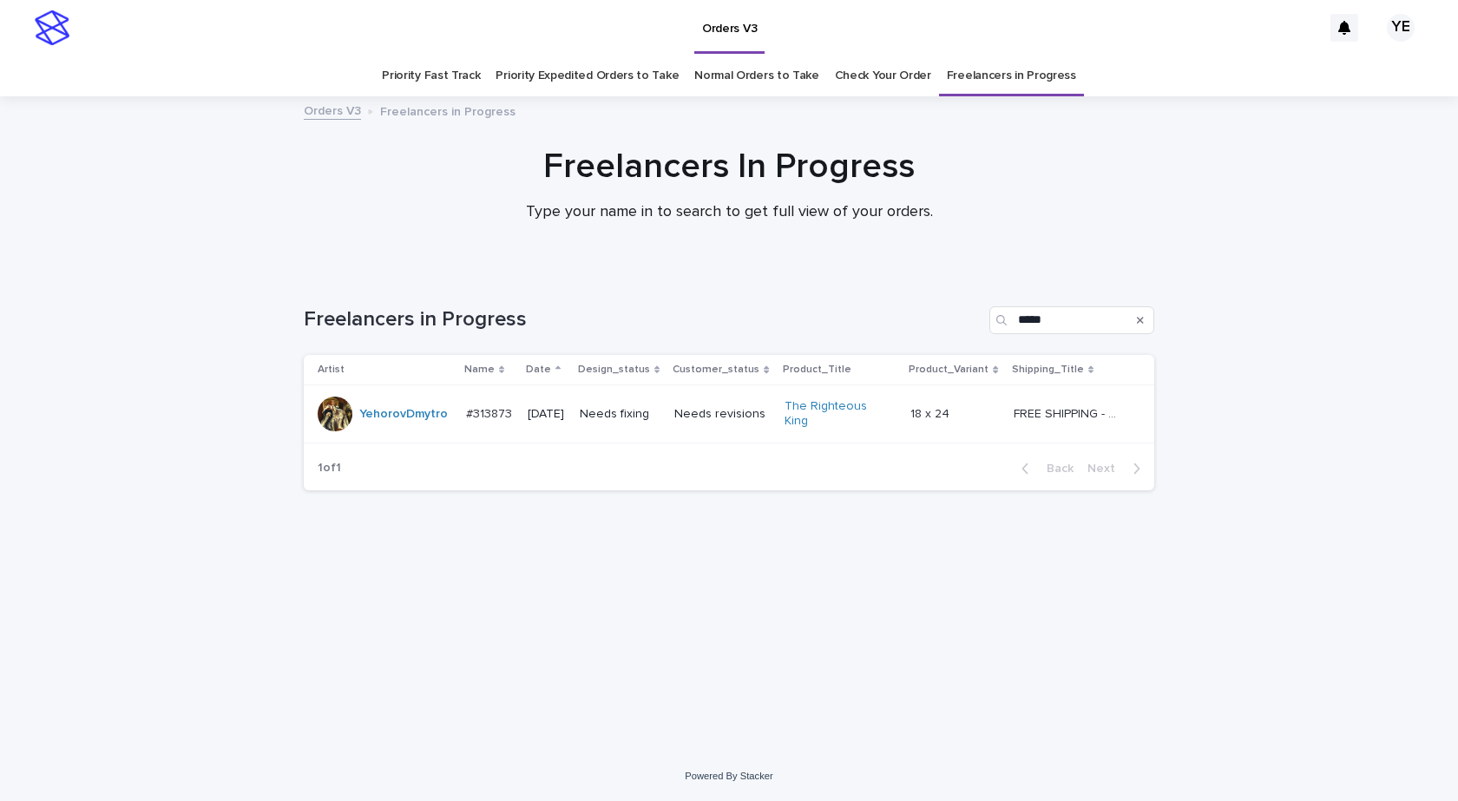
click at [1268, 549] on div "Loading... Saving… Loading... Saving… Freelancers in Progress ***** Artist Name…" at bounding box center [729, 512] width 1458 height 480
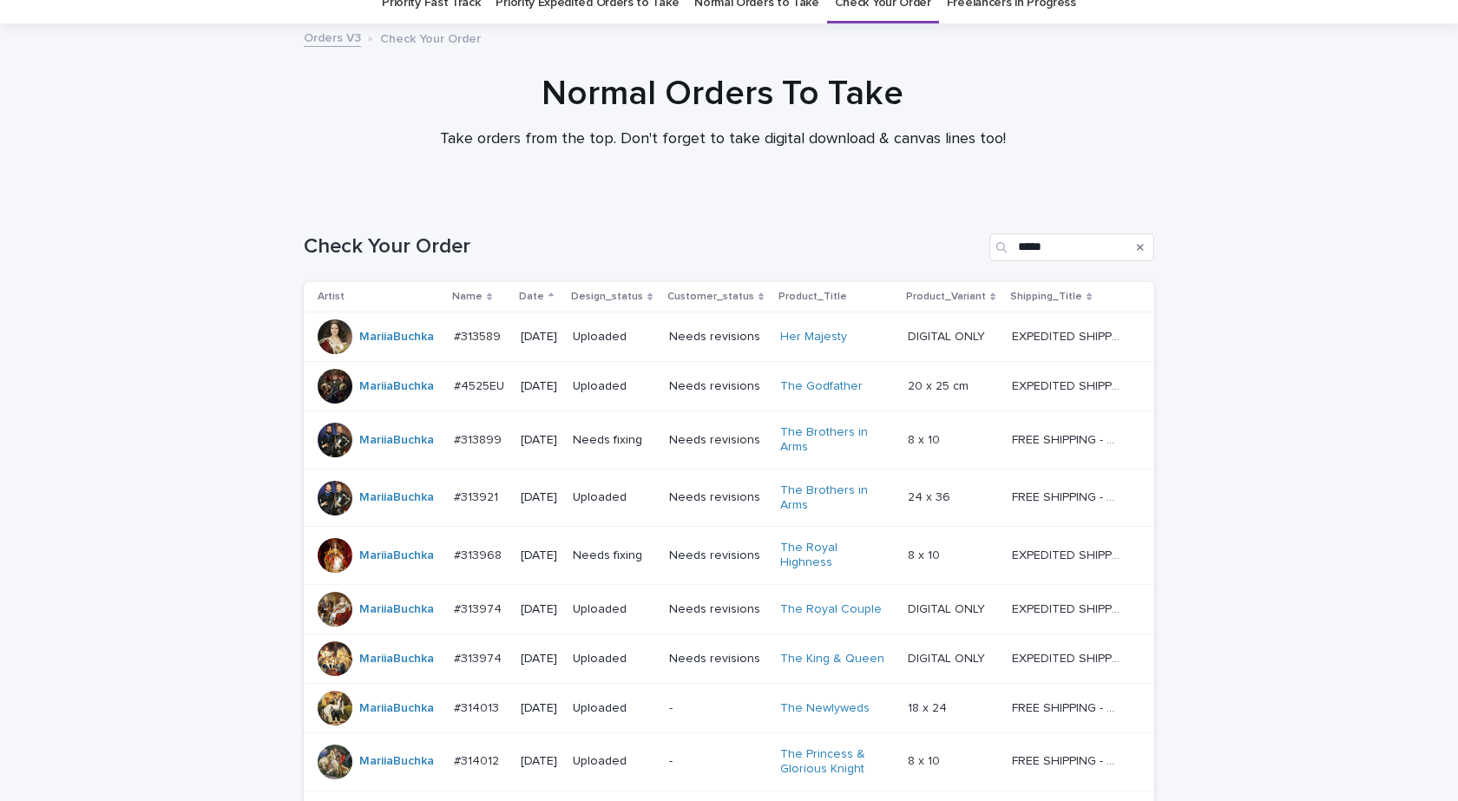
scroll to position [309, 0]
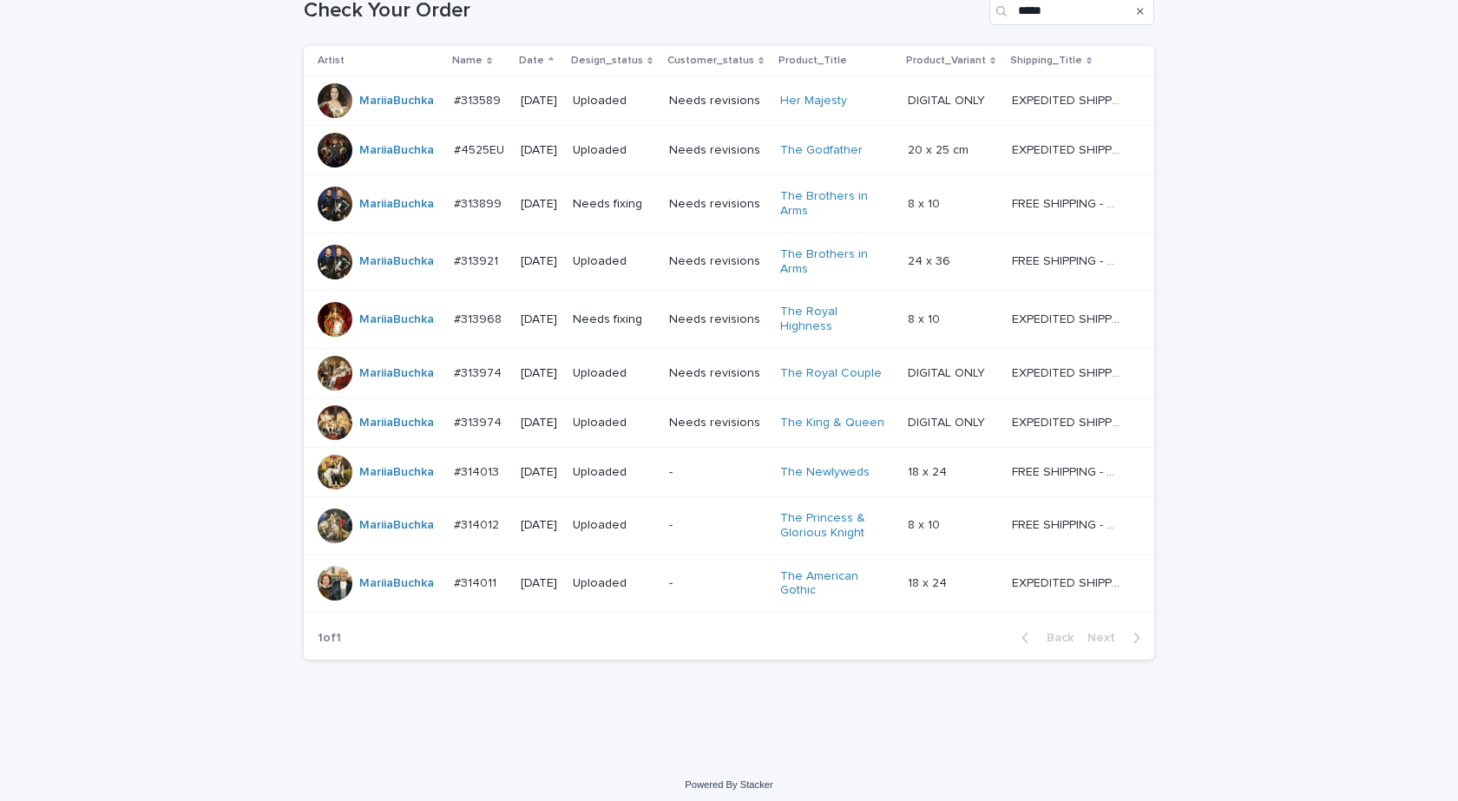
click at [548, 680] on div "Loading... Saving… Loading... Saving… Check Your Order ***** Artist Name Date D…" at bounding box center [729, 340] width 868 height 754
